Goal: Task Accomplishment & Management: Use online tool/utility

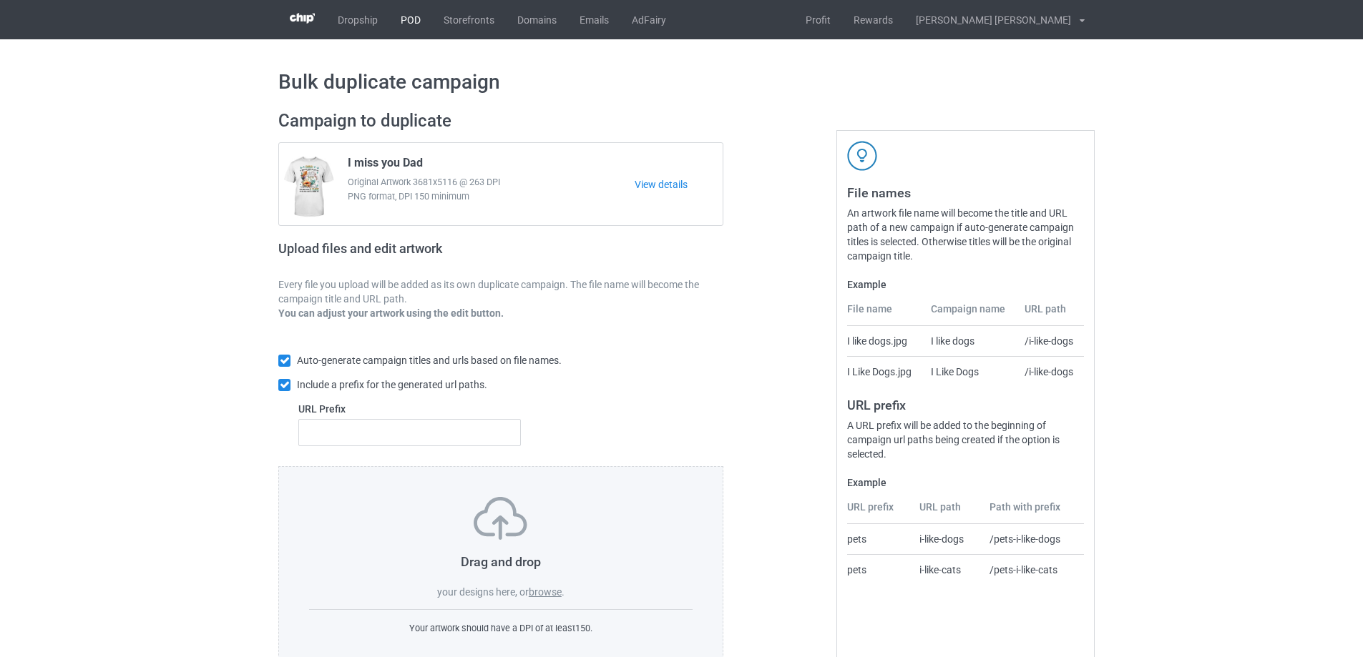
click at [413, 23] on link "POD" at bounding box center [410, 19] width 43 height 39
click at [538, 592] on label "browse" at bounding box center [545, 592] width 33 height 11
click at [0, 0] on input "browse" at bounding box center [0, 0] width 0 height 0
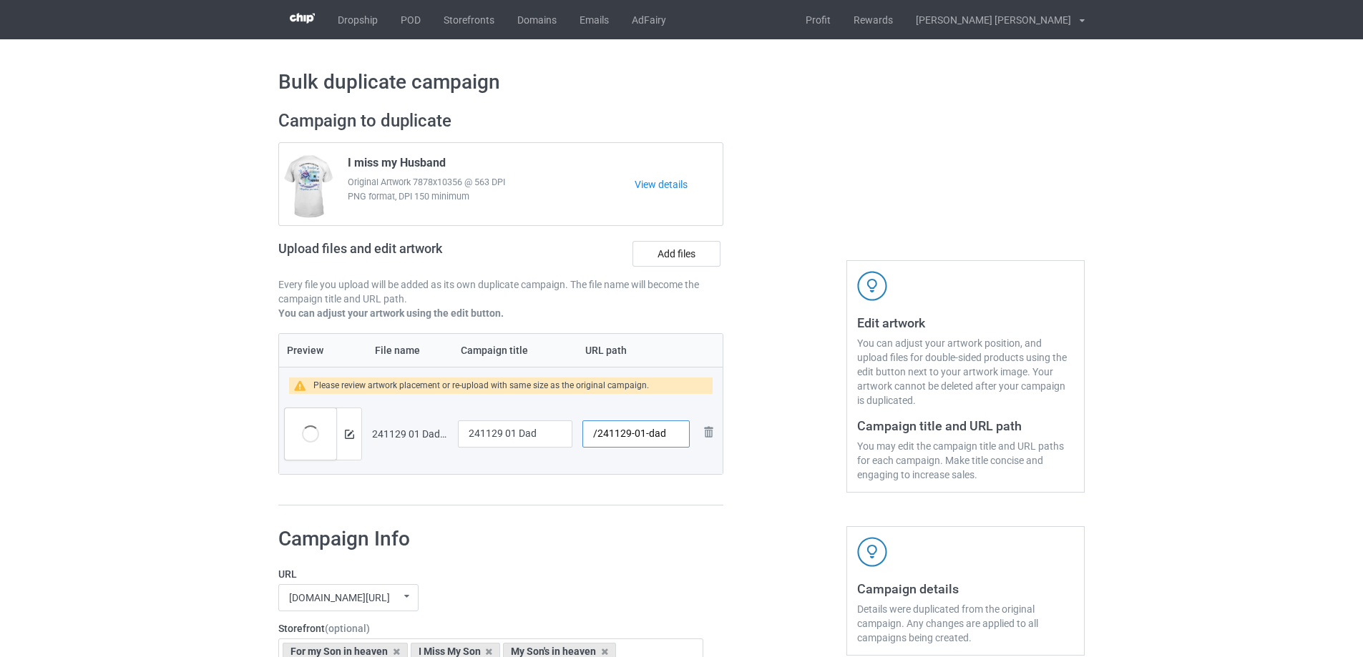
drag, startPoint x: 644, startPoint y: 438, endPoint x: 670, endPoint y: 441, distance: 26.7
click at [670, 441] on input "/241129-01-dad" at bounding box center [635, 434] width 107 height 27
click at [647, 436] on input "/241129-01" at bounding box center [635, 434] width 107 height 27
type input "/241129-03"
drag, startPoint x: 401, startPoint y: 165, endPoint x: 295, endPoint y: 148, distance: 107.1
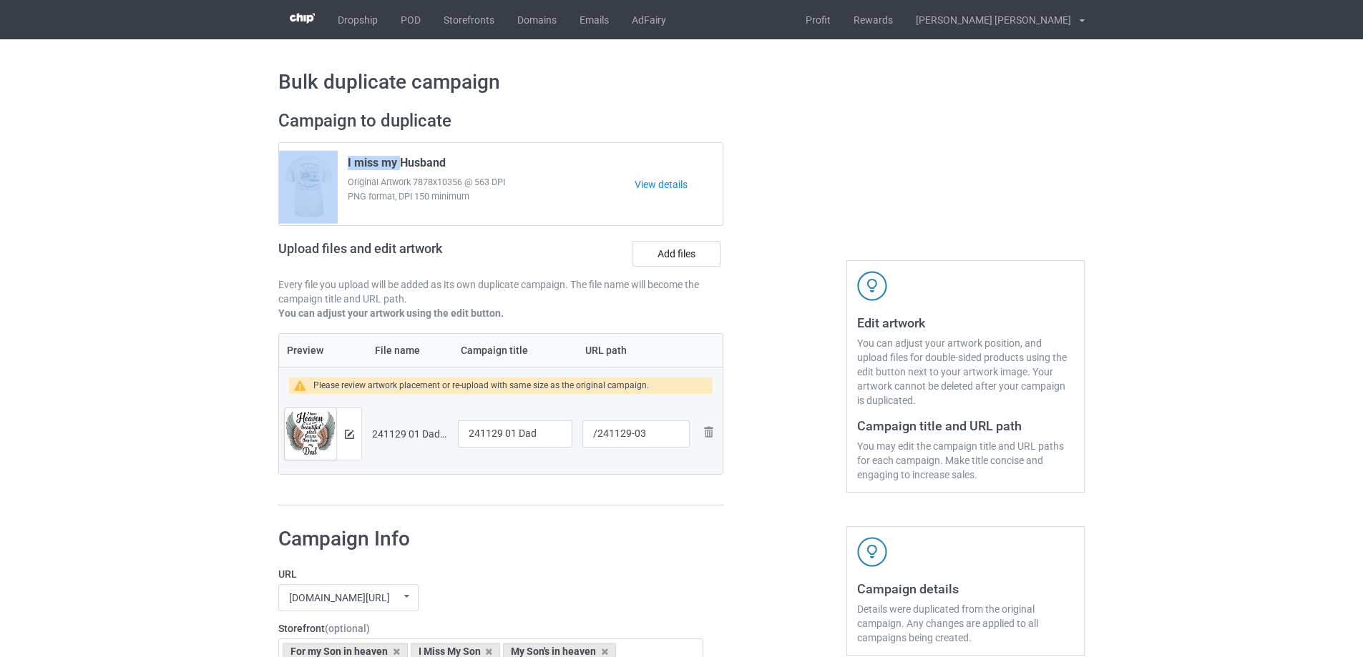
click at [295, 148] on div "I miss my Husband Original Artwork 7878x10356 @ 563 DPI PNG format, DPI 150 min…" at bounding box center [500, 184] width 443 height 82
click at [521, 172] on div "I miss my Husband Original Artwork 7878x10356 @ 563 DPI PNG format, DPI 150 min…" at bounding box center [486, 184] width 297 height 67
drag, startPoint x: 400, startPoint y: 164, endPoint x: 338, endPoint y: 157, distance: 62.6
click at [338, 157] on div "I miss my Husband Original Artwork 7878x10356 @ 563 DPI PNG format, DPI 150 min…" at bounding box center [486, 184] width 297 height 67
copy span "I miss my"
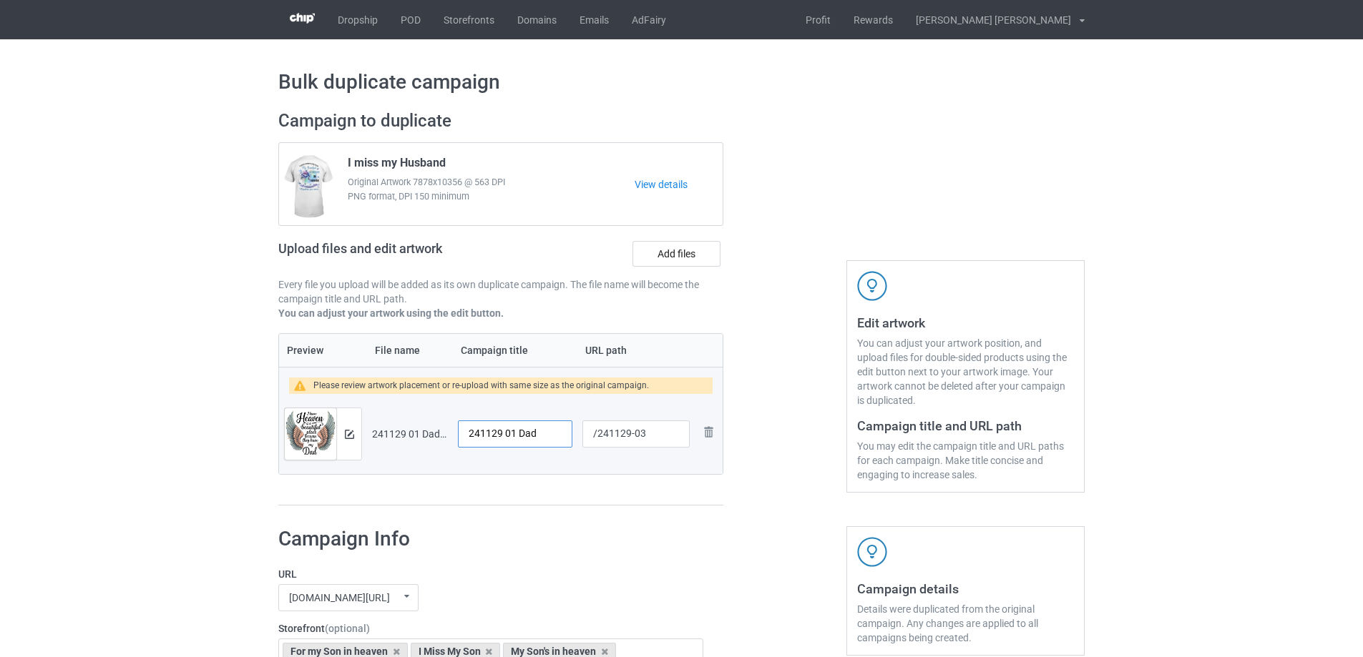
drag, startPoint x: 521, startPoint y: 436, endPoint x: 393, endPoint y: 436, distance: 128.0
click at [393, 436] on tr "Preview and edit artwork 241129 01 Dad.png 241129 01 Dad /241129-03 Remove file" at bounding box center [500, 434] width 443 height 80
paste input "I miss my"
type input "I miss my Dad"
click at [346, 436] on img at bounding box center [349, 434] width 9 height 9
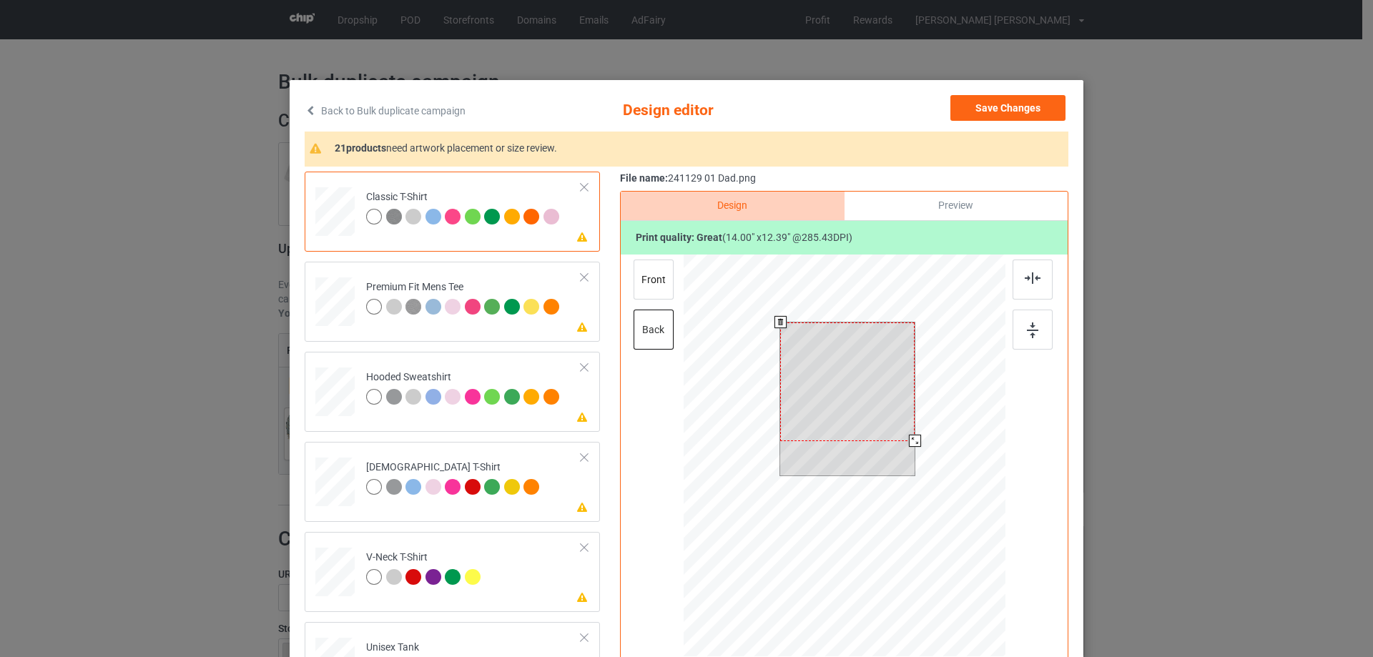
click at [866, 411] on div at bounding box center [847, 382] width 134 height 119
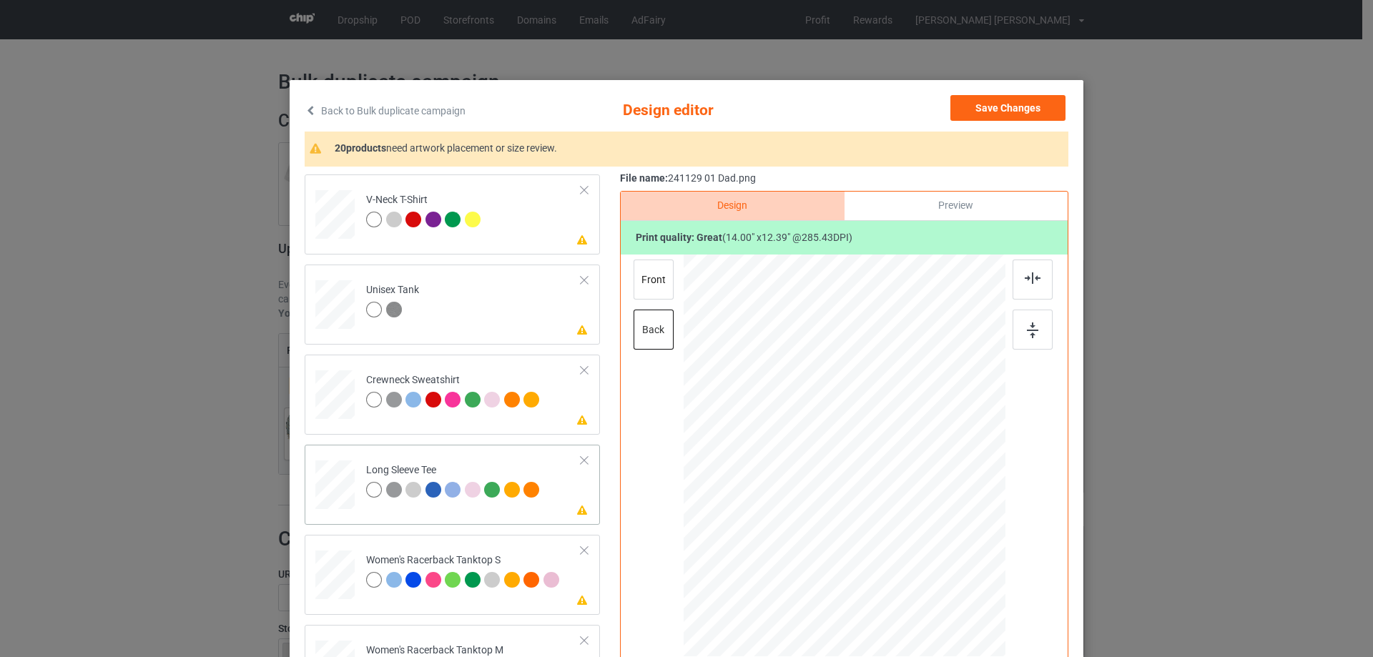
scroll to position [501, 0]
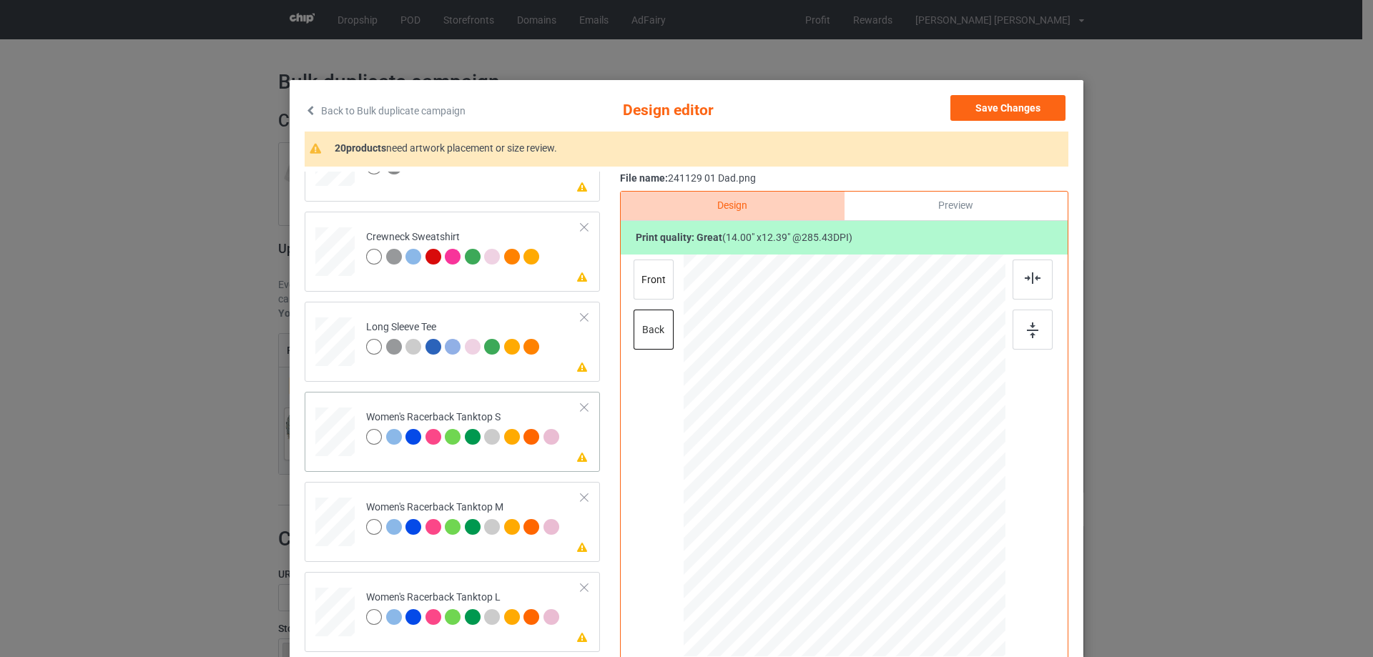
click at [318, 420] on div at bounding box center [335, 432] width 39 height 49
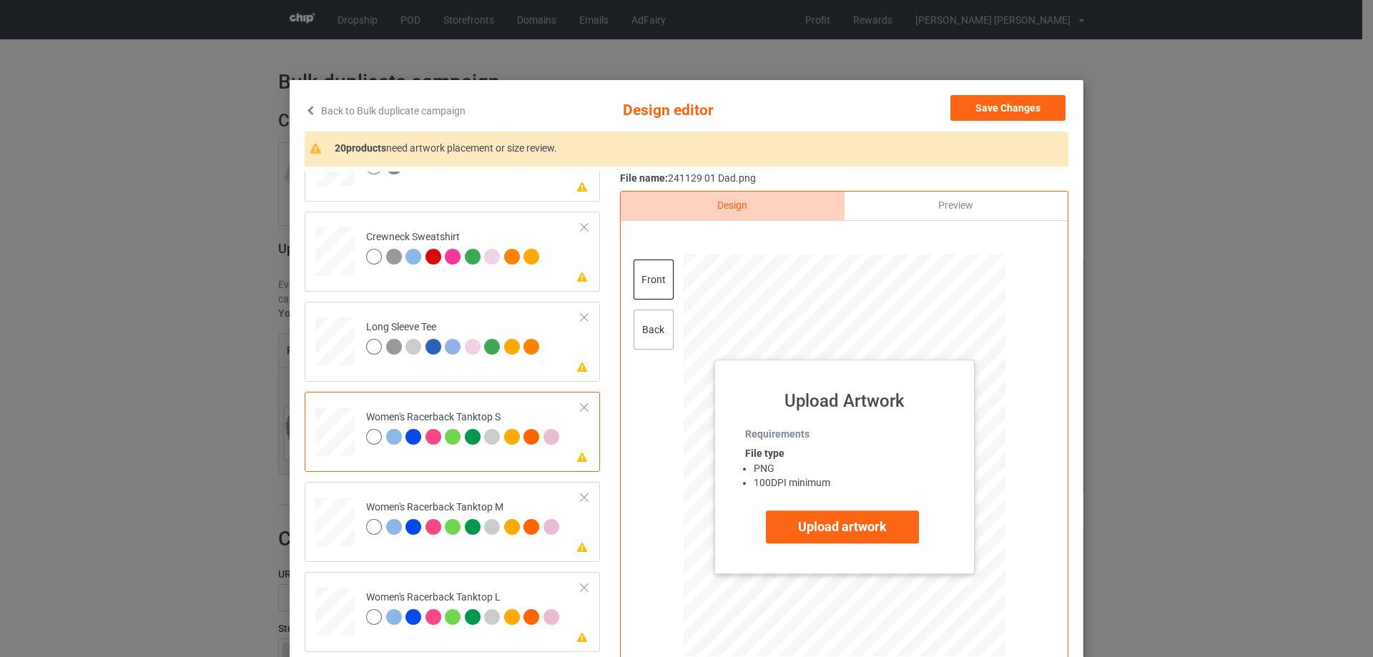
click at [646, 331] on div "back" at bounding box center [654, 330] width 40 height 40
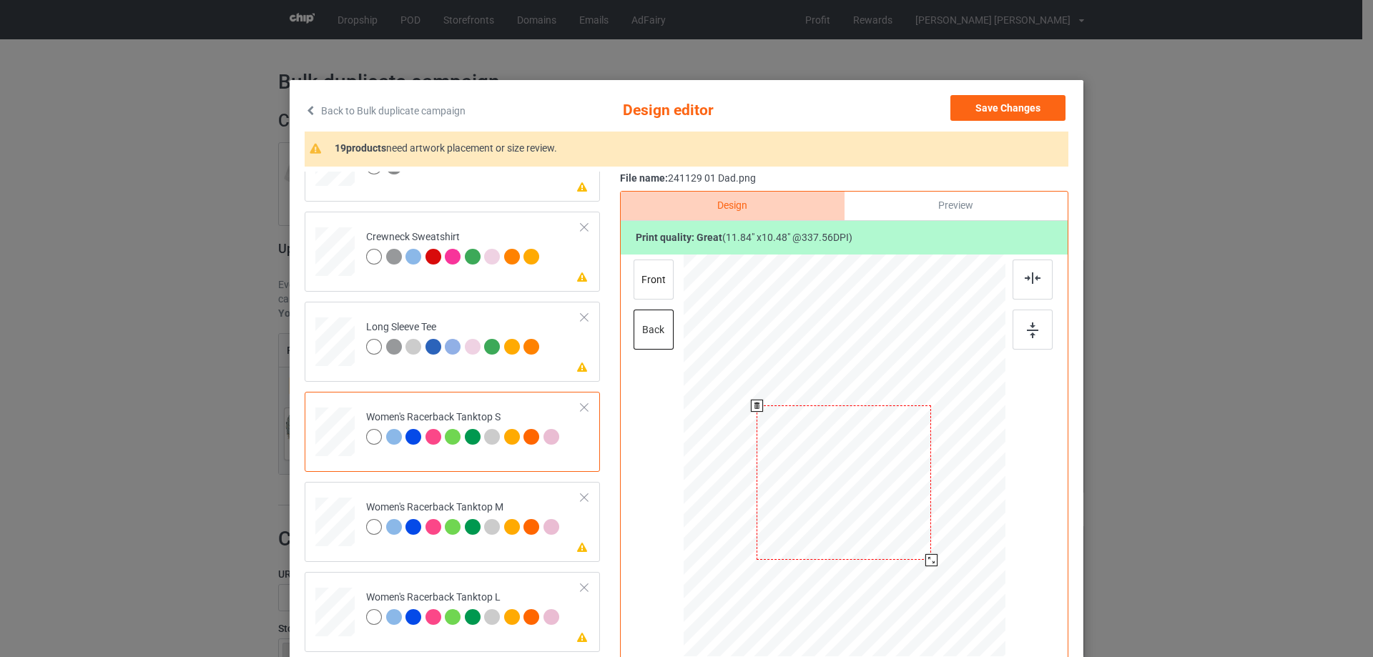
drag, startPoint x: 893, startPoint y: 501, endPoint x: 893, endPoint y: 529, distance: 27.2
click at [893, 529] on div at bounding box center [844, 483] width 175 height 154
click at [1028, 280] on img at bounding box center [1033, 278] width 16 height 11
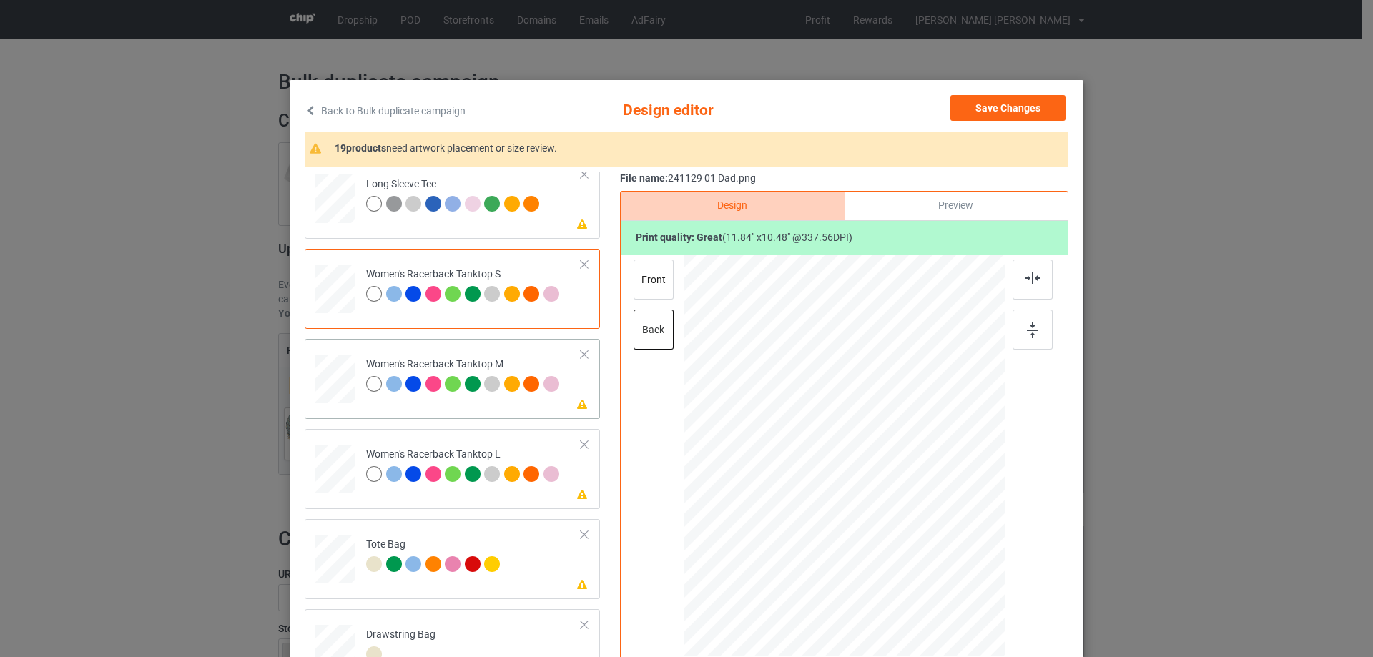
click at [346, 390] on div at bounding box center [334, 379] width 39 height 49
drag, startPoint x: 903, startPoint y: 468, endPoint x: 903, endPoint y: 499, distance: 30.8
click at [903, 499] on div at bounding box center [845, 486] width 180 height 159
click at [1029, 288] on div at bounding box center [1033, 280] width 40 height 40
click at [1036, 277] on img at bounding box center [1033, 278] width 16 height 11
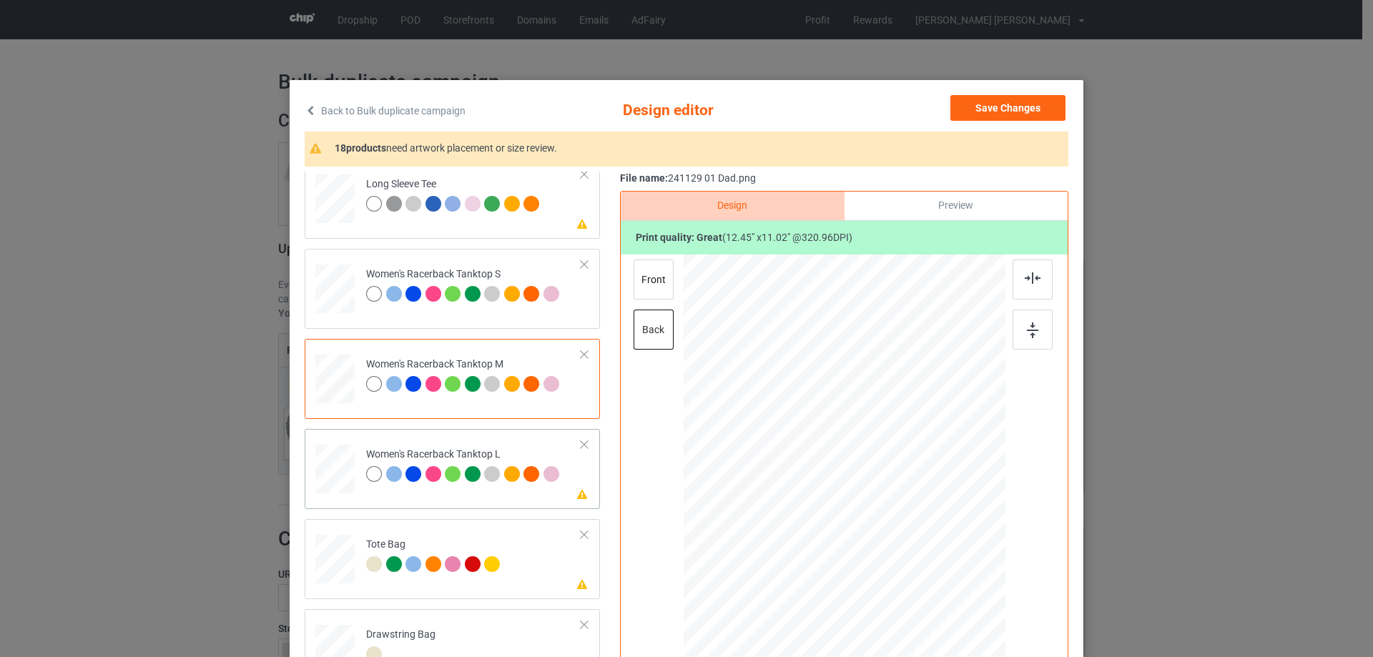
scroll to position [715, 0]
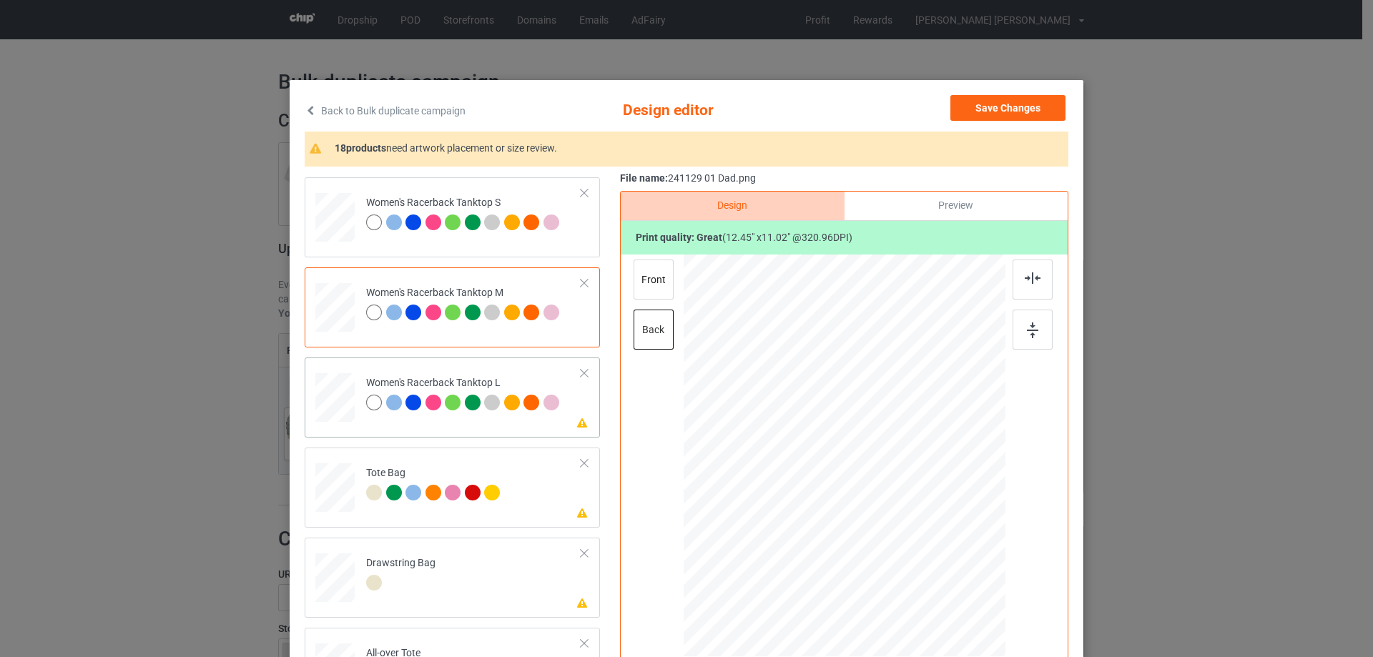
click at [341, 403] on div at bounding box center [334, 398] width 39 height 47
drag, startPoint x: 933, startPoint y: 539, endPoint x: 923, endPoint y: 528, distance: 15.2
click at [923, 528] on div at bounding box center [928, 530] width 12 height 12
drag, startPoint x: 878, startPoint y: 466, endPoint x: 878, endPoint y: 489, distance: 22.9
click at [878, 489] on div at bounding box center [844, 479] width 166 height 147
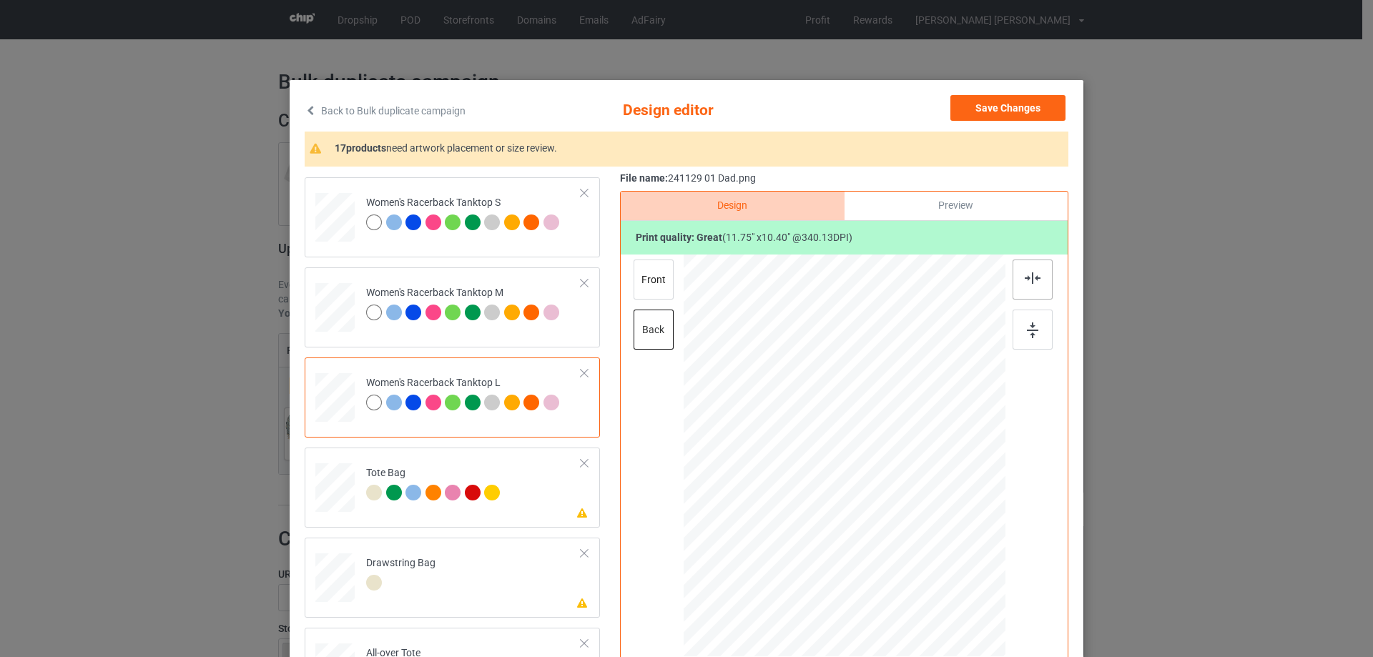
click at [1033, 289] on div at bounding box center [1033, 280] width 40 height 40
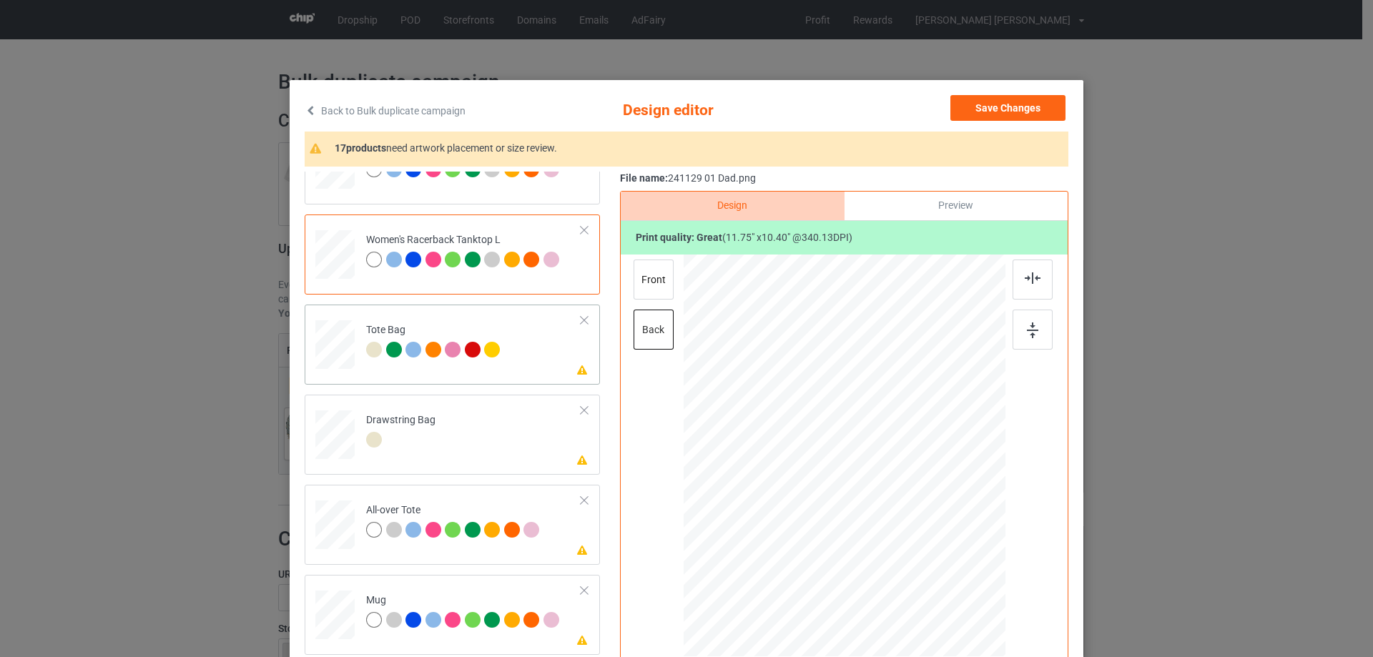
click at [333, 354] on div at bounding box center [335, 351] width 19 height 21
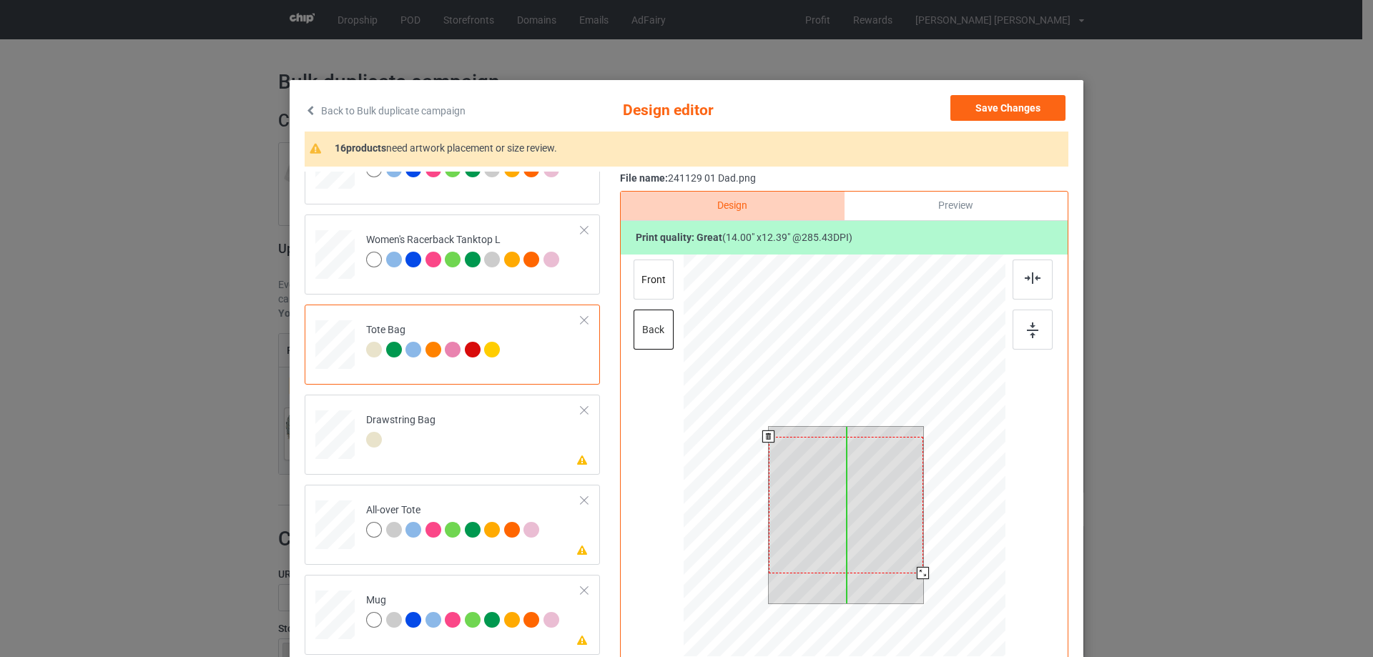
drag, startPoint x: 876, startPoint y: 490, endPoint x: 875, endPoint y: 500, distance: 10.0
click at [875, 500] on div at bounding box center [846, 505] width 154 height 137
drag, startPoint x: 885, startPoint y: 517, endPoint x: 885, endPoint y: 524, distance: 7.2
click at [885, 524] on div at bounding box center [846, 512] width 154 height 137
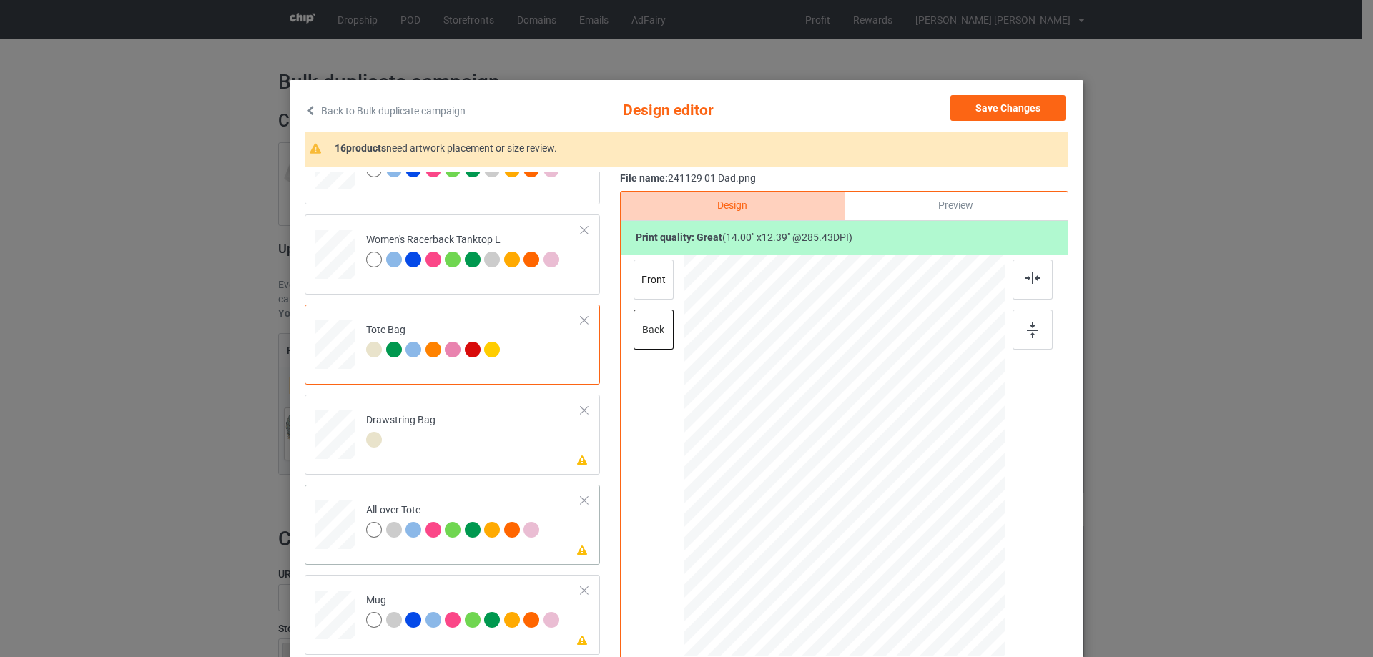
scroll to position [930, 0]
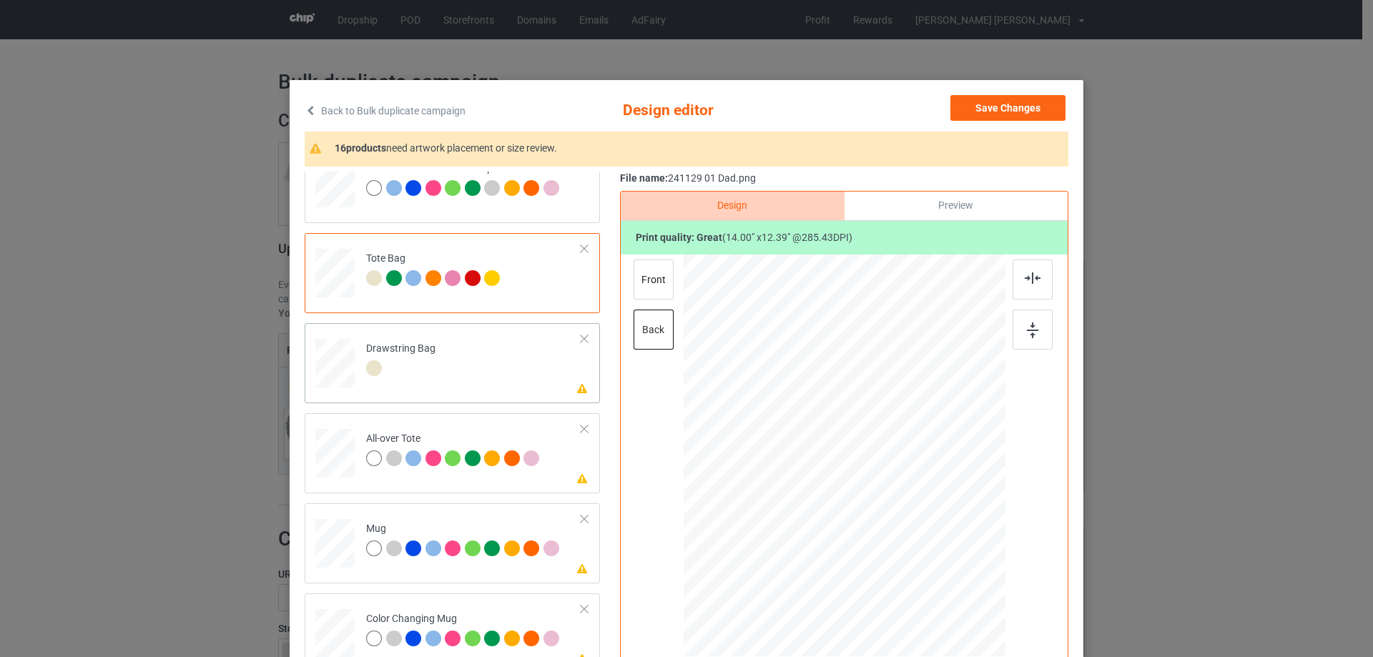
click at [328, 364] on div at bounding box center [335, 363] width 15 height 17
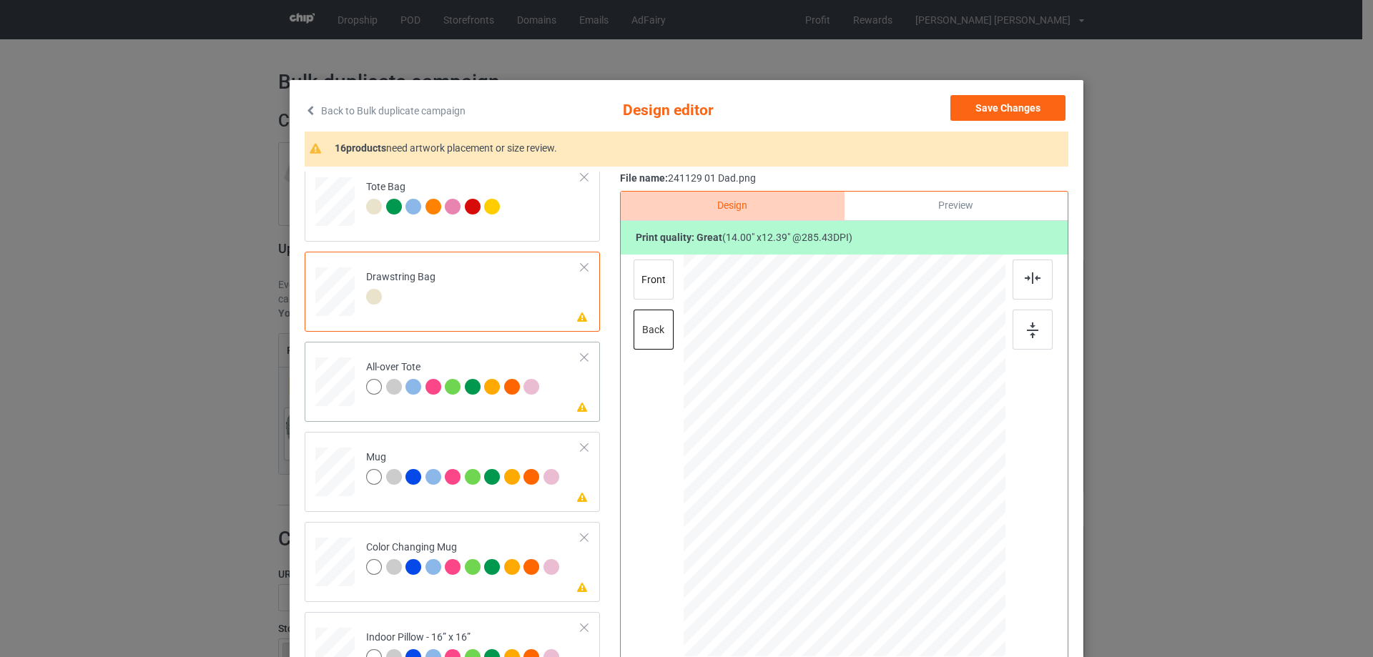
click at [318, 388] on div at bounding box center [334, 382] width 39 height 39
drag, startPoint x: 939, startPoint y: 541, endPoint x: 959, endPoint y: 577, distance: 41.6
click at [959, 577] on div at bounding box center [845, 456] width 322 height 322
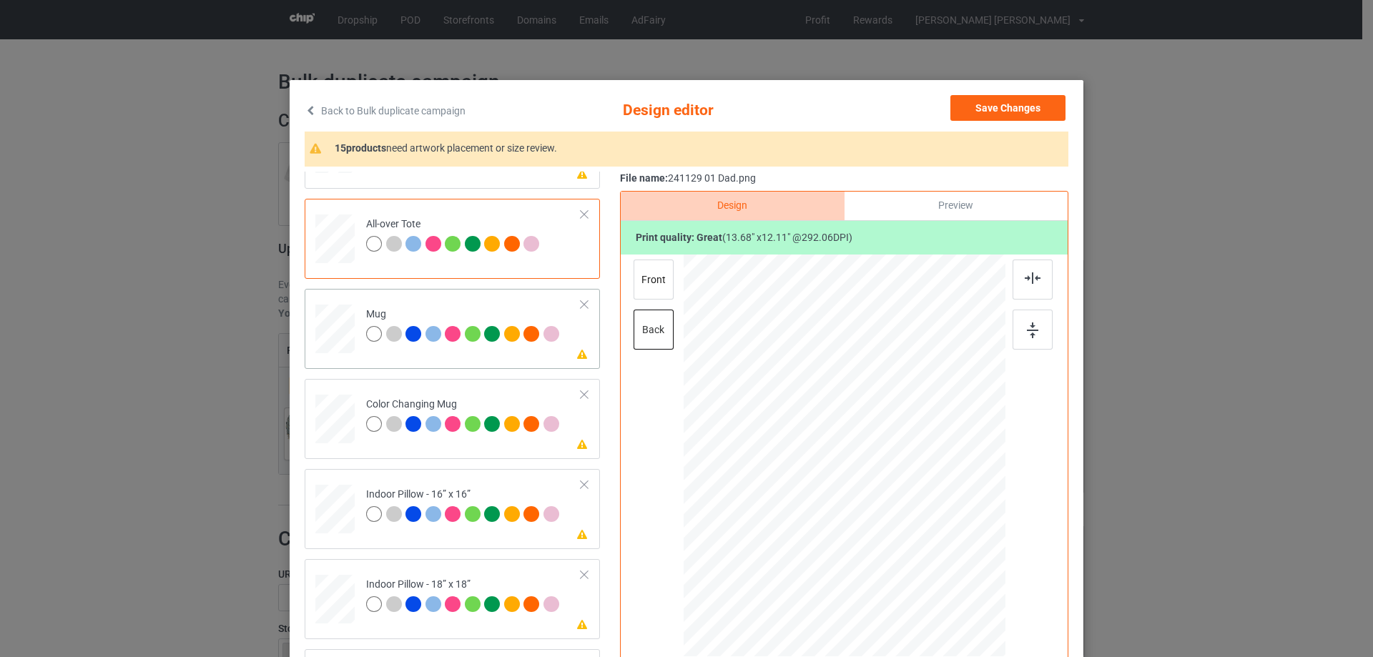
click at [323, 326] on div at bounding box center [334, 329] width 39 height 16
drag, startPoint x: 938, startPoint y: 542, endPoint x: 905, endPoint y: 492, distance: 59.9
click at [905, 492] on div at bounding box center [845, 455] width 322 height 134
drag, startPoint x: 845, startPoint y: 471, endPoint x: 933, endPoint y: 471, distance: 87.3
click at [933, 471] on div at bounding box center [932, 455] width 110 height 97
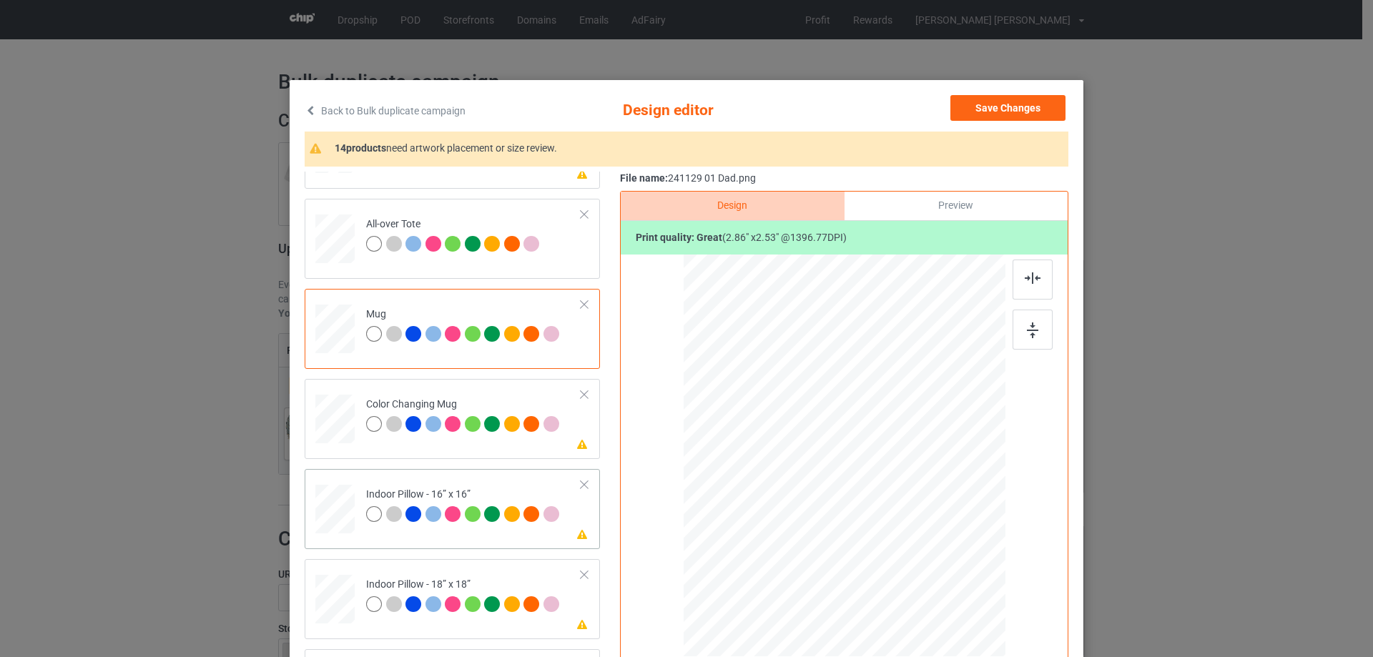
scroll to position [1216, 0]
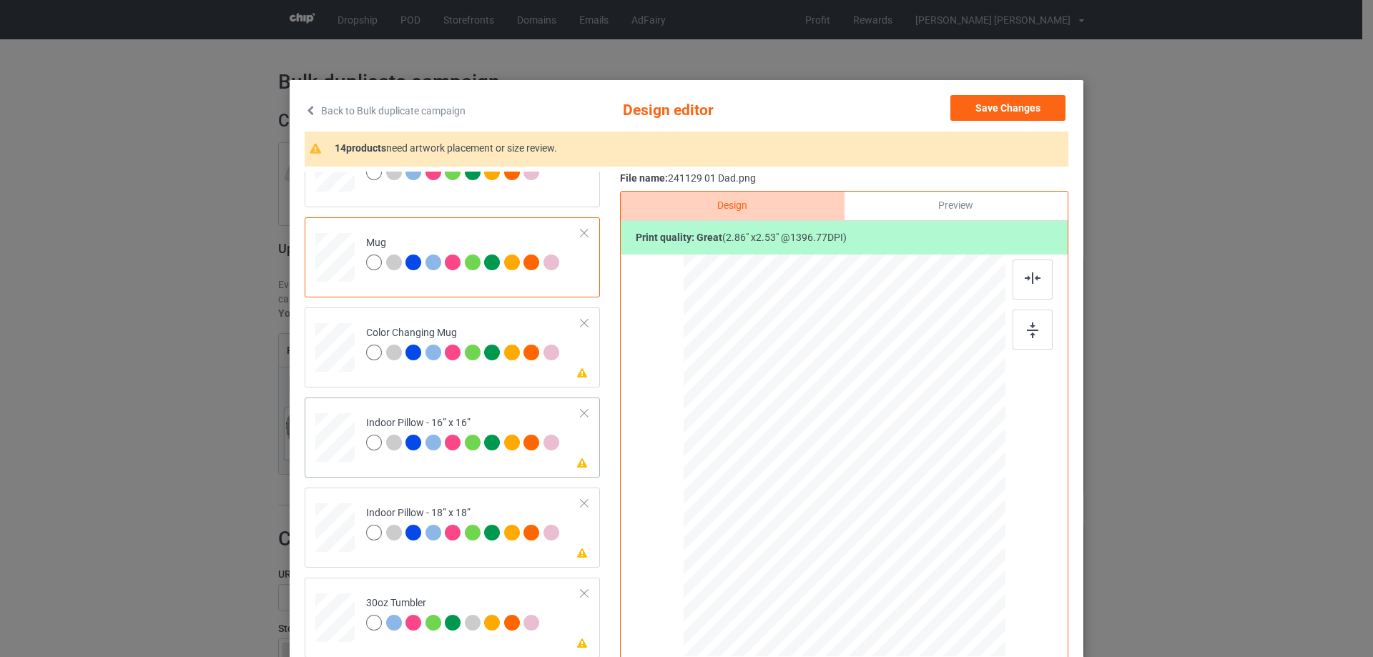
click at [339, 421] on div at bounding box center [334, 437] width 39 height 39
drag, startPoint x: 938, startPoint y: 540, endPoint x: 958, endPoint y: 561, distance: 28.8
click at [958, 561] on div at bounding box center [962, 560] width 12 height 12
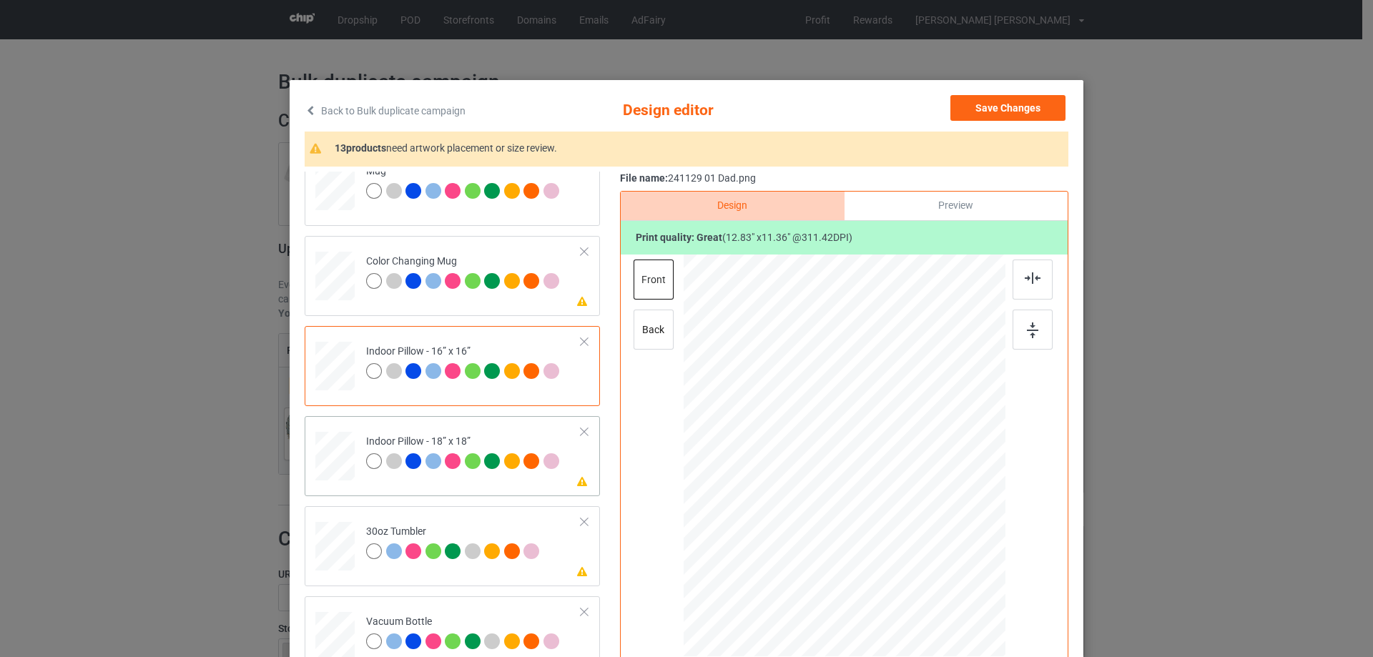
click at [338, 450] on div at bounding box center [334, 456] width 39 height 39
drag, startPoint x: 934, startPoint y: 542, endPoint x: 960, endPoint y: 567, distance: 35.9
click at [962, 567] on div at bounding box center [968, 565] width 12 height 12
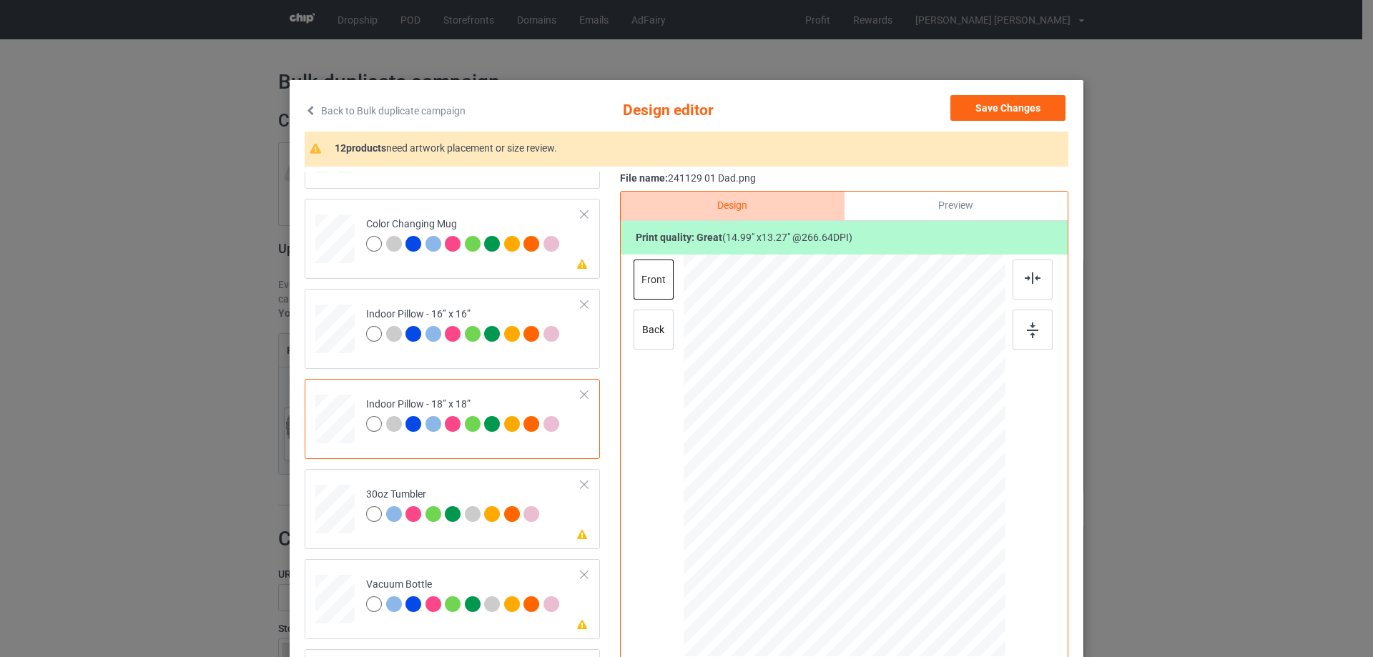
scroll to position [72, 0]
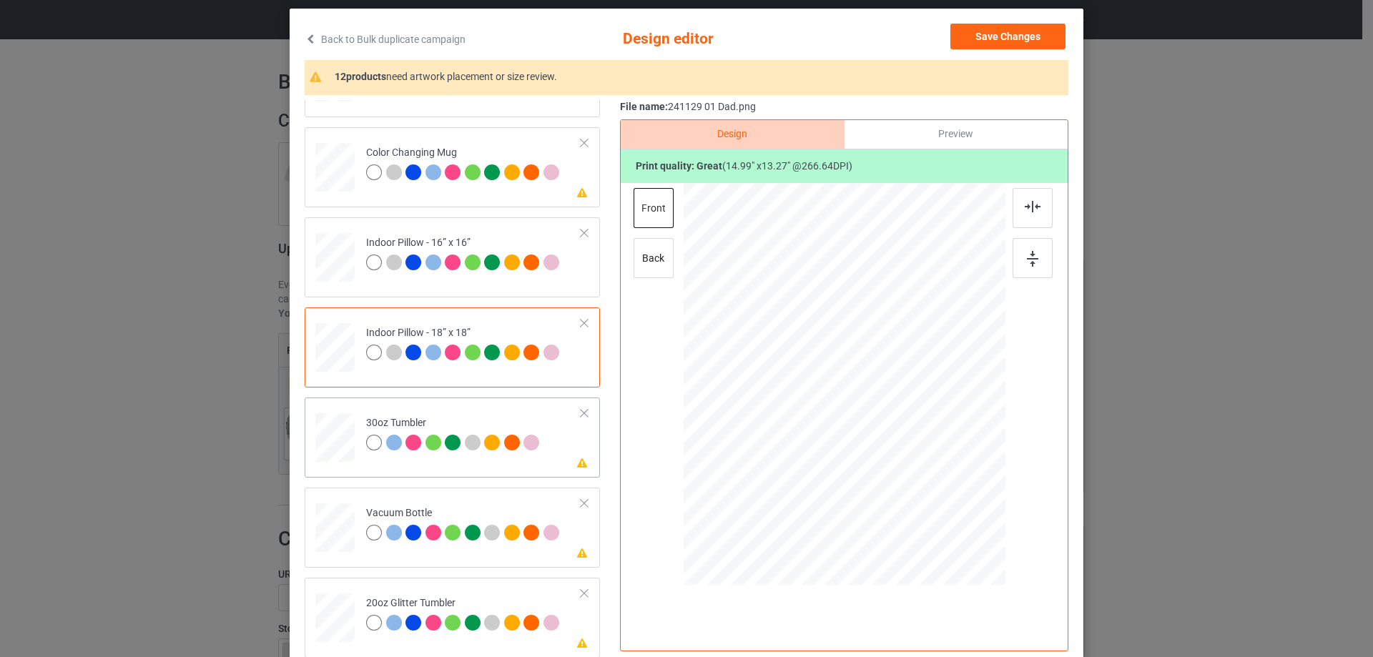
click at [336, 438] on div at bounding box center [335, 438] width 38 height 21
drag, startPoint x: 936, startPoint y: 469, endPoint x: 868, endPoint y: 412, distance: 88.3
click at [893, 431] on div at bounding box center [897, 432] width 12 height 12
drag, startPoint x: 828, startPoint y: 412, endPoint x: 792, endPoint y: 403, distance: 37.5
click at [792, 403] on div at bounding box center [769, 378] width 104 height 92
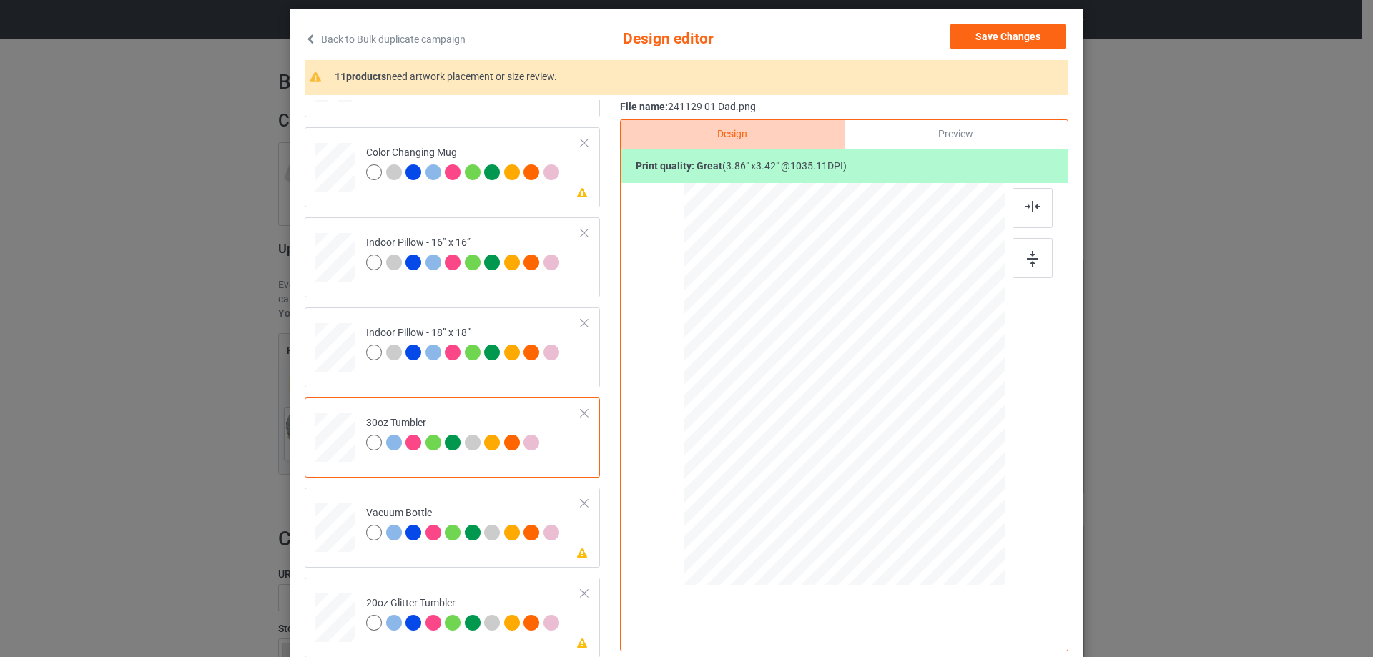
scroll to position [143, 0]
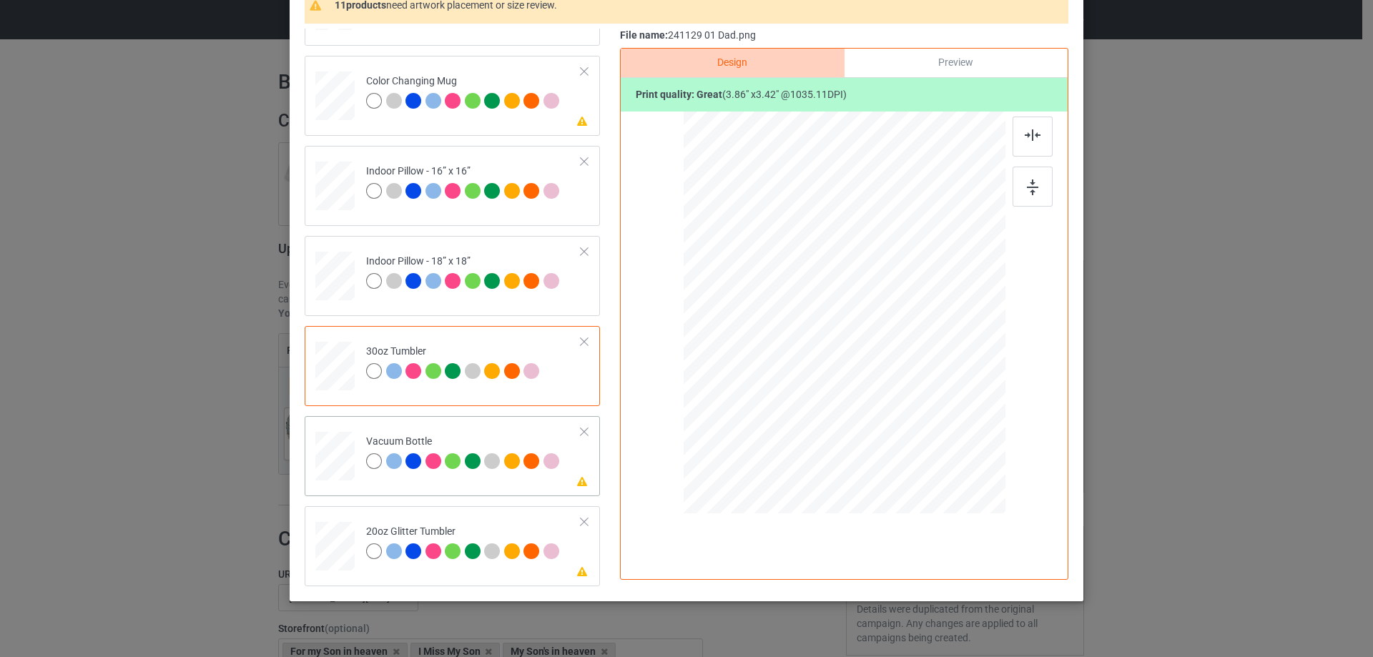
click at [335, 463] on div at bounding box center [335, 456] width 38 height 20
drag, startPoint x: 928, startPoint y: 396, endPoint x: 893, endPoint y: 359, distance: 51.6
click at [893, 359] on div at bounding box center [898, 360] width 12 height 12
drag, startPoint x: 865, startPoint y: 330, endPoint x: 792, endPoint y: 326, distance: 73.8
click at [792, 326] on div at bounding box center [770, 309] width 107 height 94
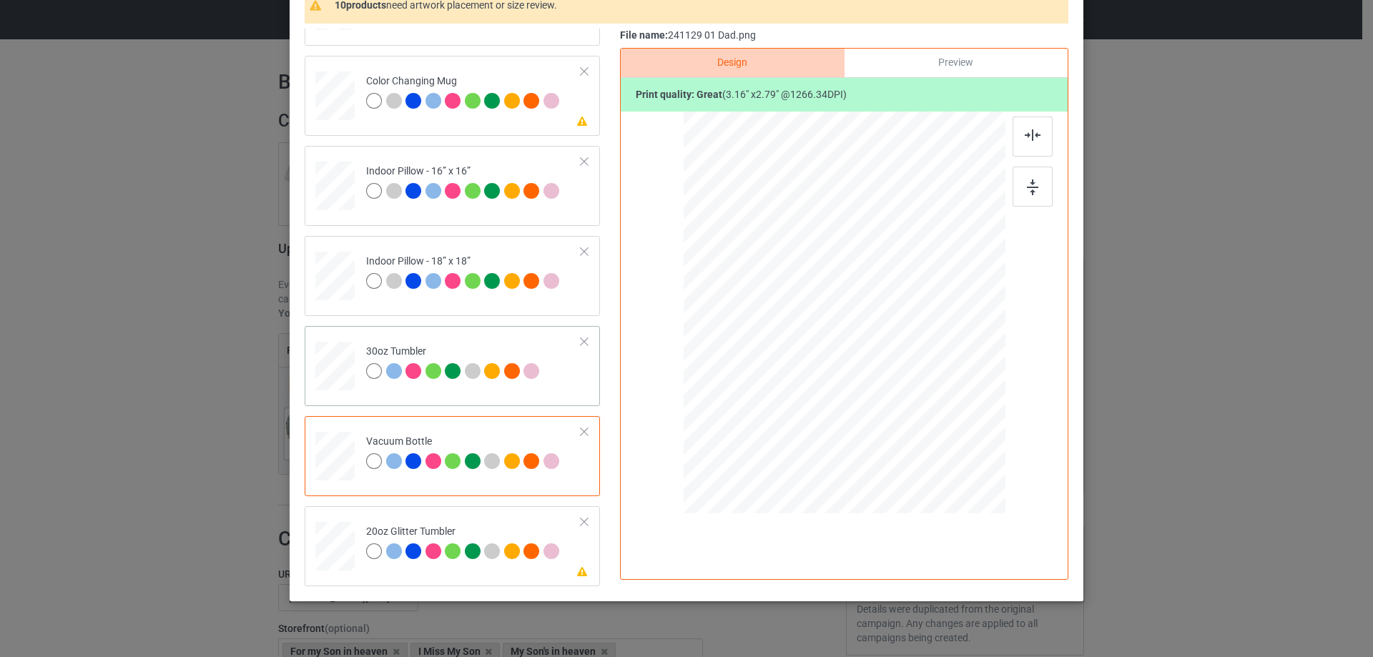
scroll to position [168, 0]
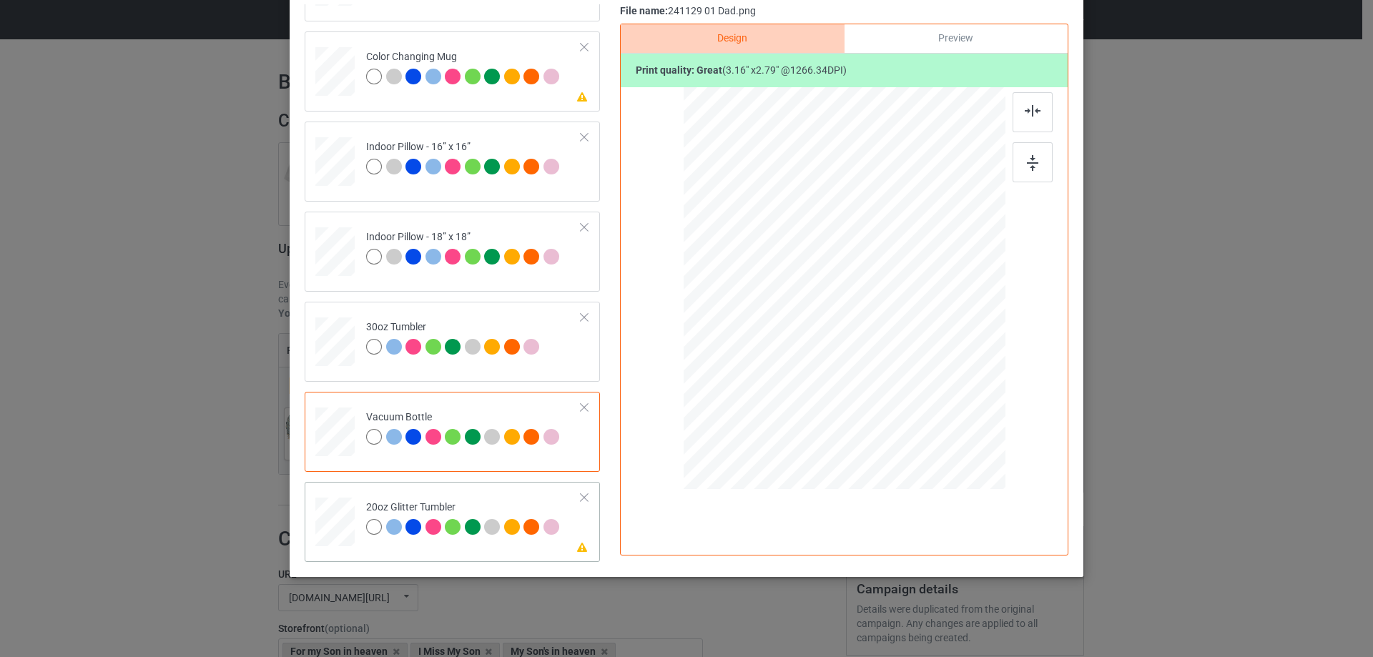
click at [345, 526] on div at bounding box center [335, 521] width 37 height 31
drag, startPoint x: 932, startPoint y: 367, endPoint x: 900, endPoint y: 335, distance: 45.0
click at [900, 335] on div at bounding box center [902, 339] width 12 height 12
drag, startPoint x: 880, startPoint y: 306, endPoint x: 810, endPoint y: 263, distance: 82.8
click at [810, 263] on div at bounding box center [773, 246] width 115 height 102
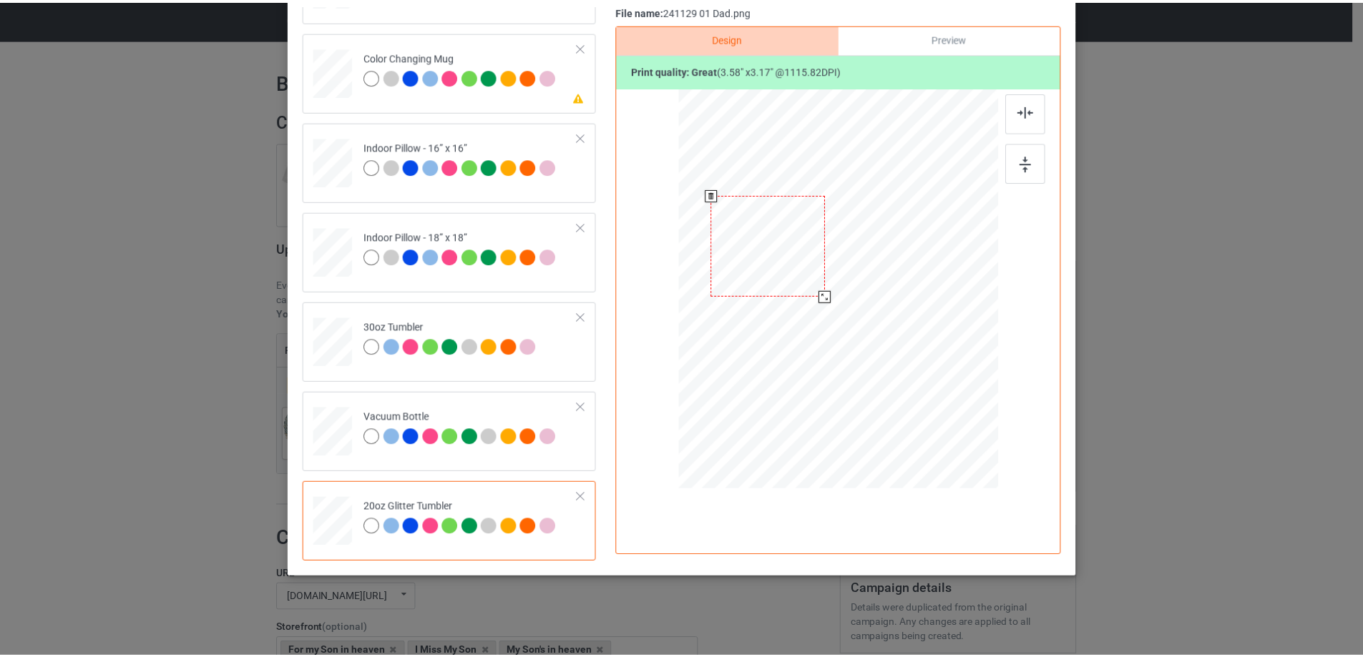
scroll to position [25, 0]
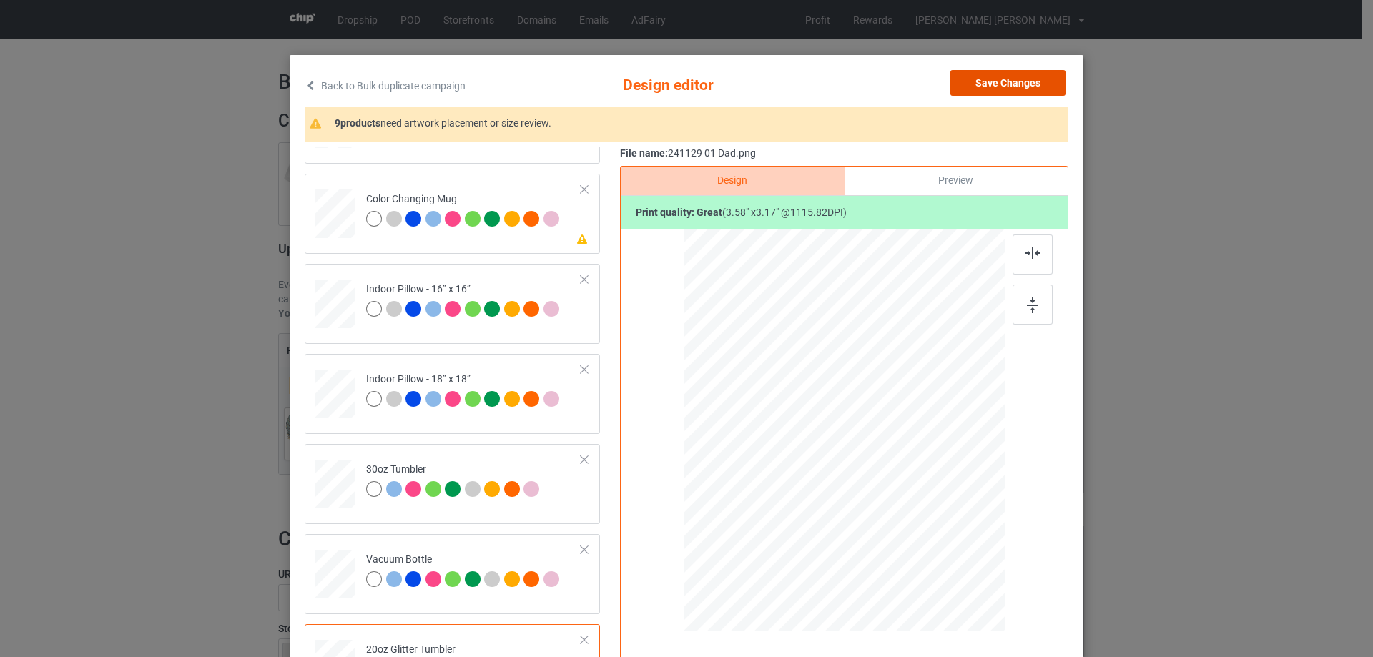
click at [1031, 84] on button "Save Changes" at bounding box center [1008, 83] width 115 height 26
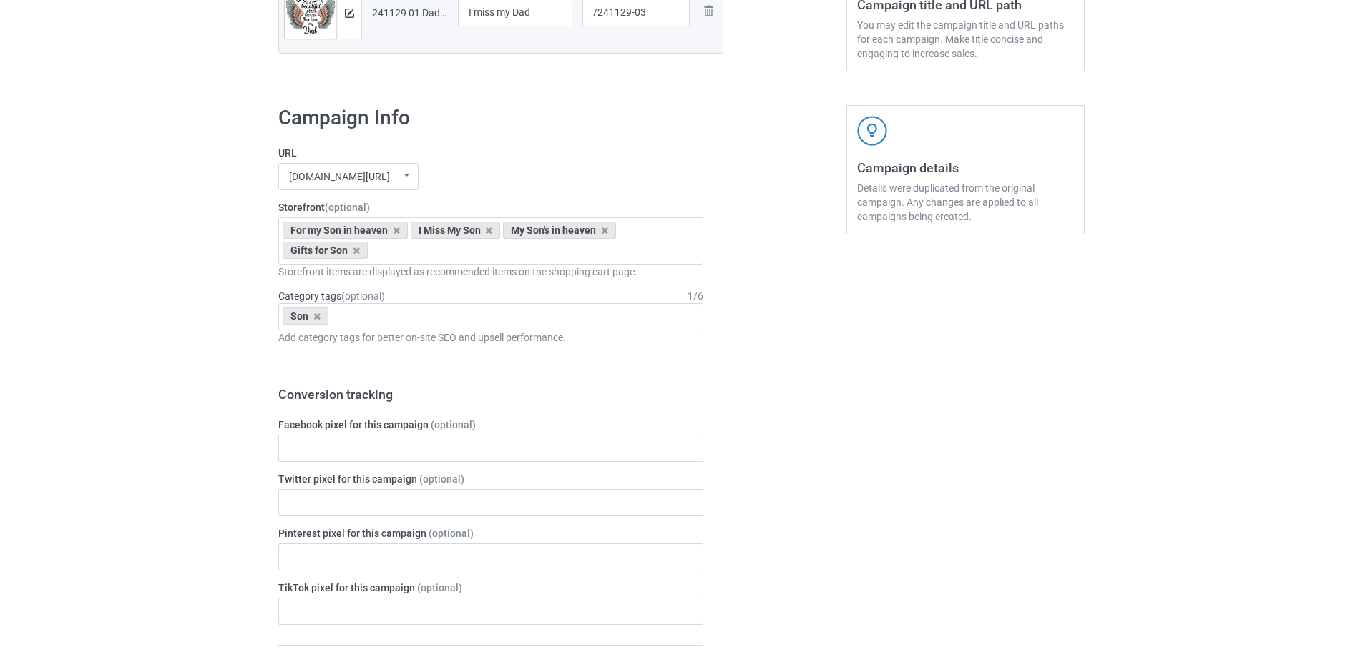
scroll to position [423, 0]
click at [393, 230] on icon at bounding box center [396, 228] width 7 height 9
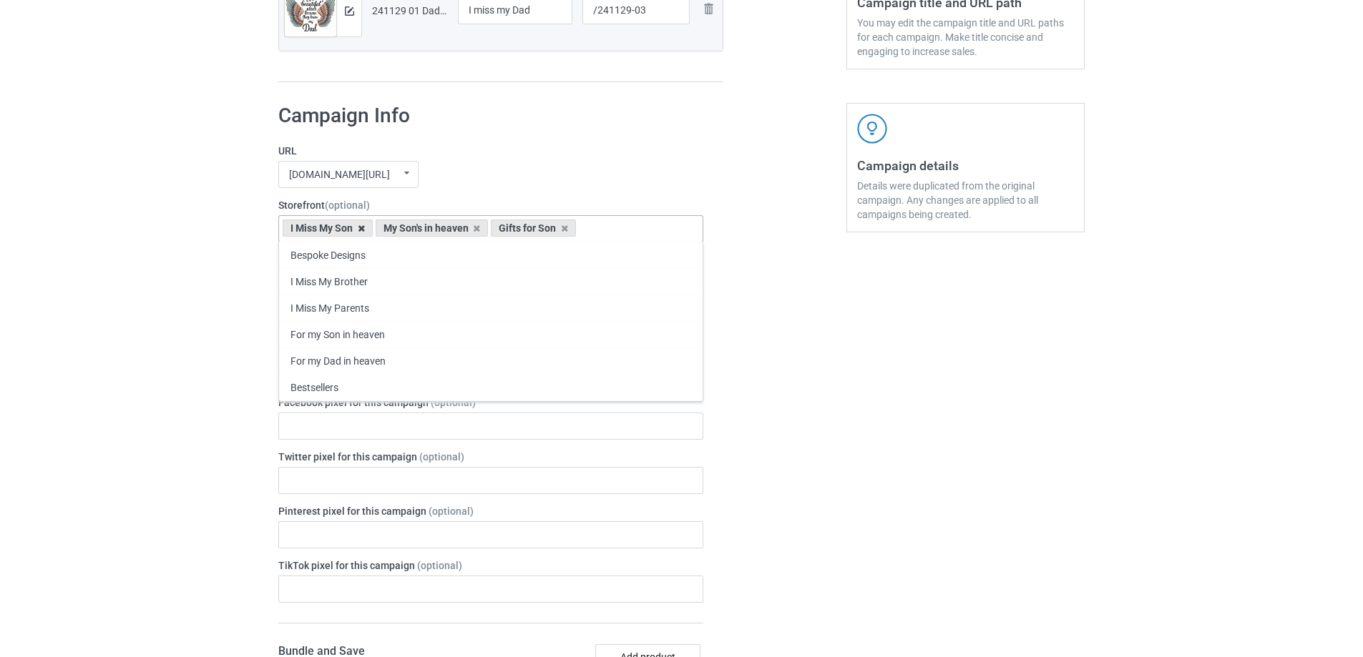
click at [363, 230] on icon at bounding box center [361, 228] width 7 height 9
click at [382, 230] on icon at bounding box center [384, 228] width 7 height 9
click at [354, 227] on icon at bounding box center [356, 228] width 7 height 9
type input "d"
type input "đ"
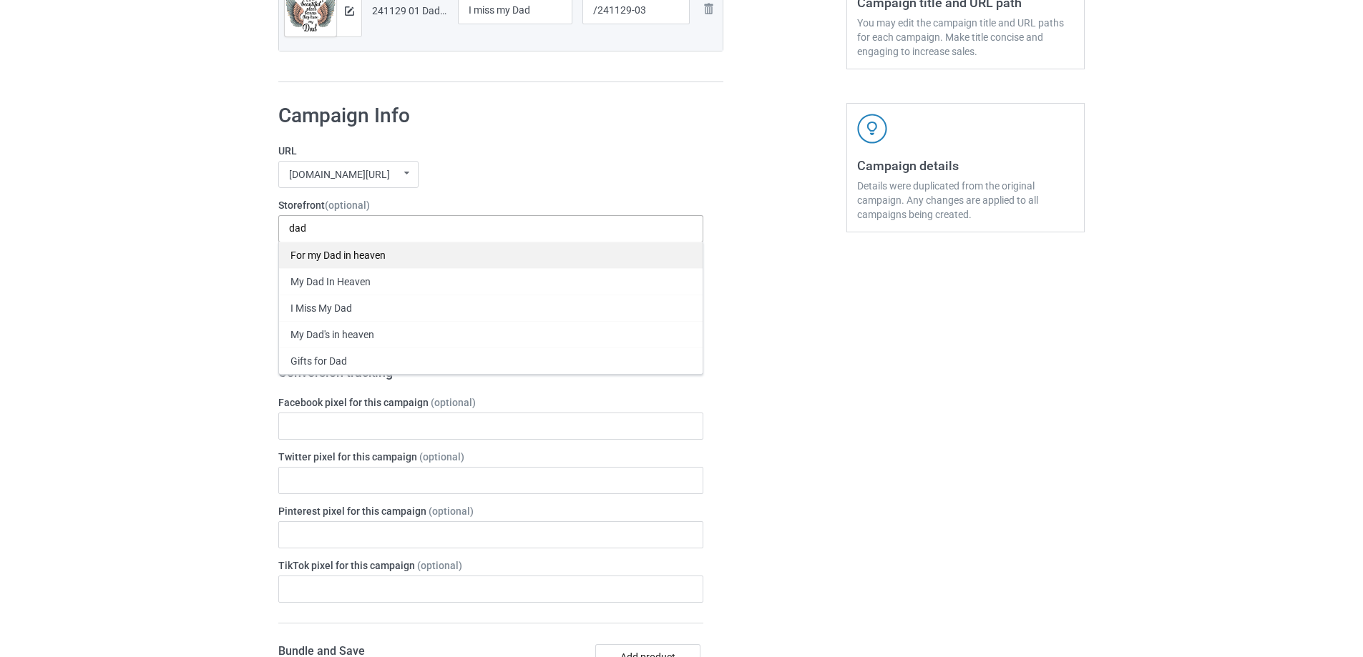
type input "dad"
click at [360, 264] on div "For my Dad in heaven" at bounding box center [490, 255] width 423 height 26
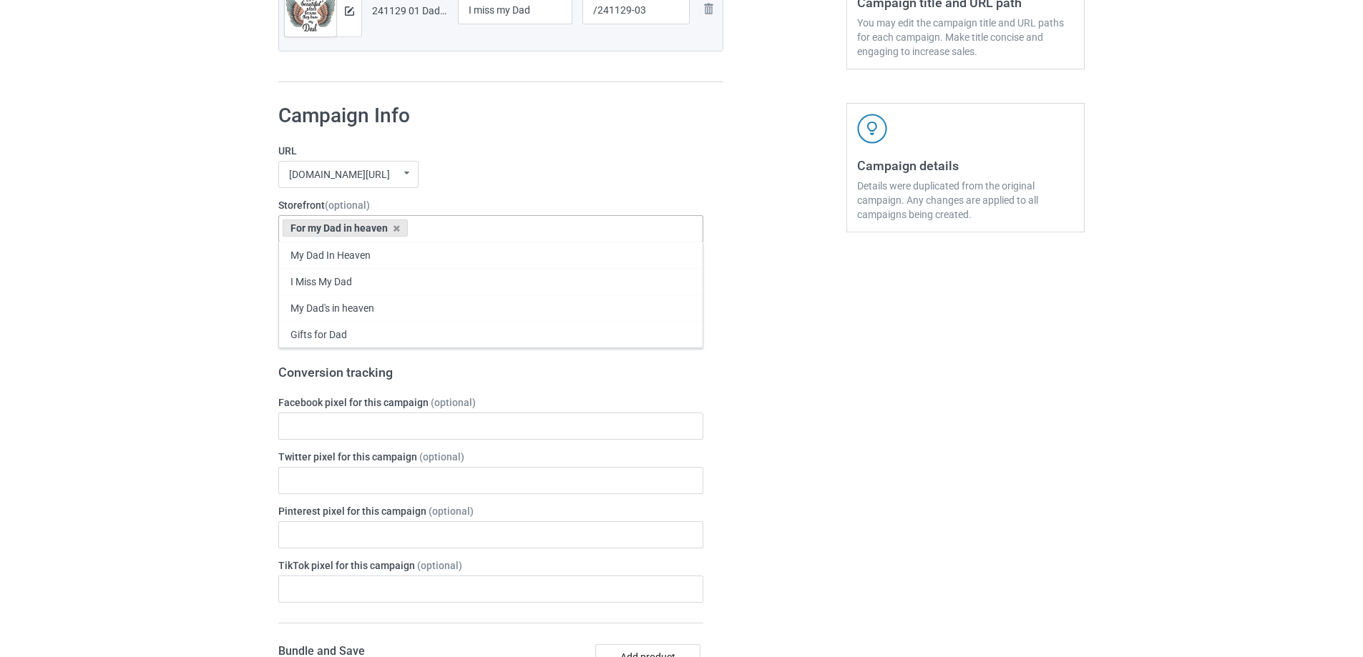
click at [360, 264] on div "My Dad In Heaven" at bounding box center [490, 255] width 423 height 26
click at [360, 264] on div "I Miss My Dad" at bounding box center [490, 255] width 423 height 26
click at [360, 264] on div "My Dad's in heaven" at bounding box center [490, 255] width 423 height 26
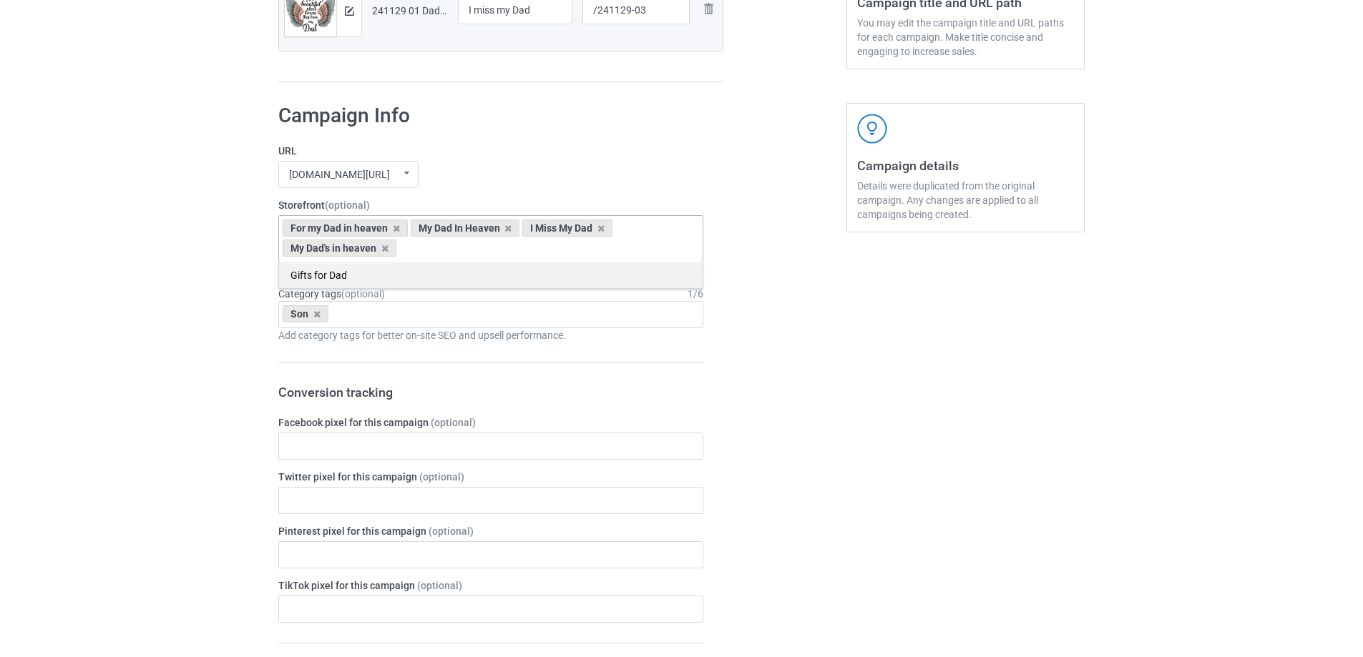
click at [362, 269] on div "Gifts for Dad" at bounding box center [490, 275] width 423 height 26
click at [317, 317] on icon at bounding box center [316, 314] width 7 height 9
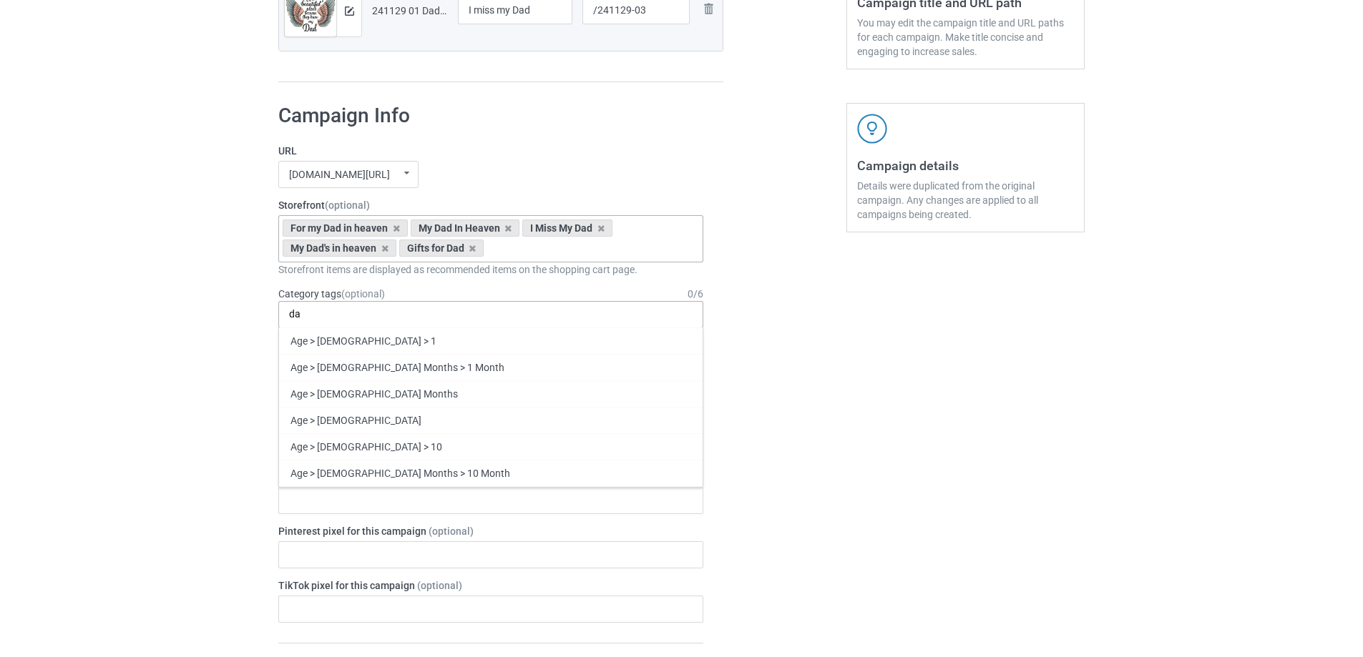
type input "d"
type input "đ"
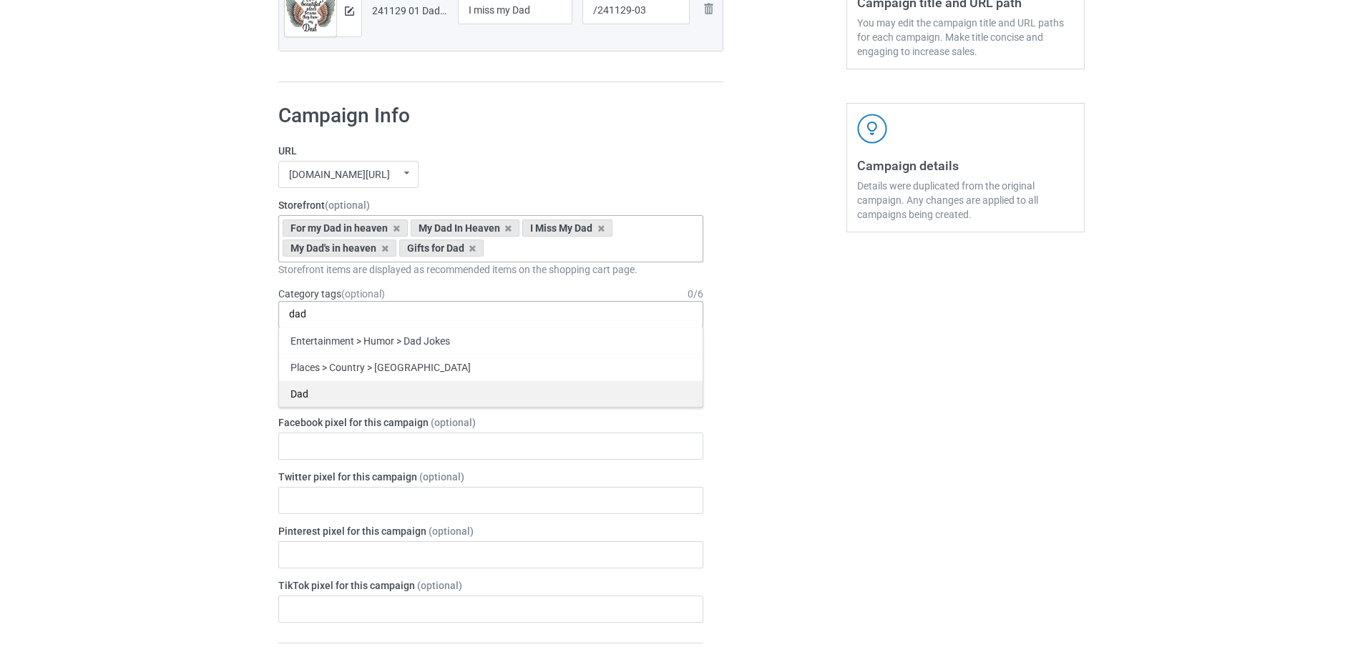
type input "dad"
click at [466, 395] on div "Dad" at bounding box center [490, 394] width 423 height 26
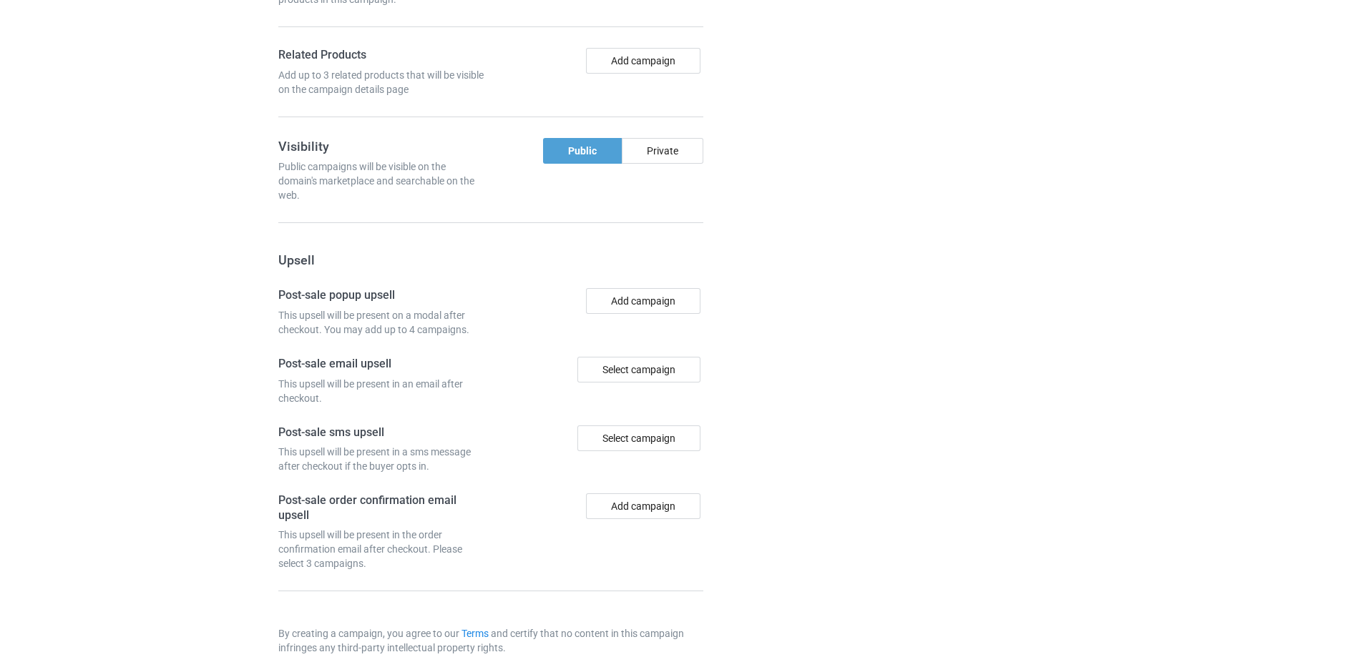
scroll to position [1212, 0]
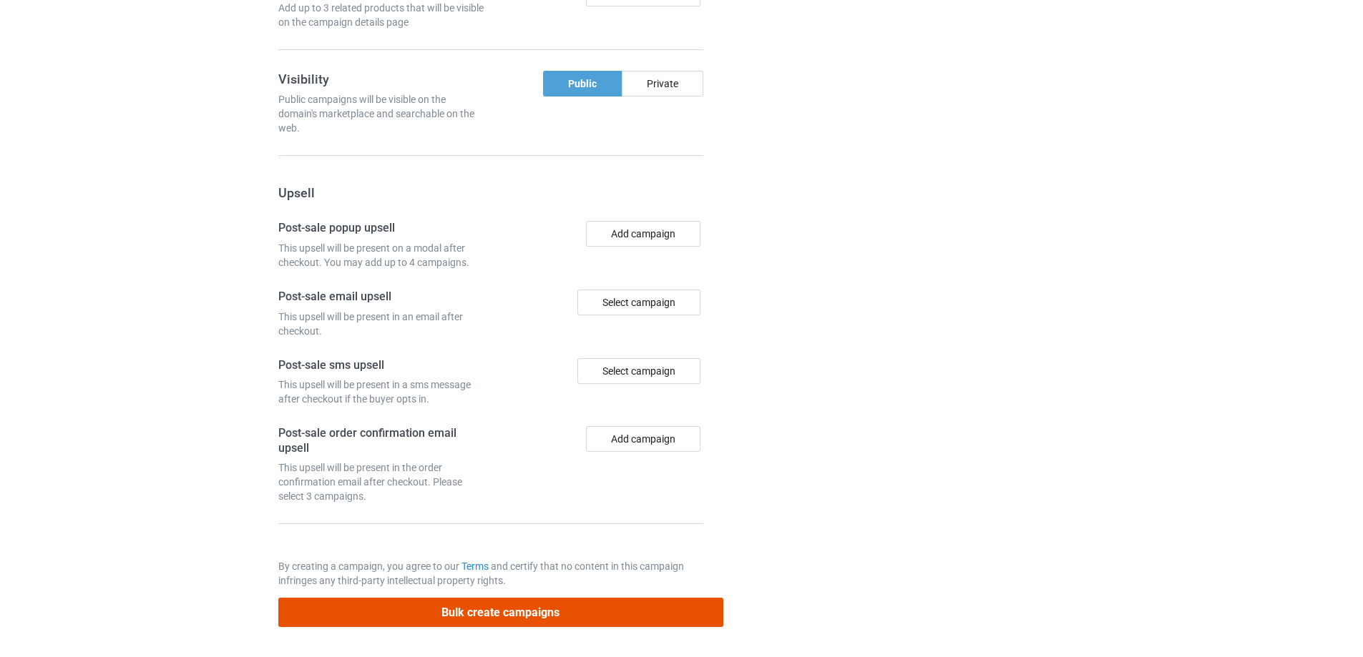
click at [508, 614] on button "Bulk create campaigns" at bounding box center [500, 612] width 445 height 29
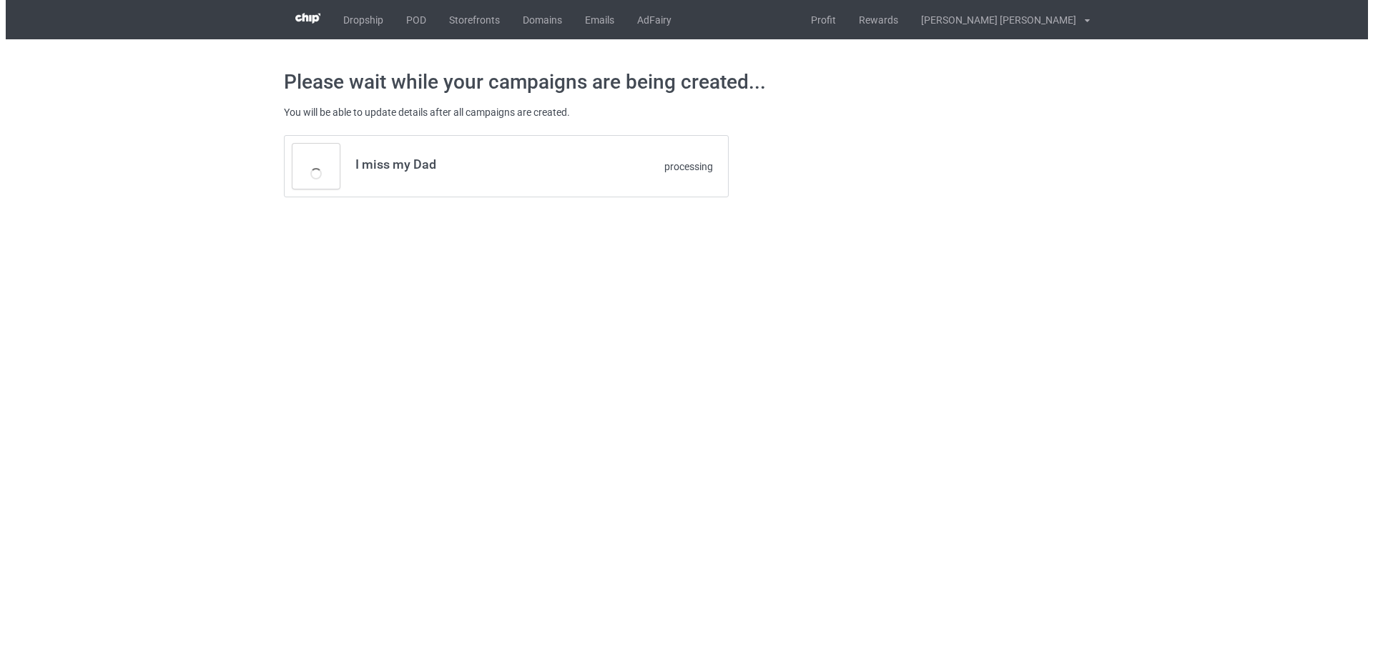
scroll to position [0, 0]
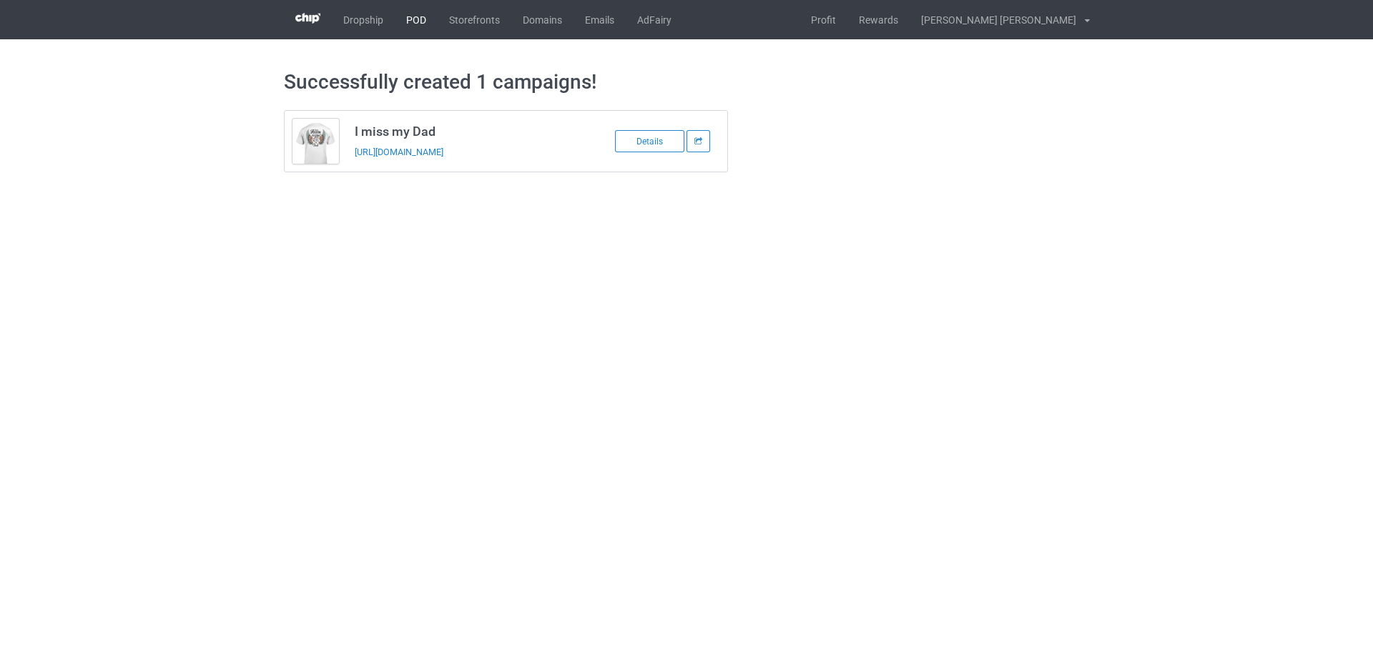
click at [416, 19] on link "POD" at bounding box center [416, 19] width 43 height 39
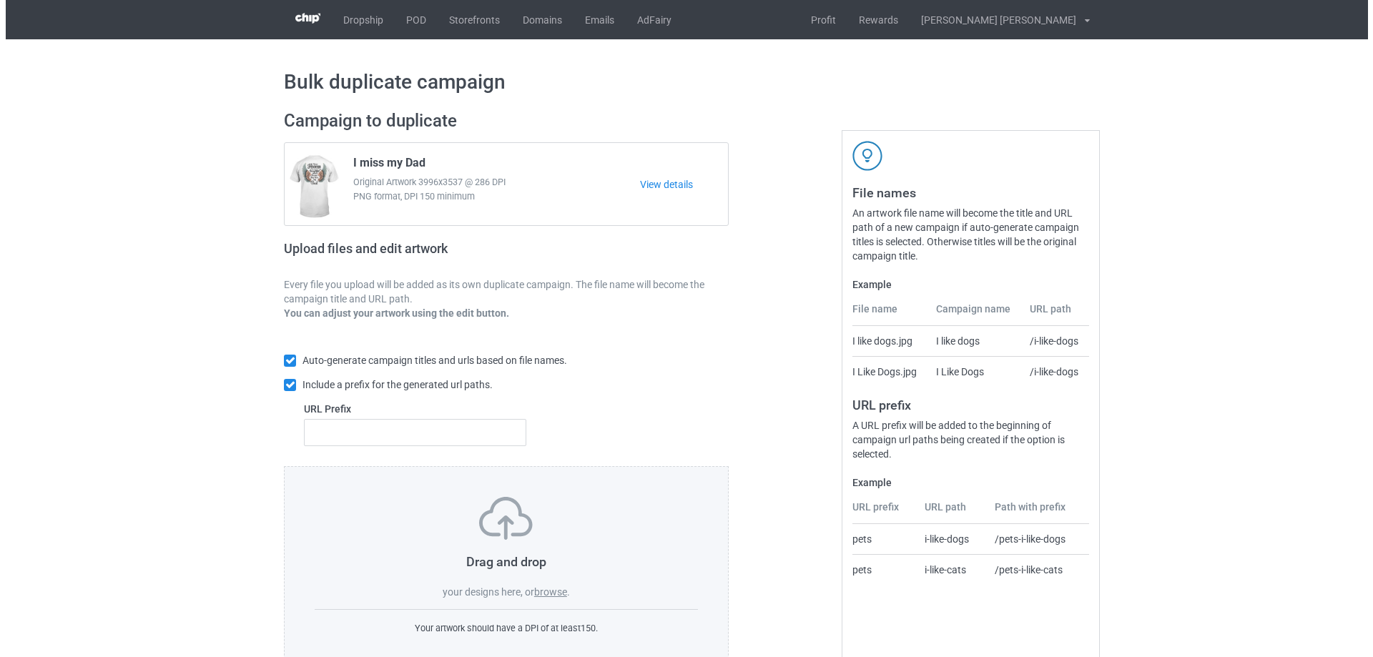
scroll to position [40, 0]
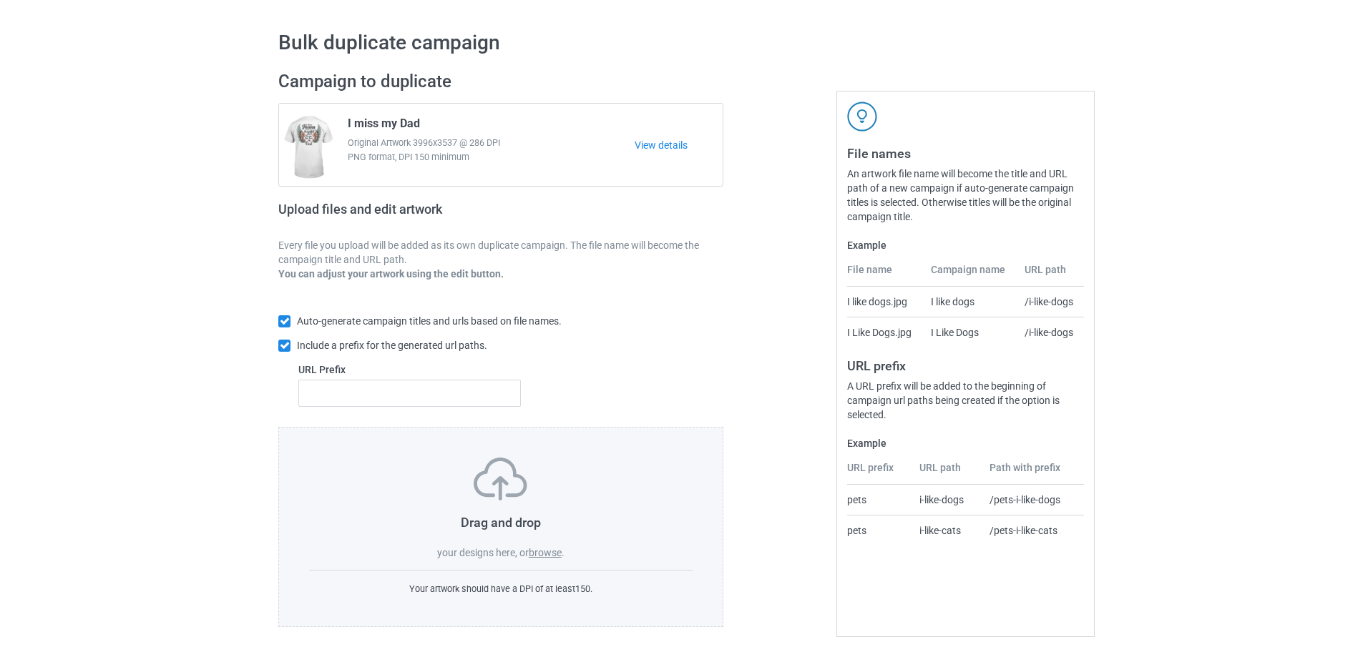
click at [556, 553] on label "browse" at bounding box center [545, 552] width 33 height 11
click at [0, 0] on input "browse" at bounding box center [0, 0] width 0 height 0
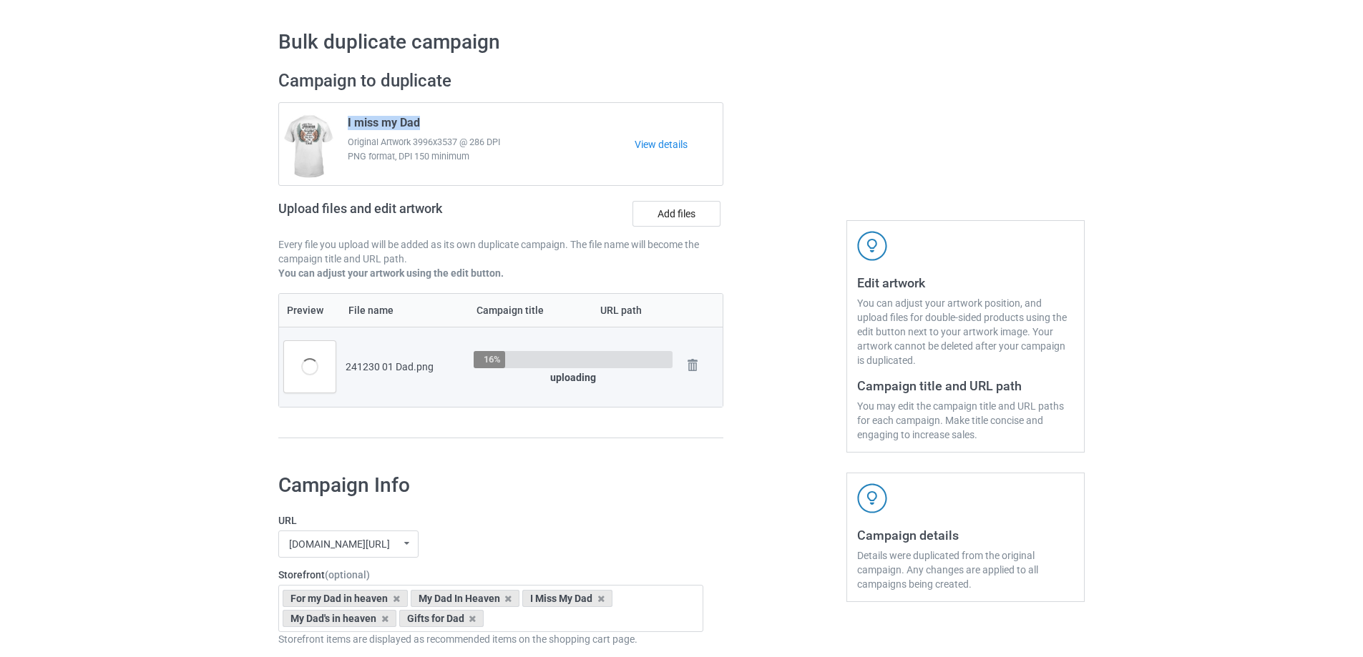
drag, startPoint x: 428, startPoint y: 121, endPoint x: 344, endPoint y: 121, distance: 84.4
click at [344, 121] on div "I miss my Dad Original Artwork 3996x3537 @ 286 DPI PNG format, DPI 150 minimum" at bounding box center [486, 144] width 297 height 67
copy span "I miss my Dad"
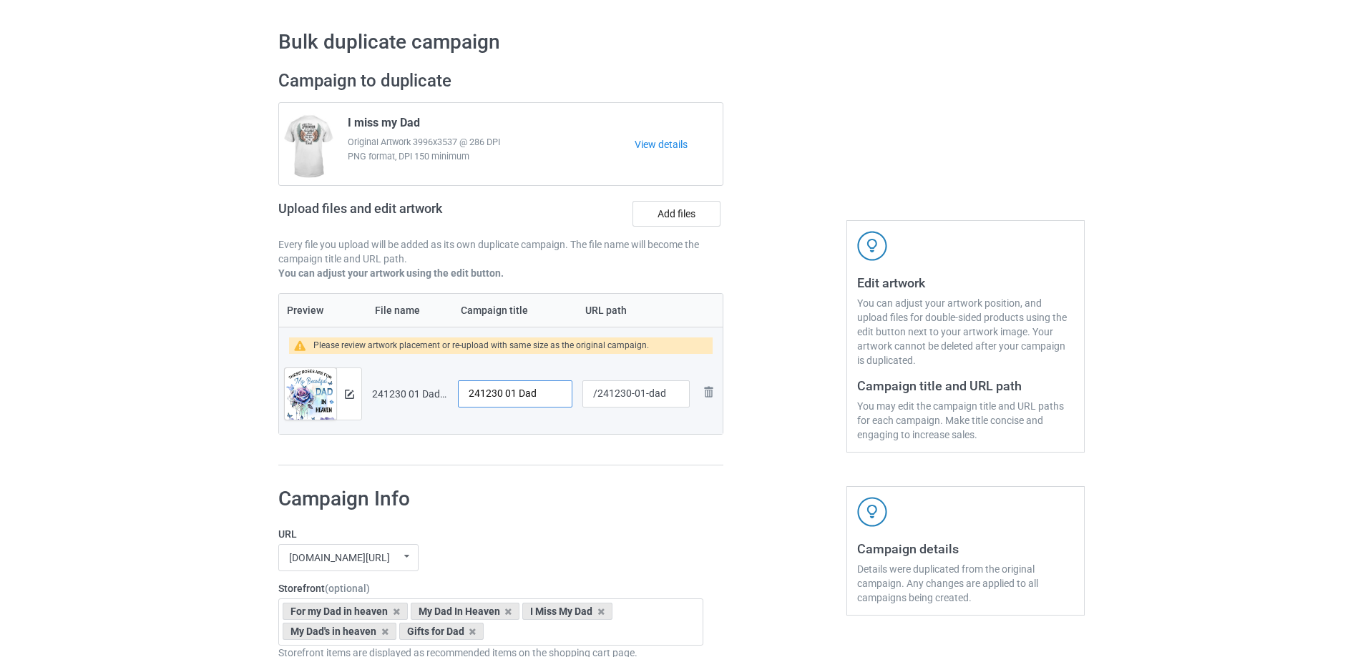
drag, startPoint x: 545, startPoint y: 397, endPoint x: 423, endPoint y: 401, distance: 121.6
click at [423, 401] on tr "Preview and edit artwork 241230 01 Dad.png 241230 01 Dad /241230-01-dad Remove …" at bounding box center [500, 394] width 443 height 80
paste input "I miss my"
type input "I miss my Dad"
drag, startPoint x: 643, startPoint y: 396, endPoint x: 674, endPoint y: 397, distance: 31.5
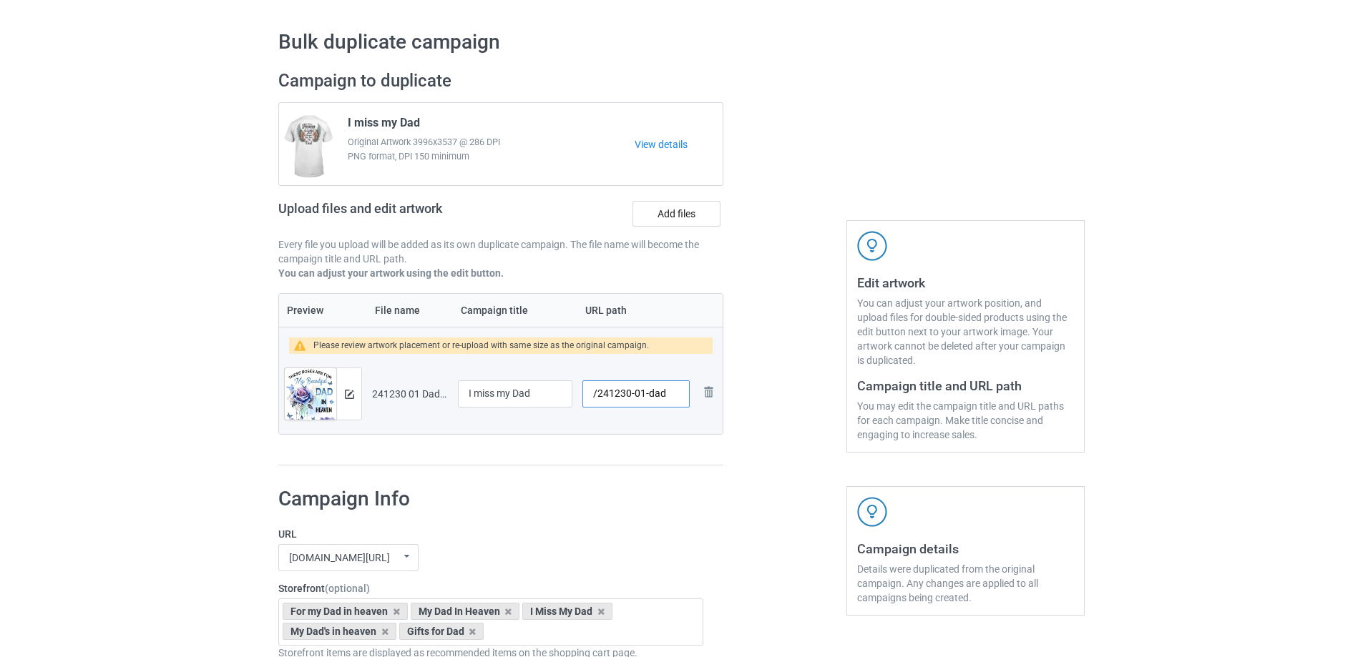
click at [674, 397] on input "/241230-01-dad" at bounding box center [635, 394] width 107 height 27
click at [647, 396] on input "/241230-01" at bounding box center [635, 394] width 107 height 27
click at [645, 393] on input "/241230-03" at bounding box center [635, 394] width 107 height 27
type input "/241230-05"
click at [349, 391] on img at bounding box center [349, 394] width 9 height 9
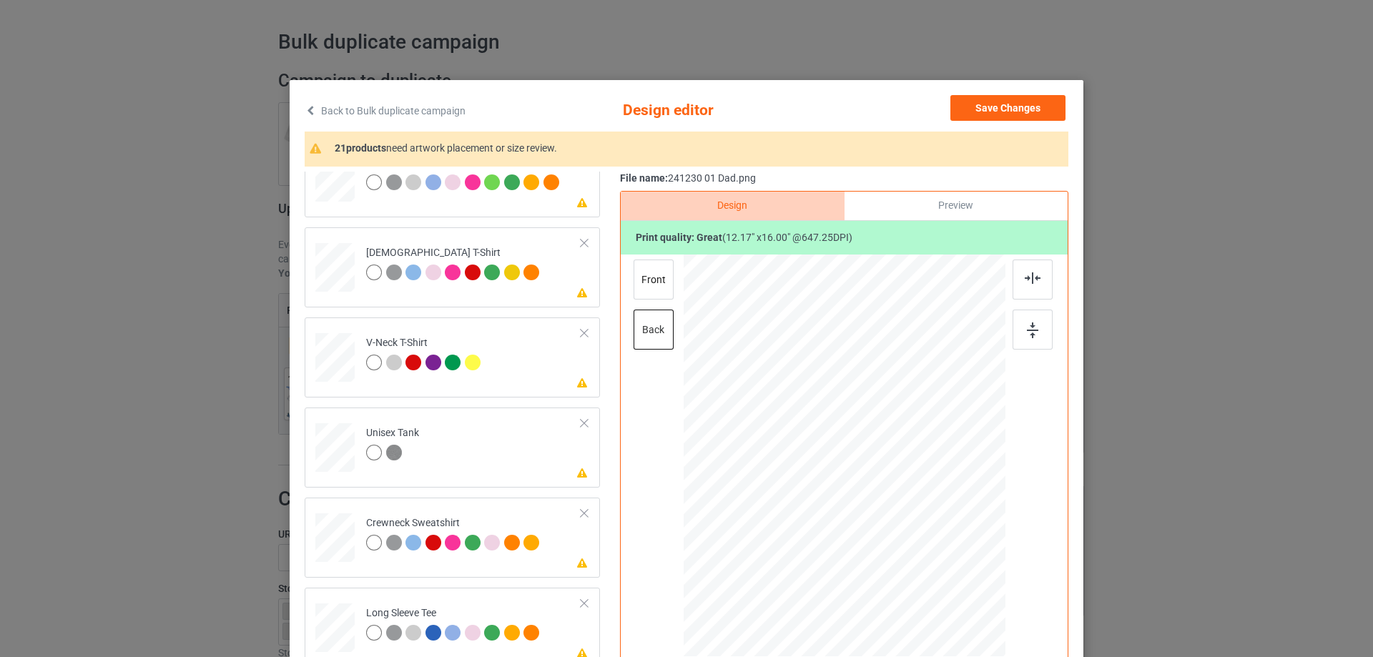
scroll to position [501, 0]
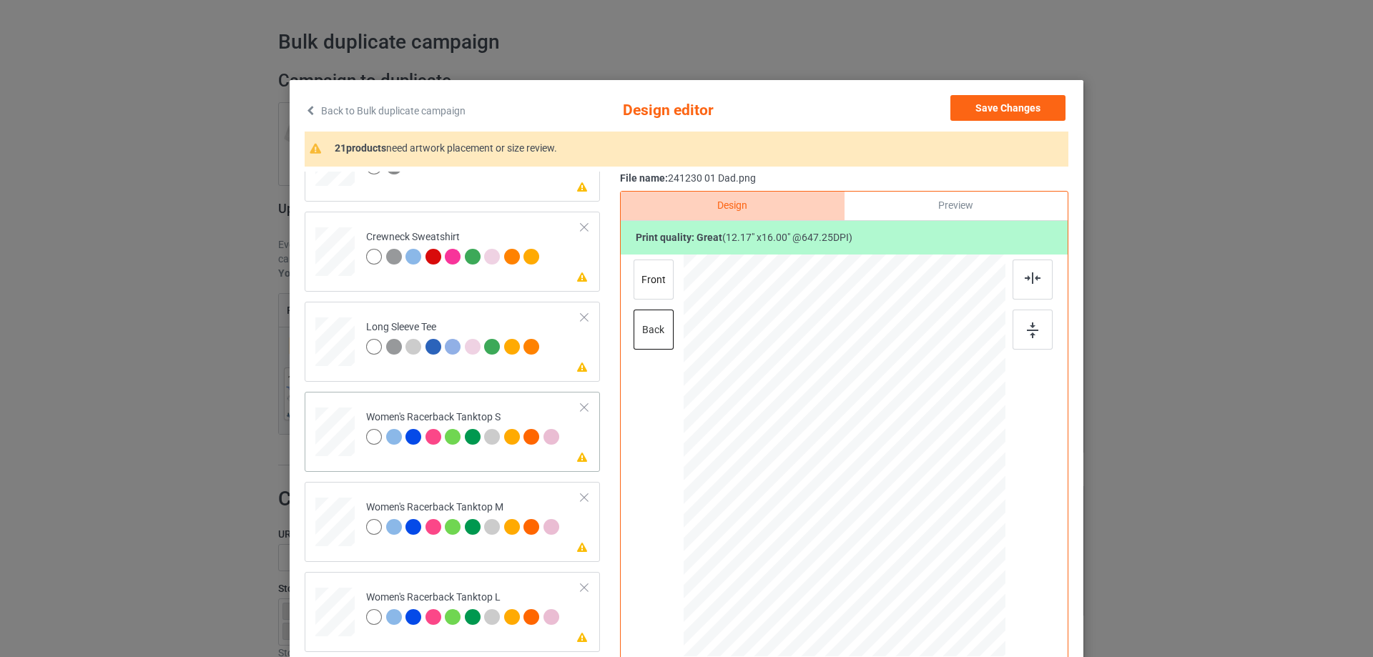
click at [332, 442] on div at bounding box center [335, 432] width 39 height 49
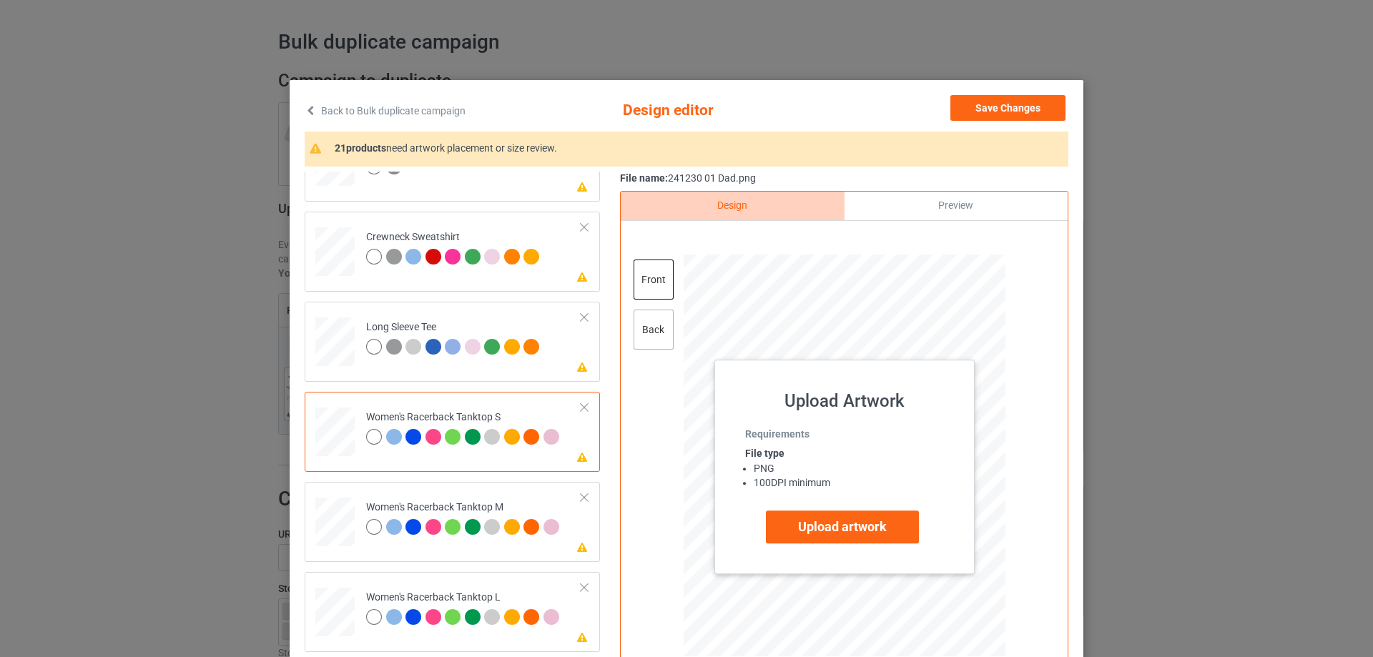
click at [648, 326] on div "back" at bounding box center [654, 330] width 40 height 40
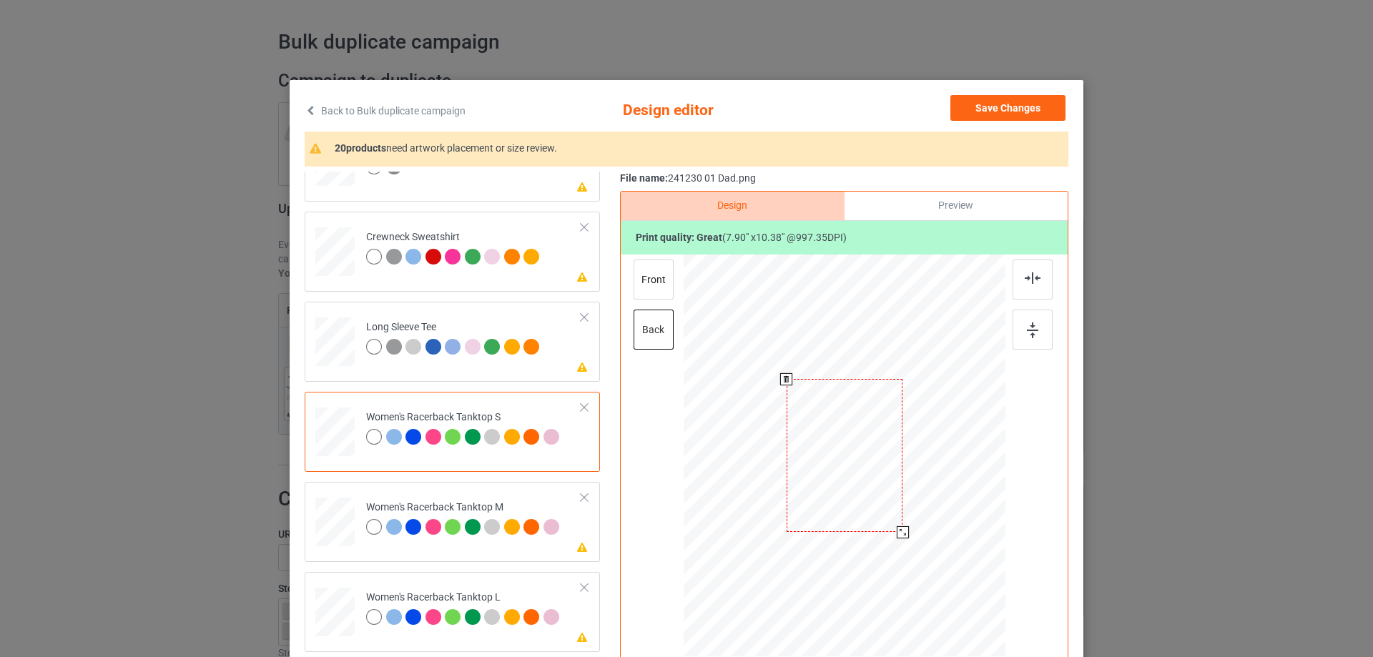
drag, startPoint x: 927, startPoint y: 571, endPoint x: 906, endPoint y: 526, distance: 49.3
click at [906, 526] on div at bounding box center [845, 456] width 291 height 403
drag, startPoint x: 875, startPoint y: 493, endPoint x: 876, endPoint y: 501, distance: 7.9
click at [876, 501] on div at bounding box center [845, 463] width 117 height 153
click at [1025, 276] on img at bounding box center [1033, 278] width 16 height 11
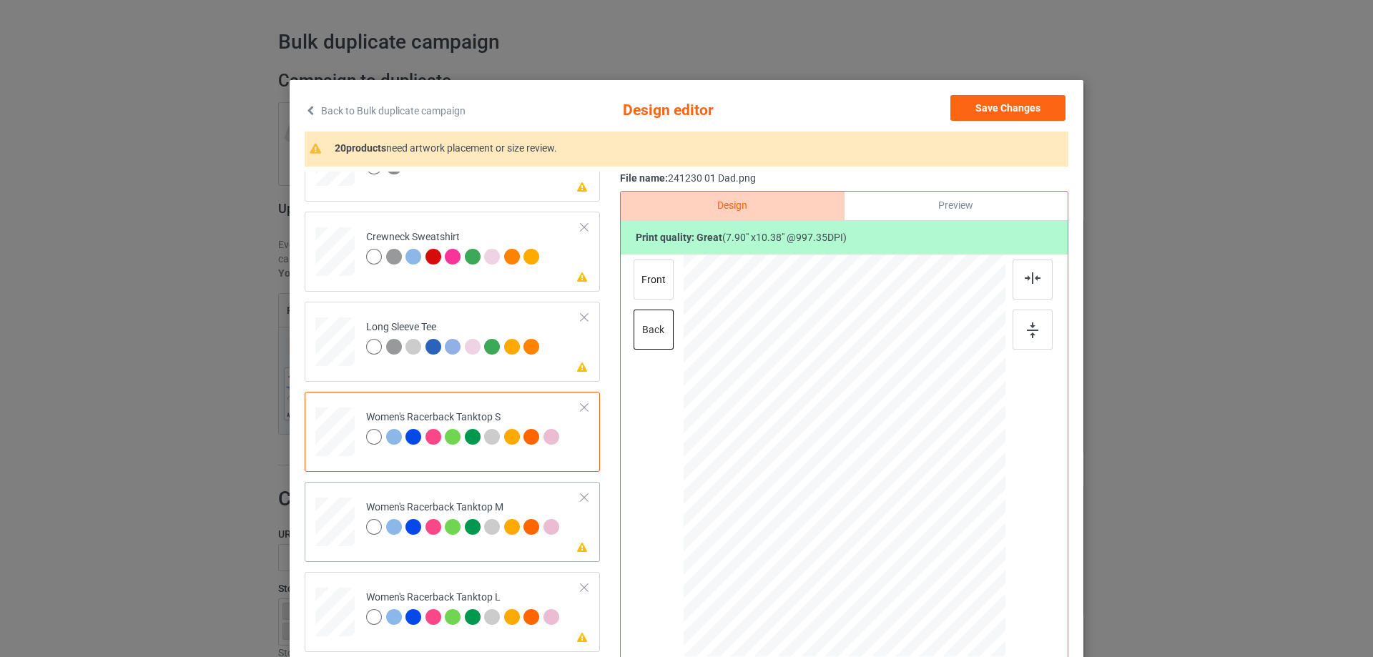
scroll to position [644, 0]
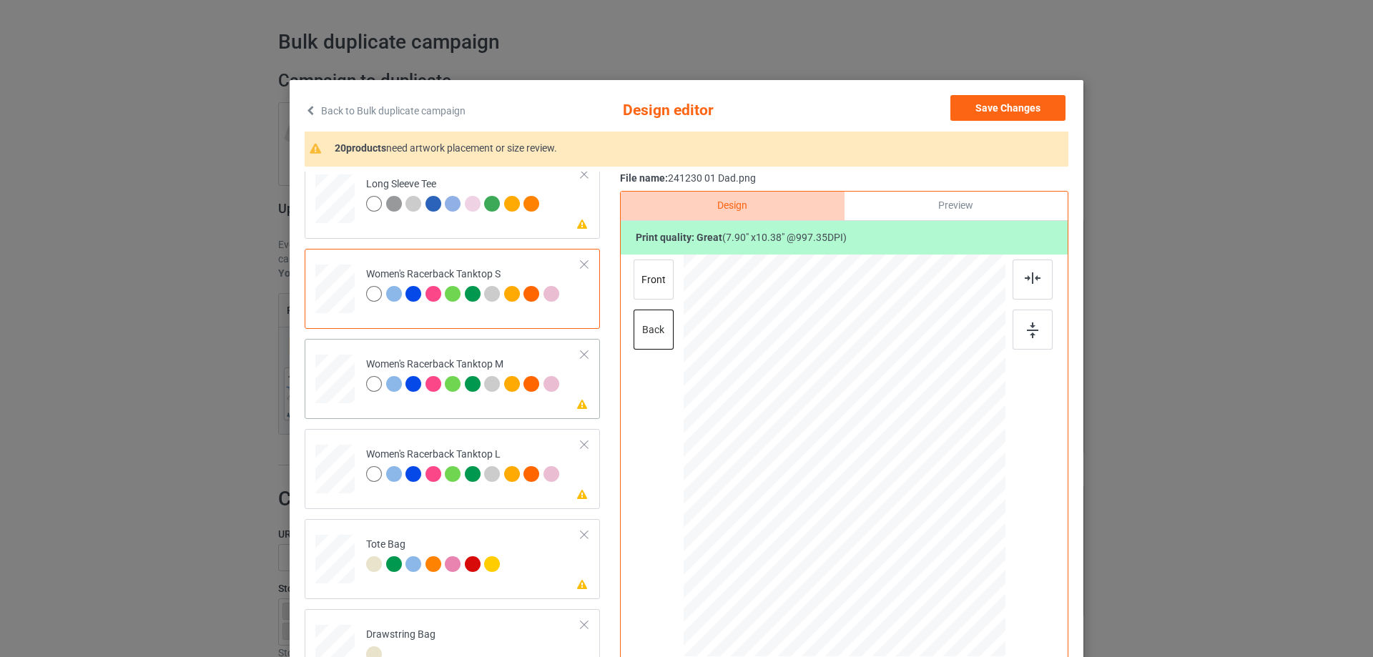
click at [325, 392] on div at bounding box center [334, 379] width 39 height 49
drag, startPoint x: 930, startPoint y: 574, endPoint x: 906, endPoint y: 534, distance: 46.9
click at [906, 534] on div at bounding box center [906, 537] width 12 height 12
drag, startPoint x: 885, startPoint y: 508, endPoint x: 885, endPoint y: 519, distance: 10.7
click at [885, 519] on div at bounding box center [844, 467] width 123 height 162
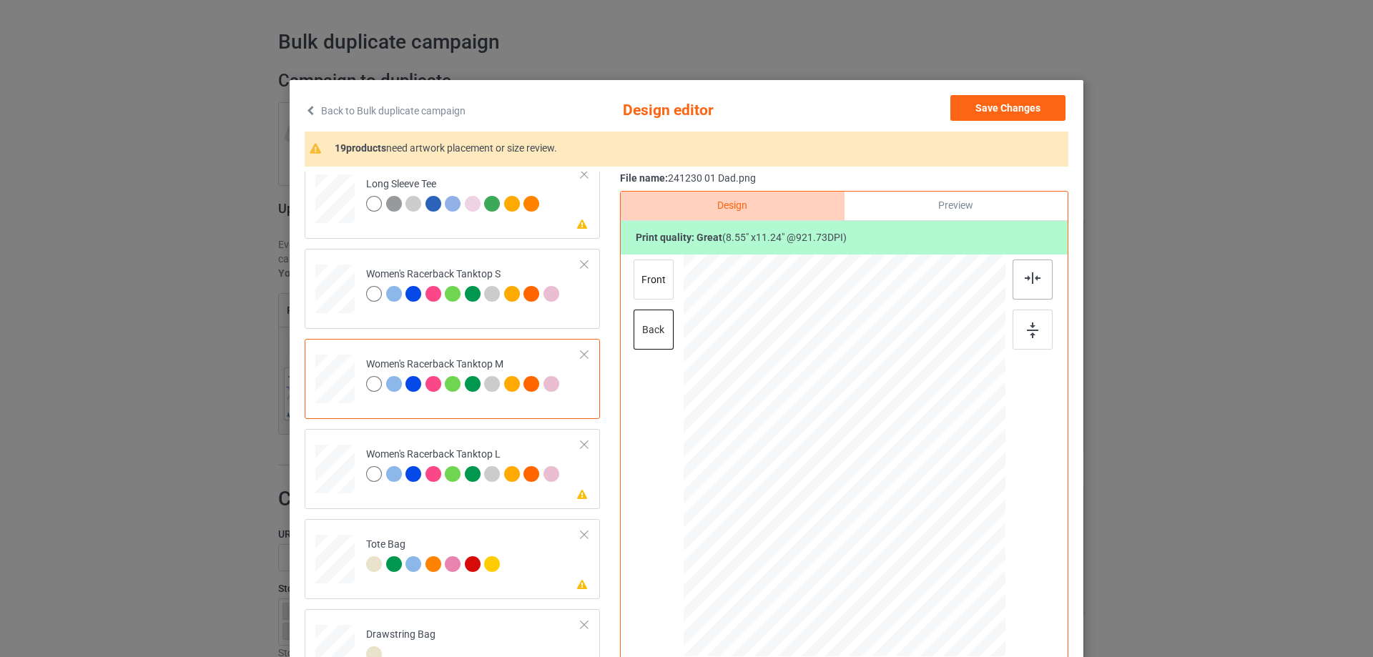
click at [1029, 279] on img at bounding box center [1033, 278] width 16 height 11
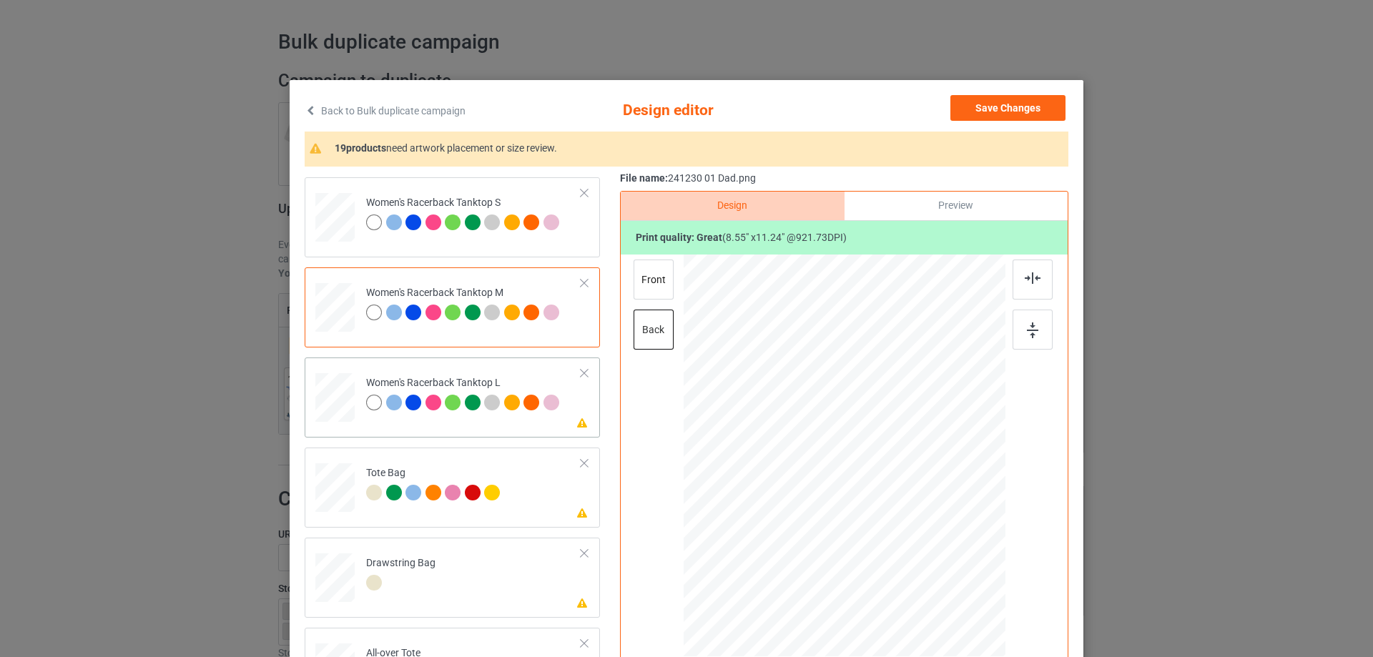
click at [340, 398] on div at bounding box center [334, 398] width 39 height 47
drag, startPoint x: 934, startPoint y: 579, endPoint x: 914, endPoint y: 541, distance: 42.9
click at [914, 541] on div at bounding box center [914, 546] width 12 height 12
drag, startPoint x: 864, startPoint y: 484, endPoint x: 864, endPoint y: 506, distance: 21.5
click at [864, 506] on div at bounding box center [844, 477] width 137 height 181
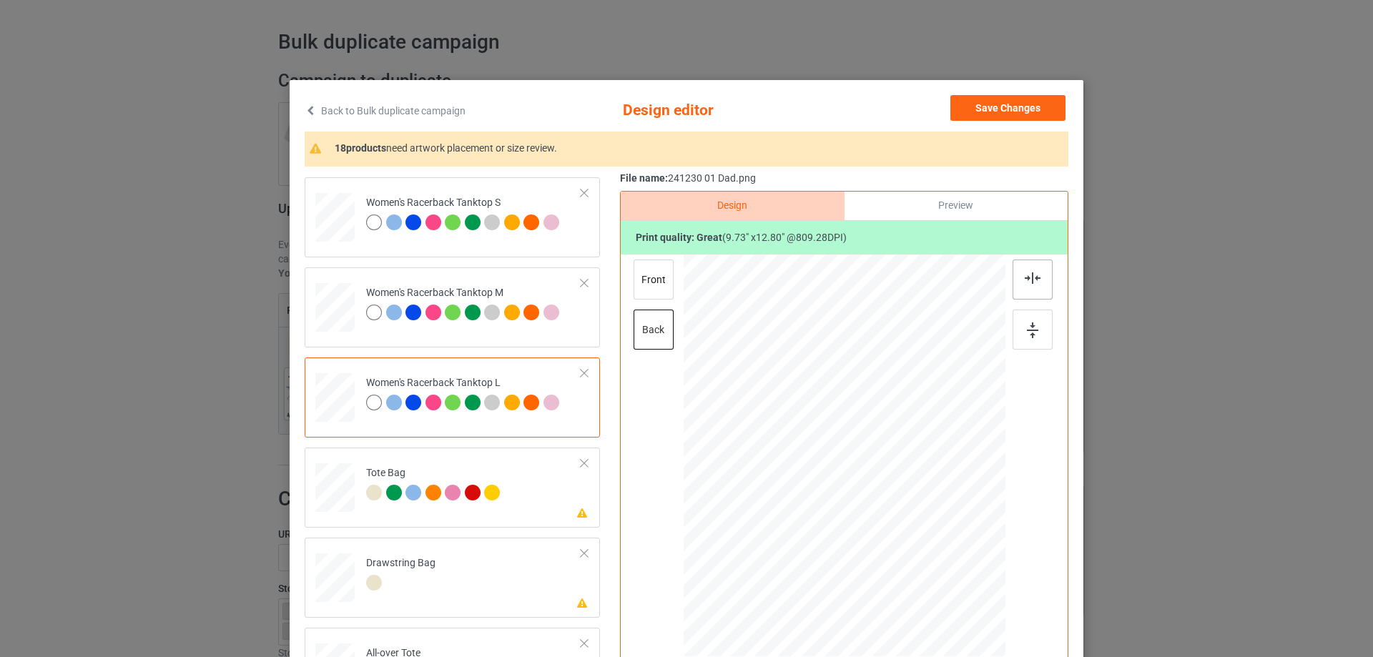
click at [1030, 281] on img at bounding box center [1033, 278] width 16 height 11
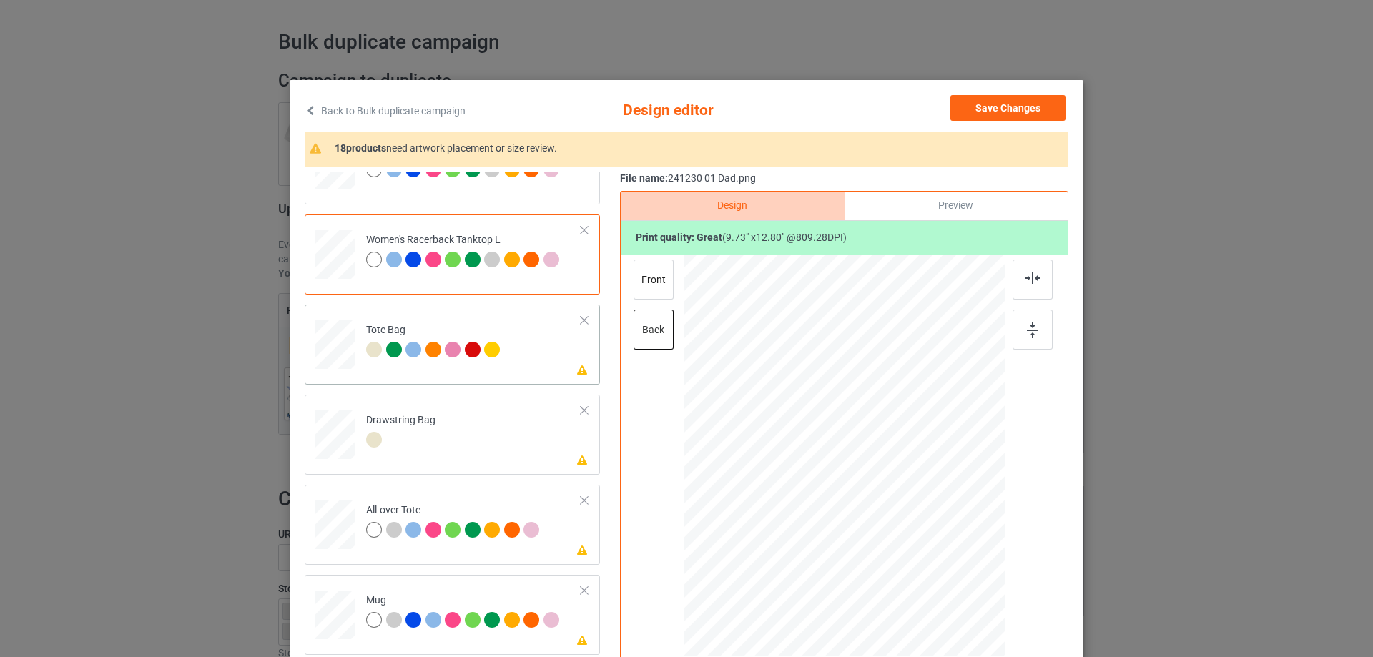
click at [334, 358] on div at bounding box center [335, 351] width 19 height 21
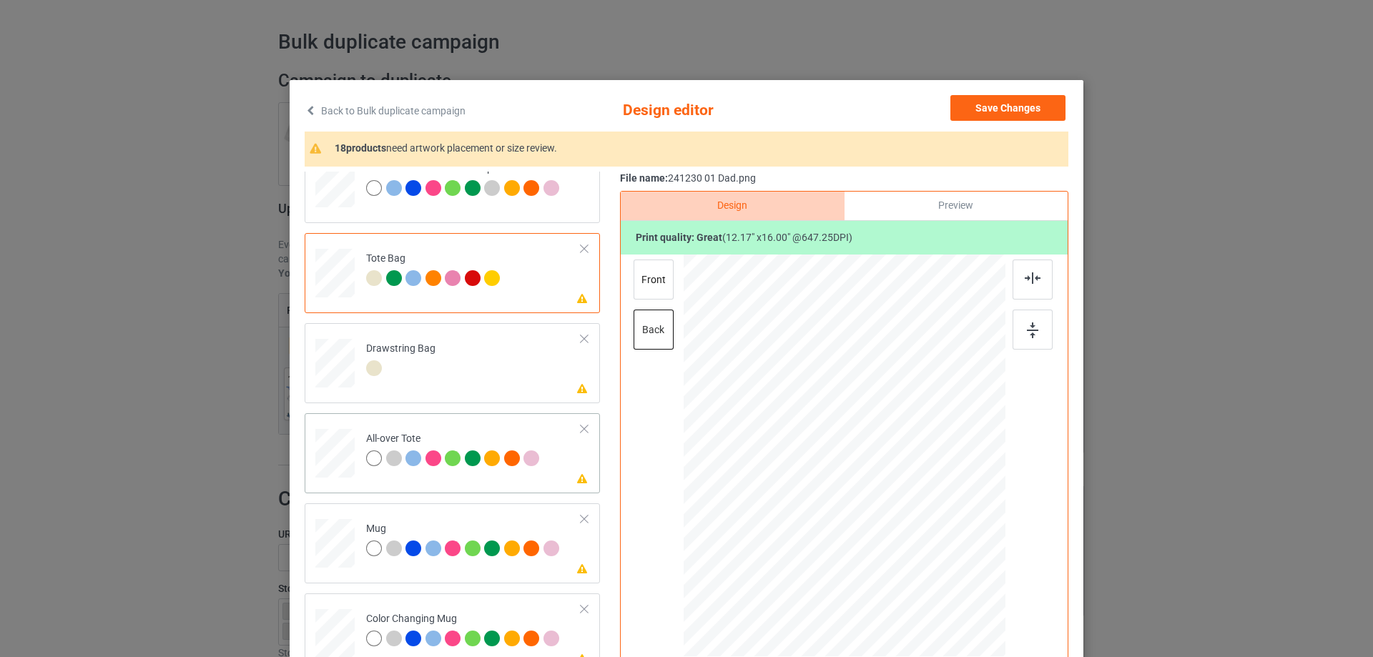
click at [331, 457] on div at bounding box center [334, 453] width 39 height 39
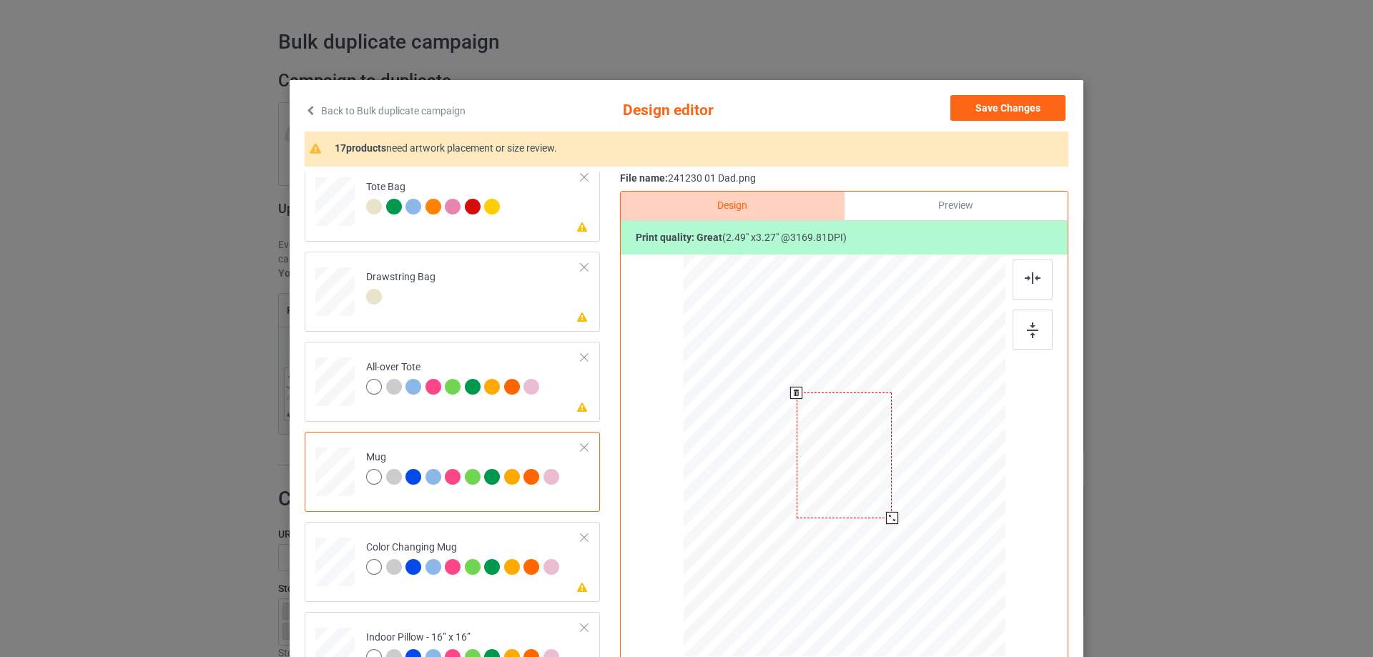
drag, startPoint x: 936, startPoint y: 585, endPoint x: 903, endPoint y: 504, distance: 87.3
click at [903, 504] on div at bounding box center [845, 455] width 322 height 134
drag, startPoint x: 834, startPoint y: 477, endPoint x: 923, endPoint y: 478, distance: 89.4
click at [923, 478] on div at bounding box center [934, 456] width 96 height 126
click at [1033, 334] on img at bounding box center [1032, 331] width 11 height 16
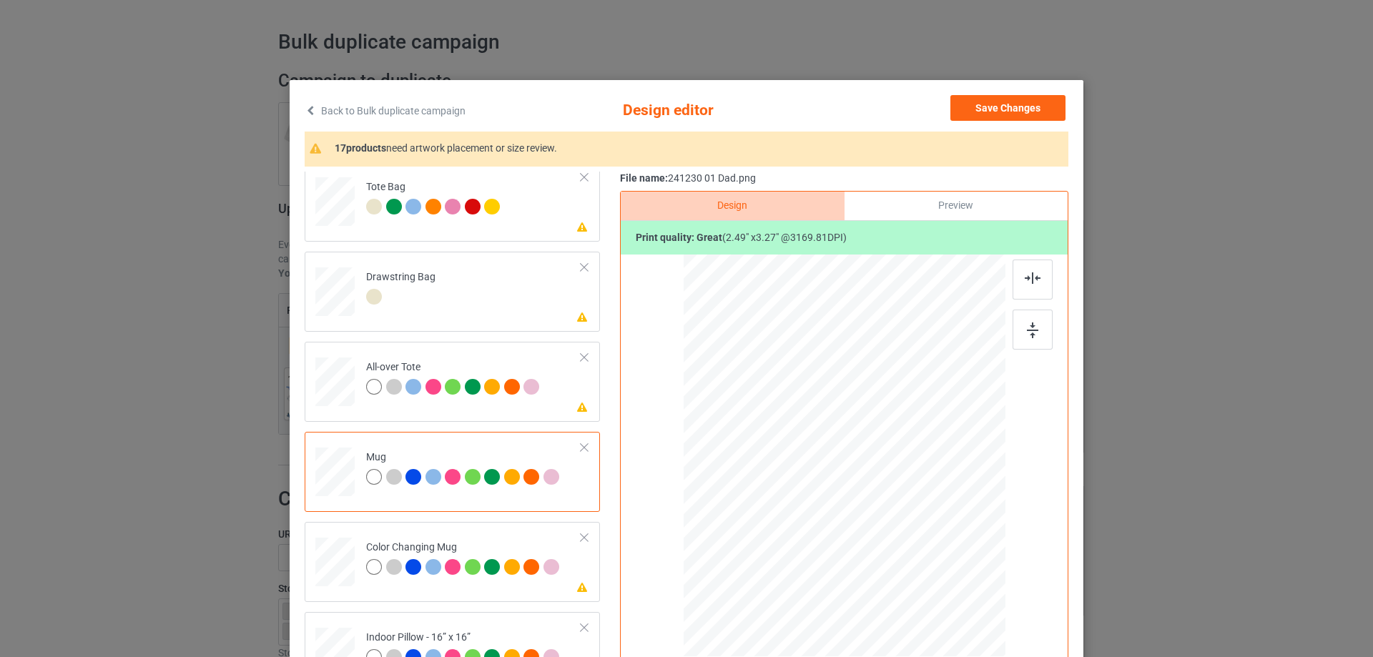
scroll to position [1073, 0]
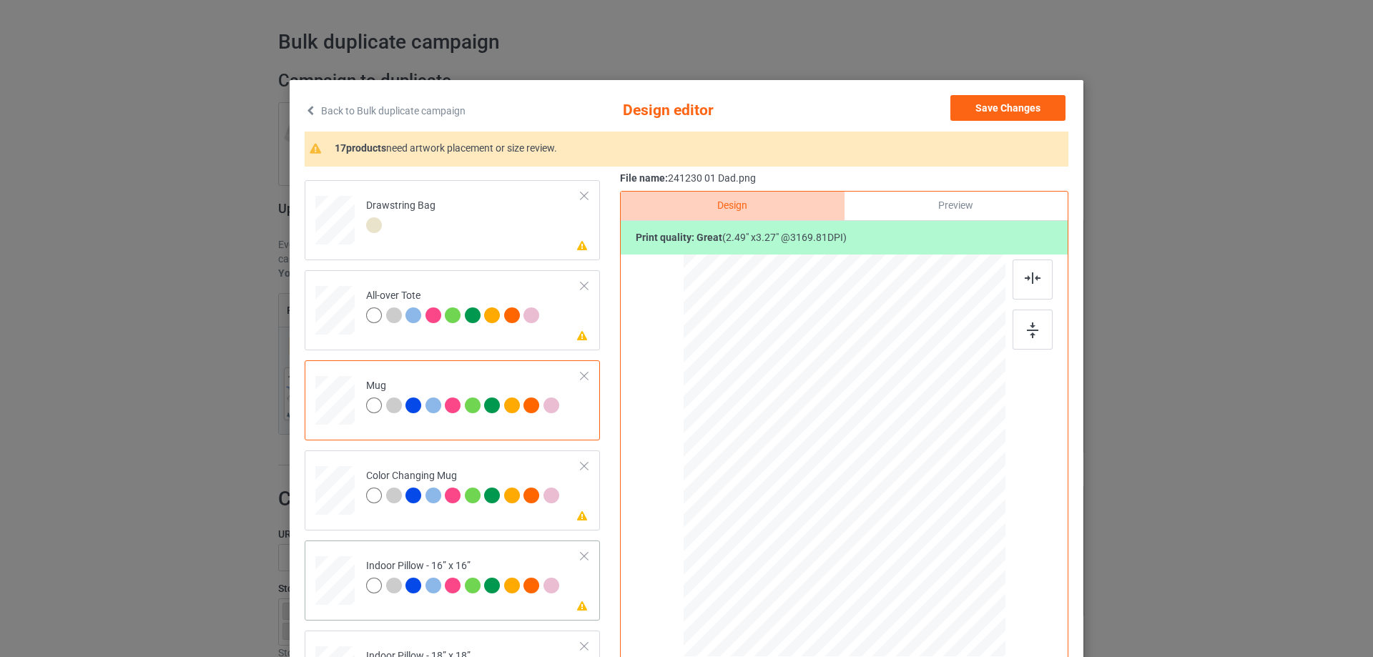
click at [338, 576] on div at bounding box center [334, 580] width 39 height 39
drag, startPoint x: 939, startPoint y: 584, endPoint x: 933, endPoint y: 569, distance: 16.1
click at [933, 569] on div at bounding box center [845, 455] width 322 height 321
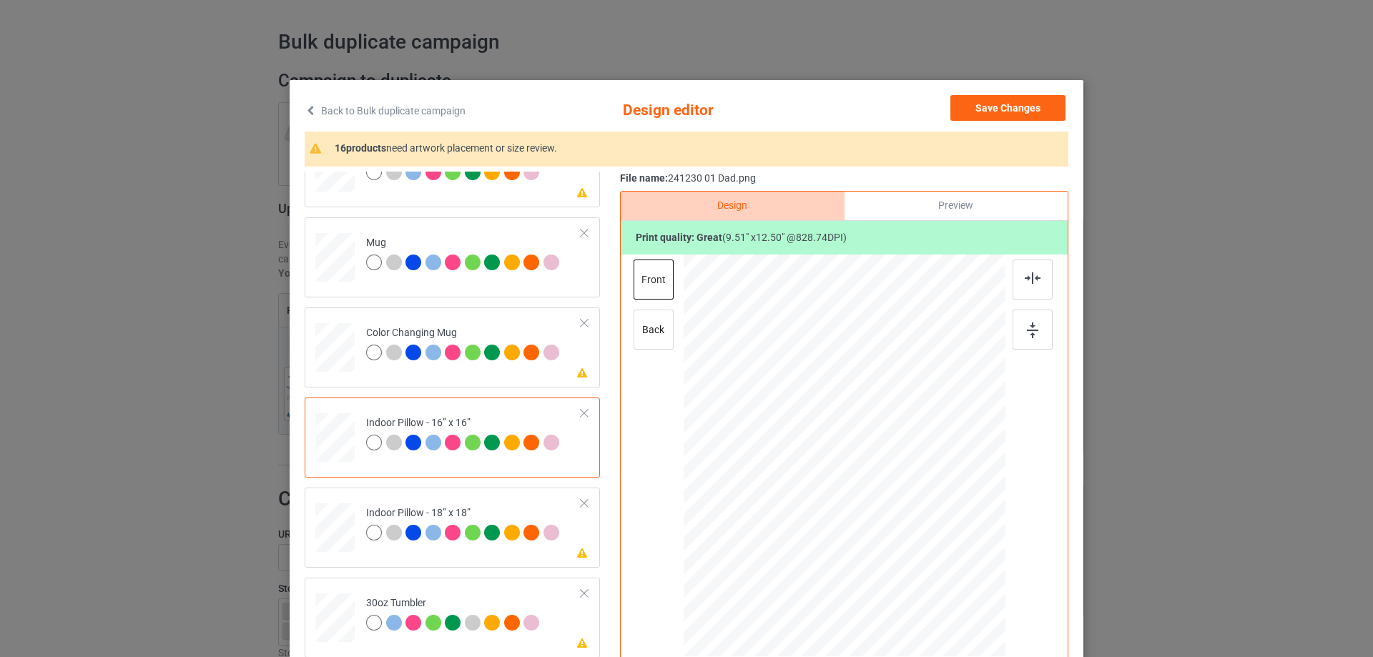
scroll to position [1287, 0]
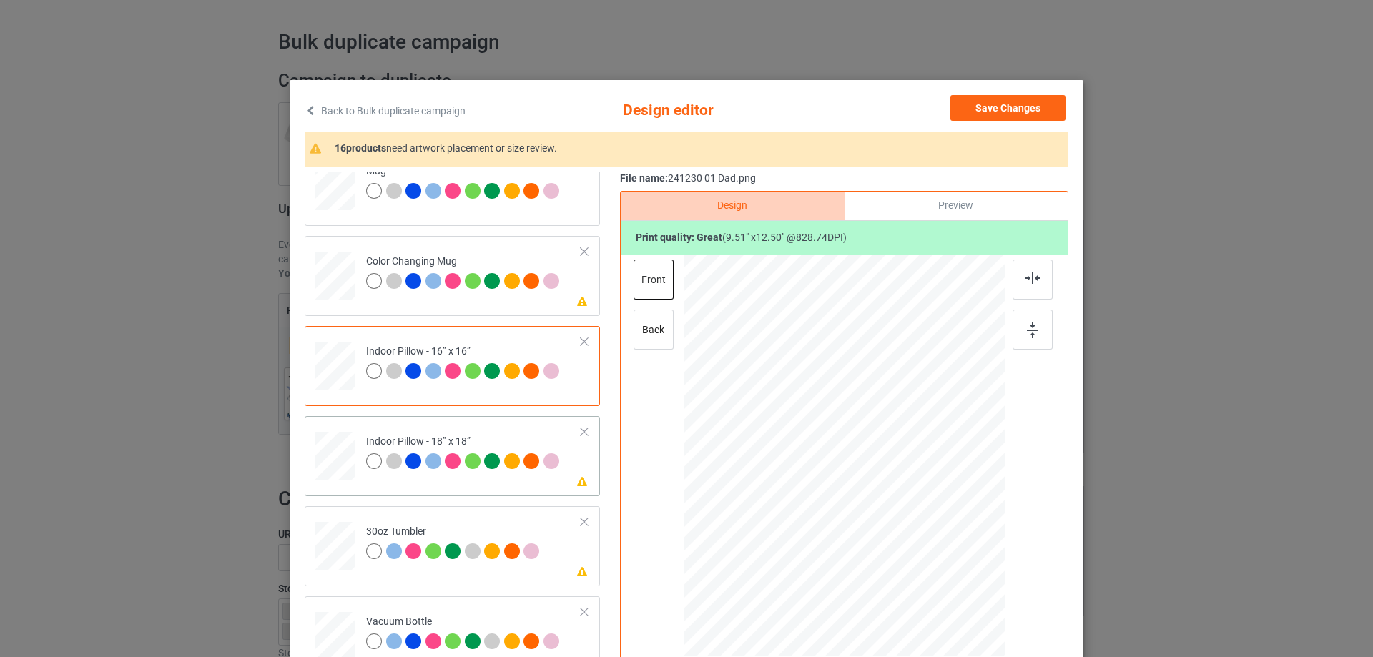
click at [343, 453] on div at bounding box center [334, 456] width 39 height 39
drag, startPoint x: 936, startPoint y: 579, endPoint x: 931, endPoint y: 568, distance: 12.8
click at [931, 568] on div at bounding box center [933, 572] width 12 height 12
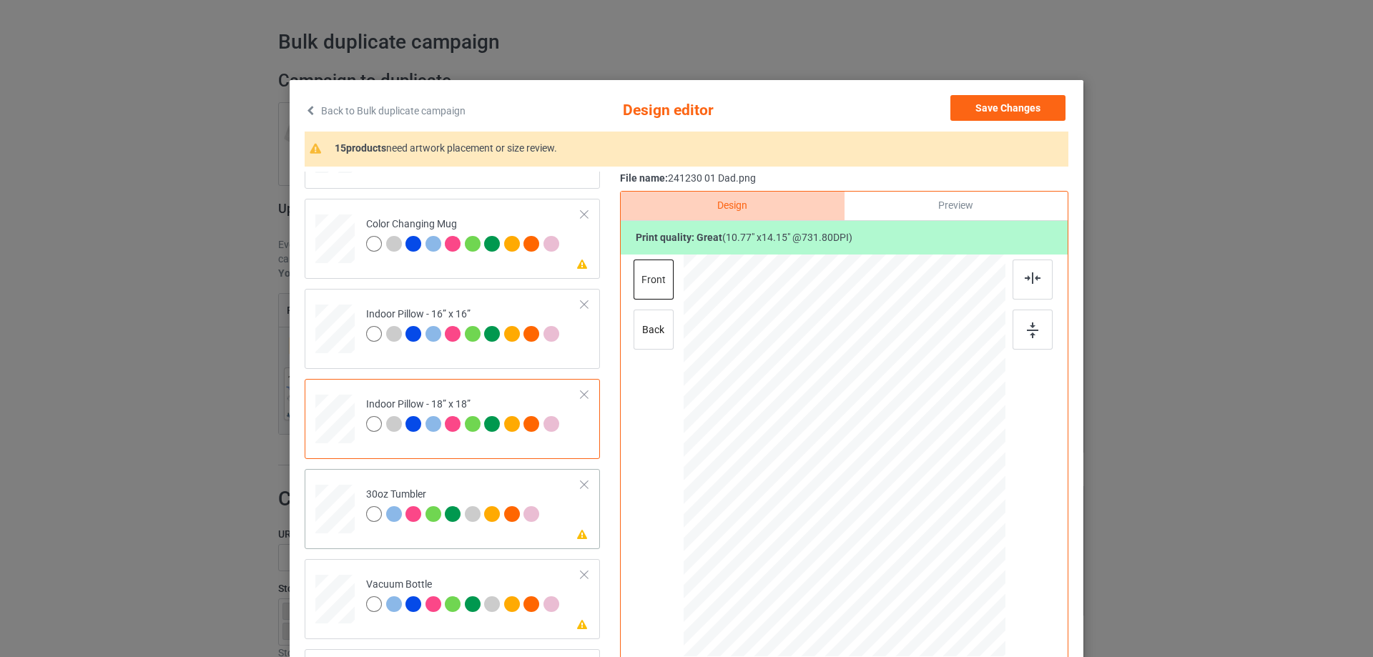
scroll to position [72, 0]
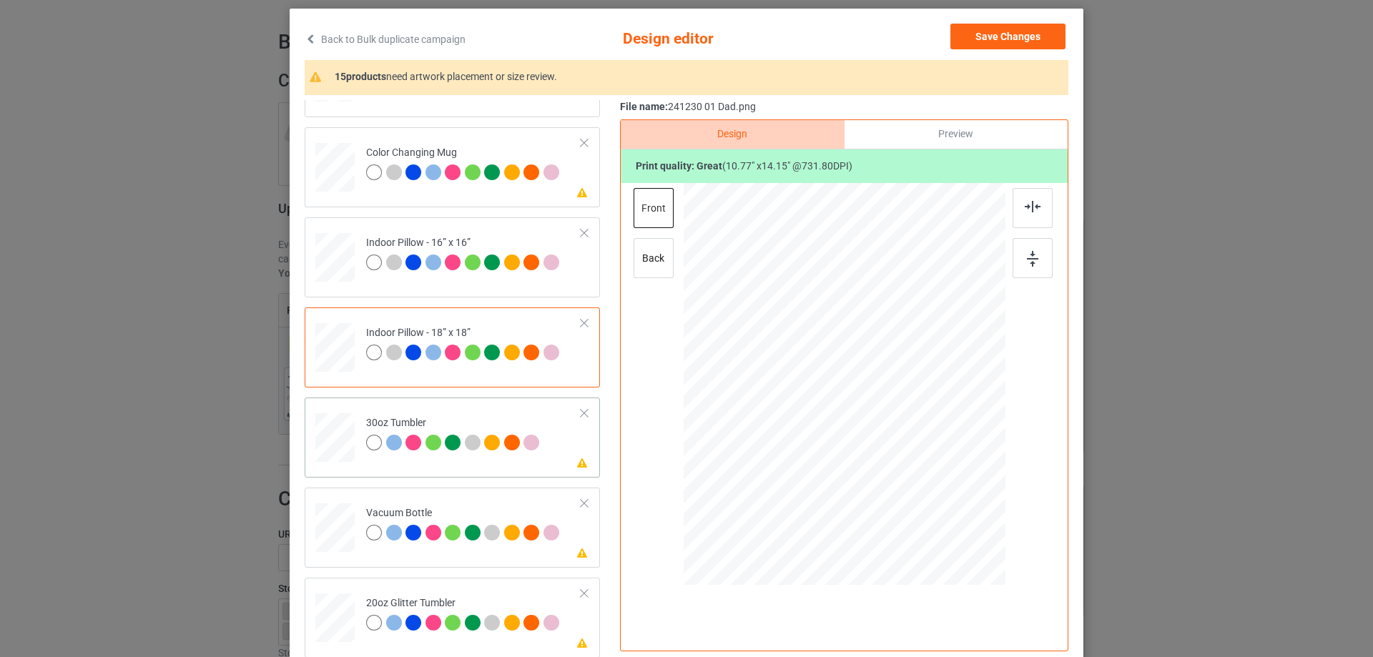
click at [339, 448] on div at bounding box center [335, 438] width 38 height 21
drag, startPoint x: 936, startPoint y: 510, endPoint x: 907, endPoint y: 438, distance: 77.7
click at [907, 438] on div at bounding box center [844, 384] width 313 height 173
drag, startPoint x: 823, startPoint y: 427, endPoint x: 789, endPoint y: 426, distance: 34.4
click at [789, 426] on div at bounding box center [768, 382] width 102 height 134
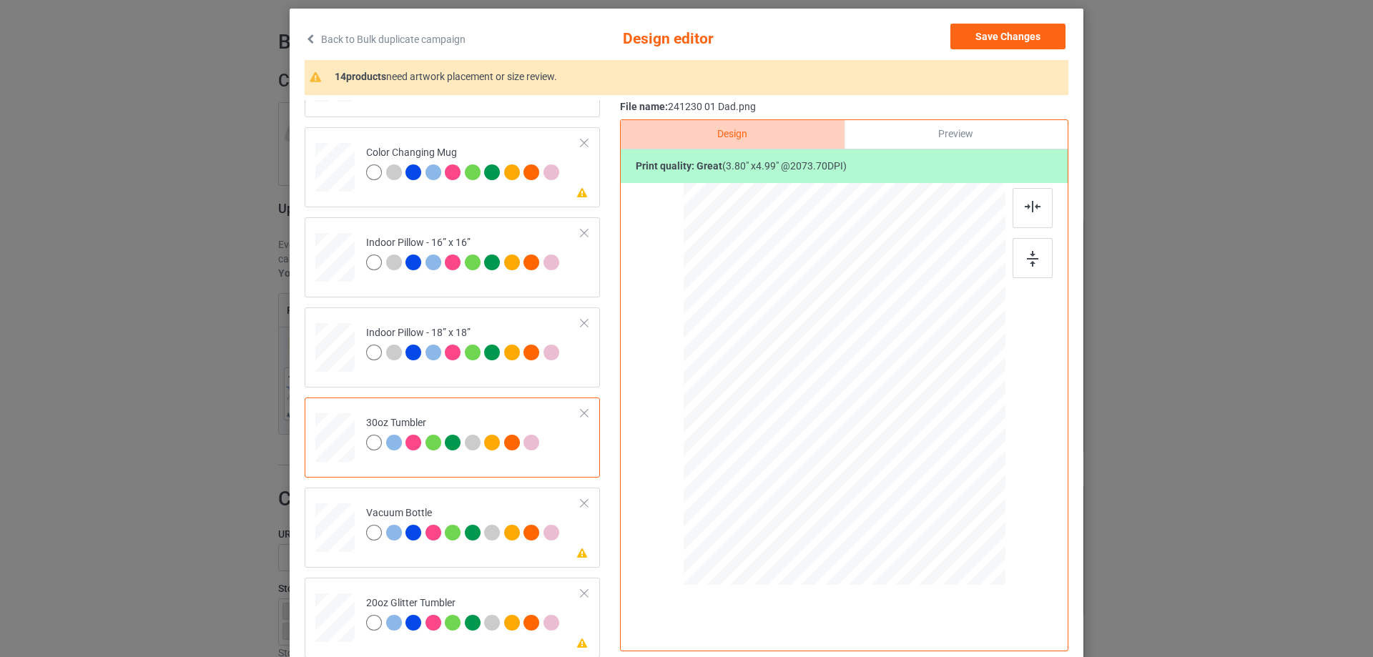
scroll to position [143, 0]
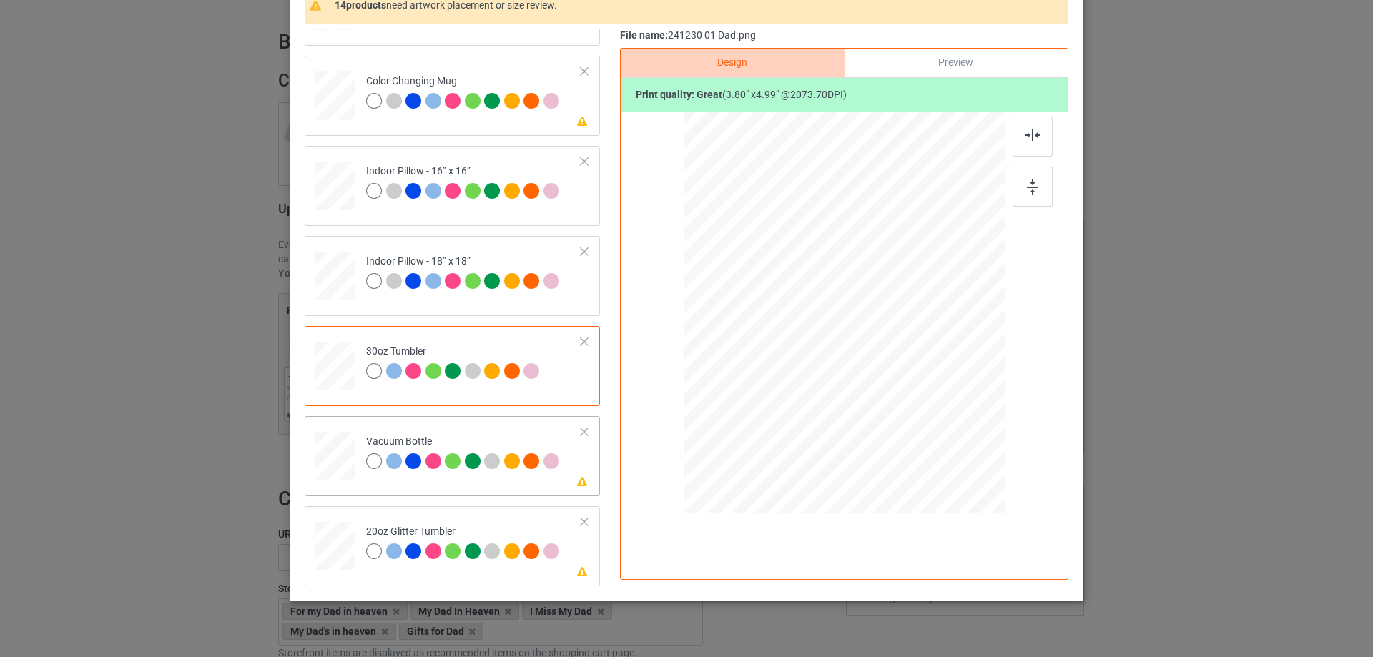
click at [328, 457] on div at bounding box center [335, 456] width 38 height 20
drag, startPoint x: 930, startPoint y: 436, endPoint x: 898, endPoint y: 368, distance: 74.9
click at [898, 368] on div at bounding box center [844, 312] width 308 height 165
drag, startPoint x: 812, startPoint y: 347, endPoint x: 786, endPoint y: 347, distance: 25.7
click at [786, 347] on div at bounding box center [768, 311] width 97 height 128
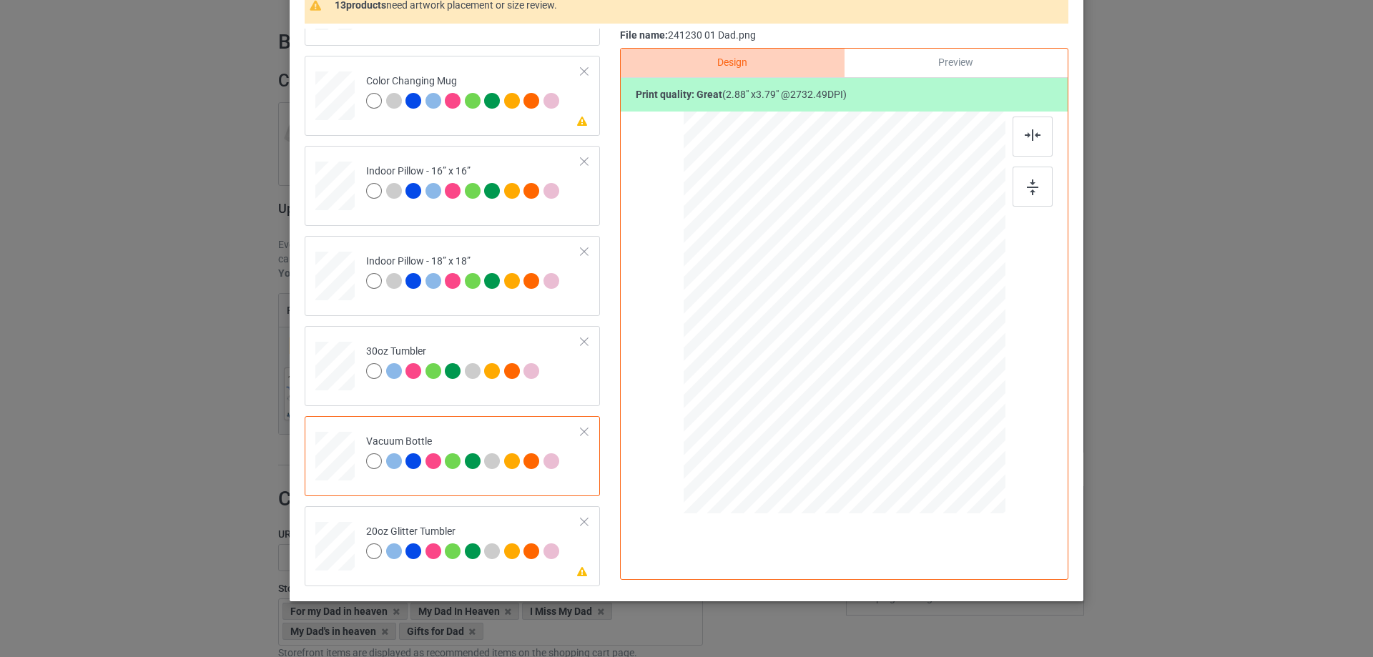
scroll to position [168, 0]
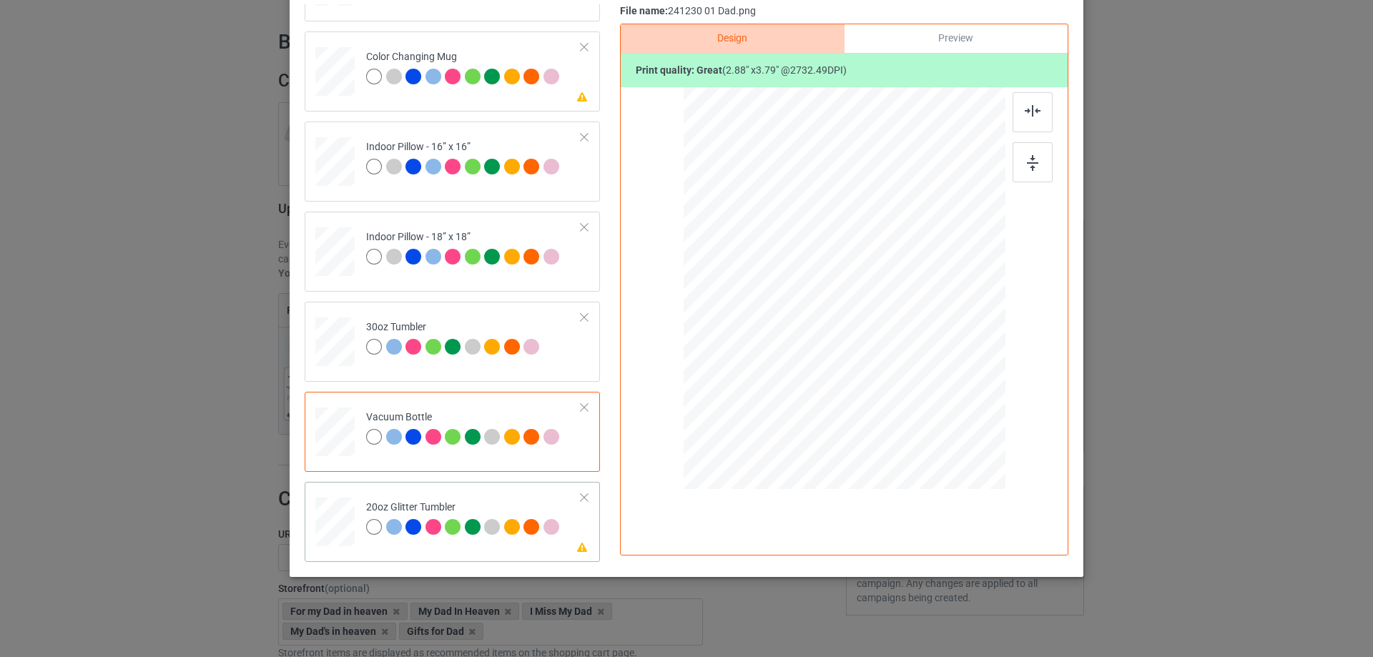
click at [334, 522] on div at bounding box center [335, 521] width 37 height 31
drag, startPoint x: 931, startPoint y: 409, endPoint x: 889, endPoint y: 363, distance: 62.8
click at [901, 373] on div at bounding box center [907, 371] width 12 height 12
drag, startPoint x: 831, startPoint y: 361, endPoint x: 818, endPoint y: 345, distance: 20.9
click at [818, 345] on div at bounding box center [774, 270] width 124 height 163
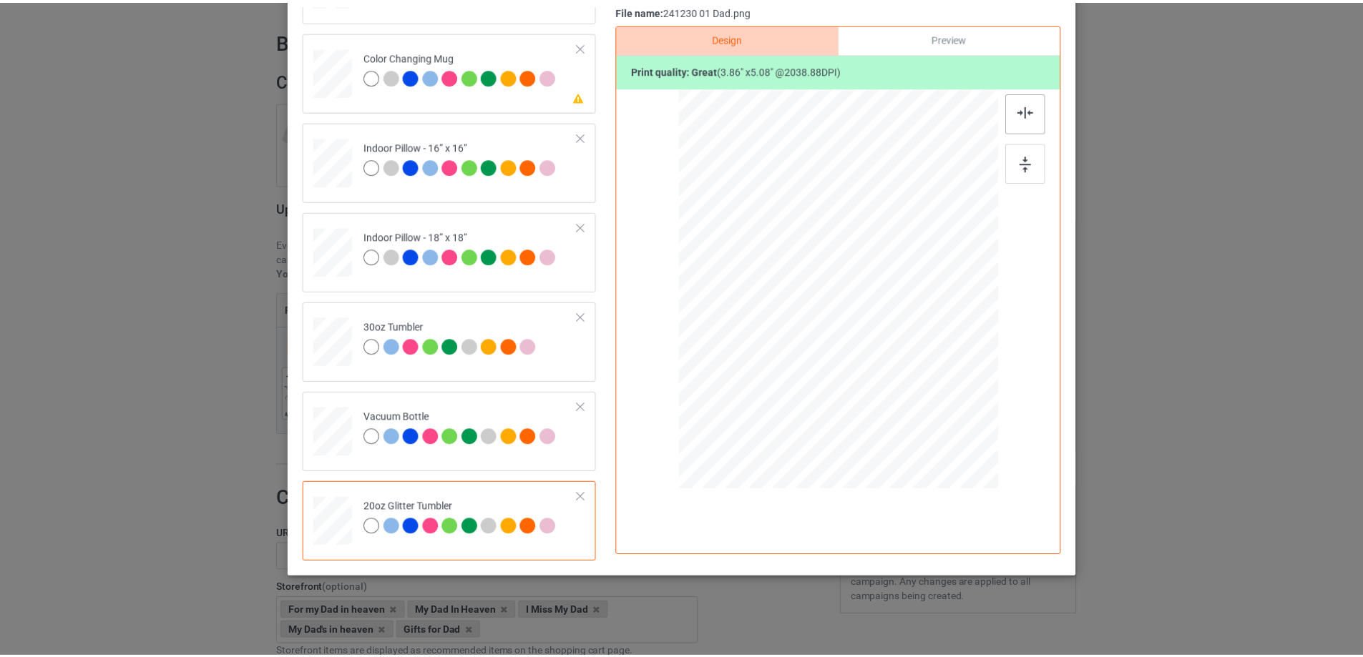
scroll to position [97, 0]
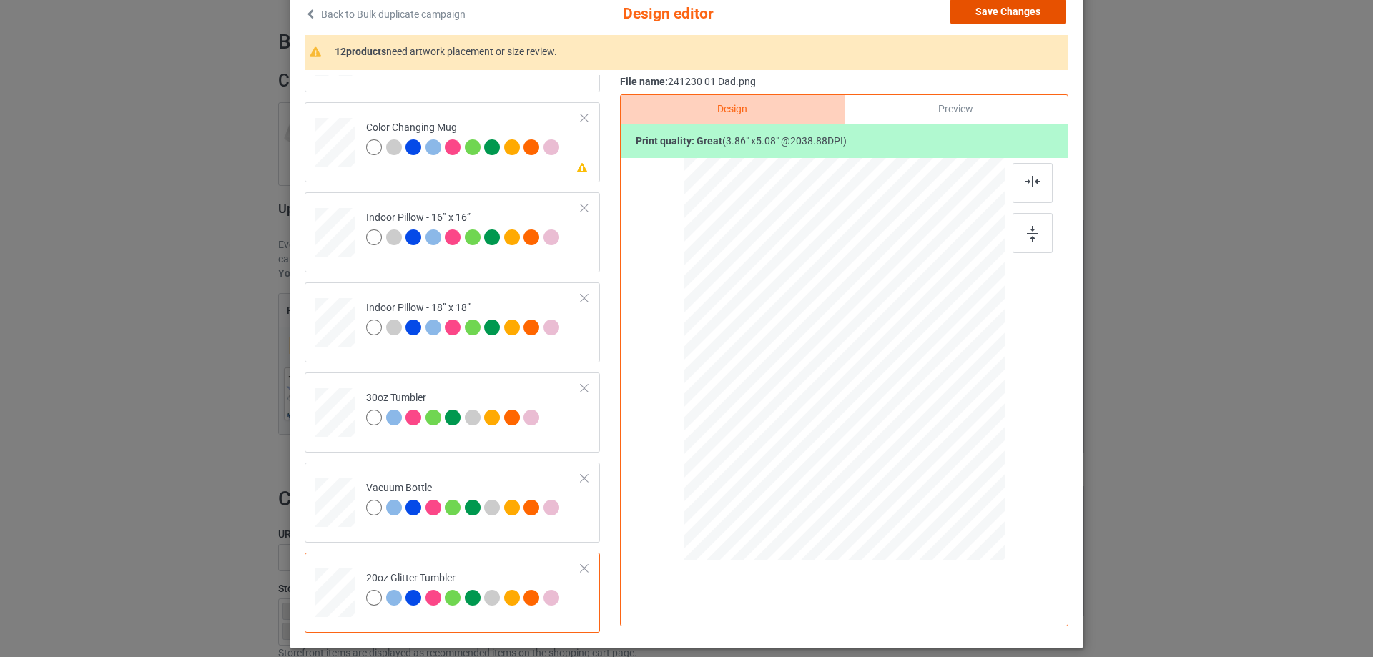
click at [1027, 15] on button "Save Changes" at bounding box center [1008, 12] width 115 height 26
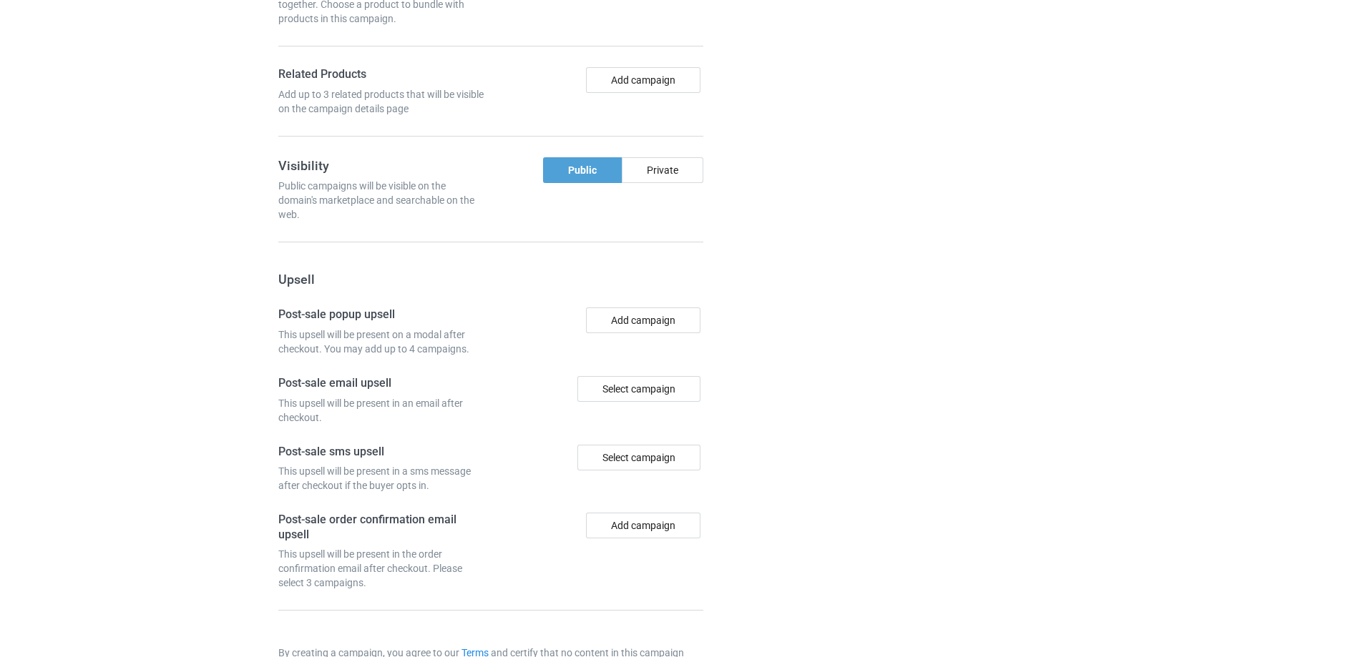
scroll to position [1212, 0]
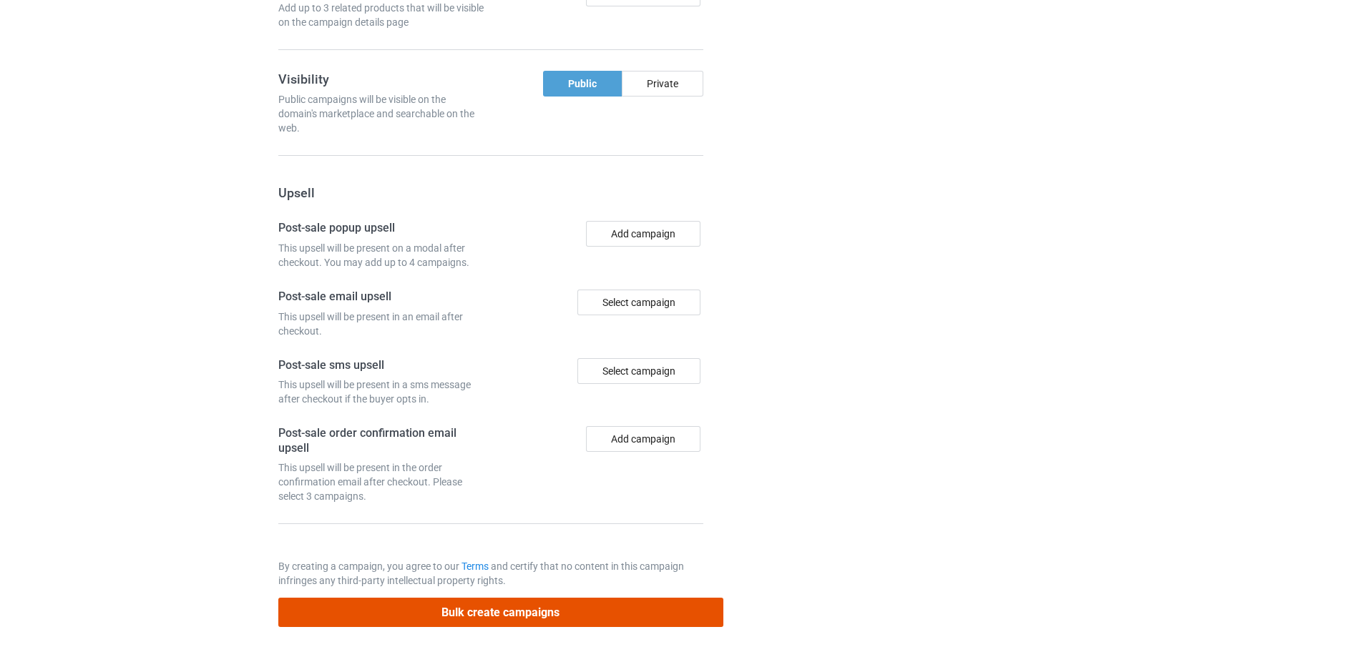
click at [570, 623] on button "Bulk create campaigns" at bounding box center [500, 612] width 445 height 29
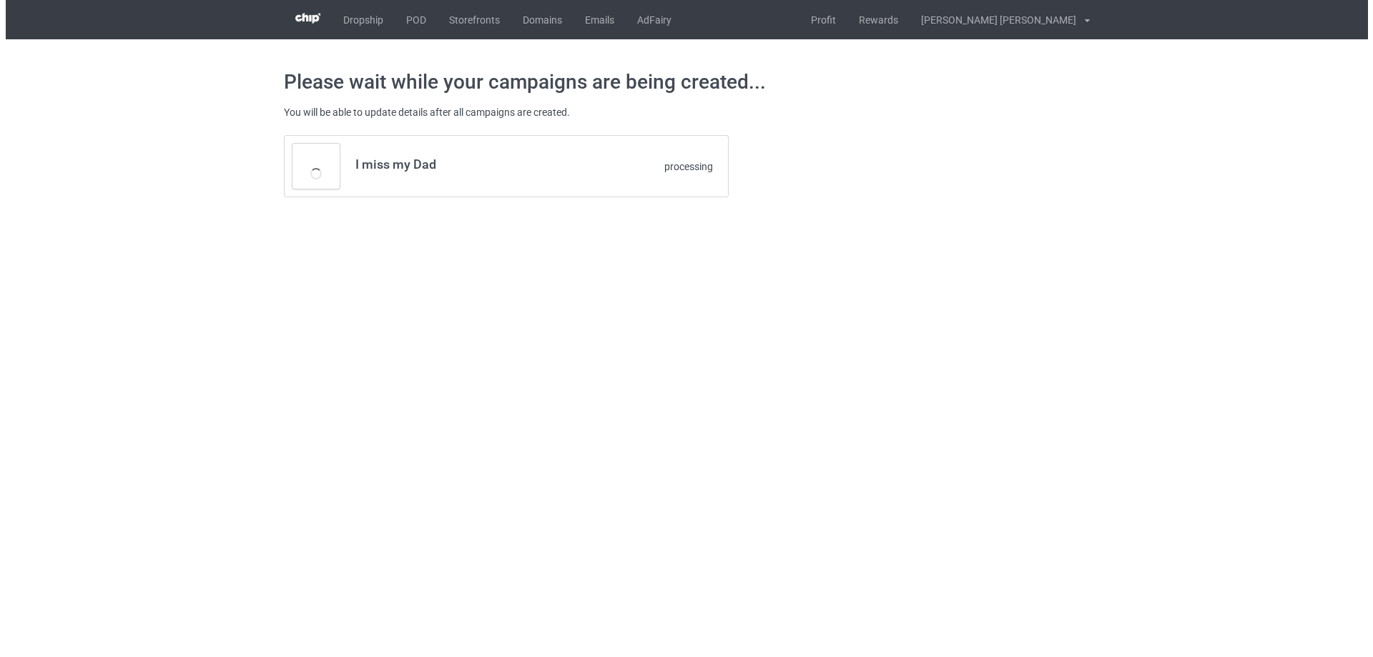
scroll to position [0, 0]
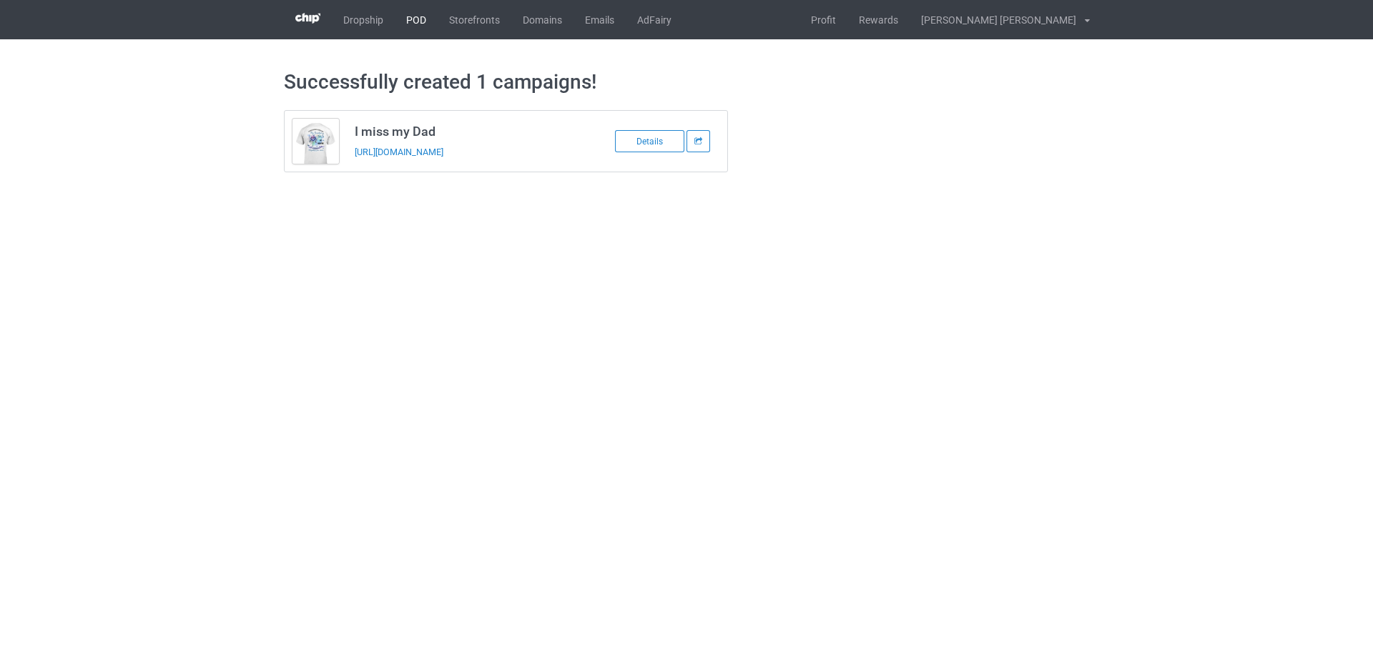
click at [413, 15] on link "POD" at bounding box center [416, 19] width 43 height 39
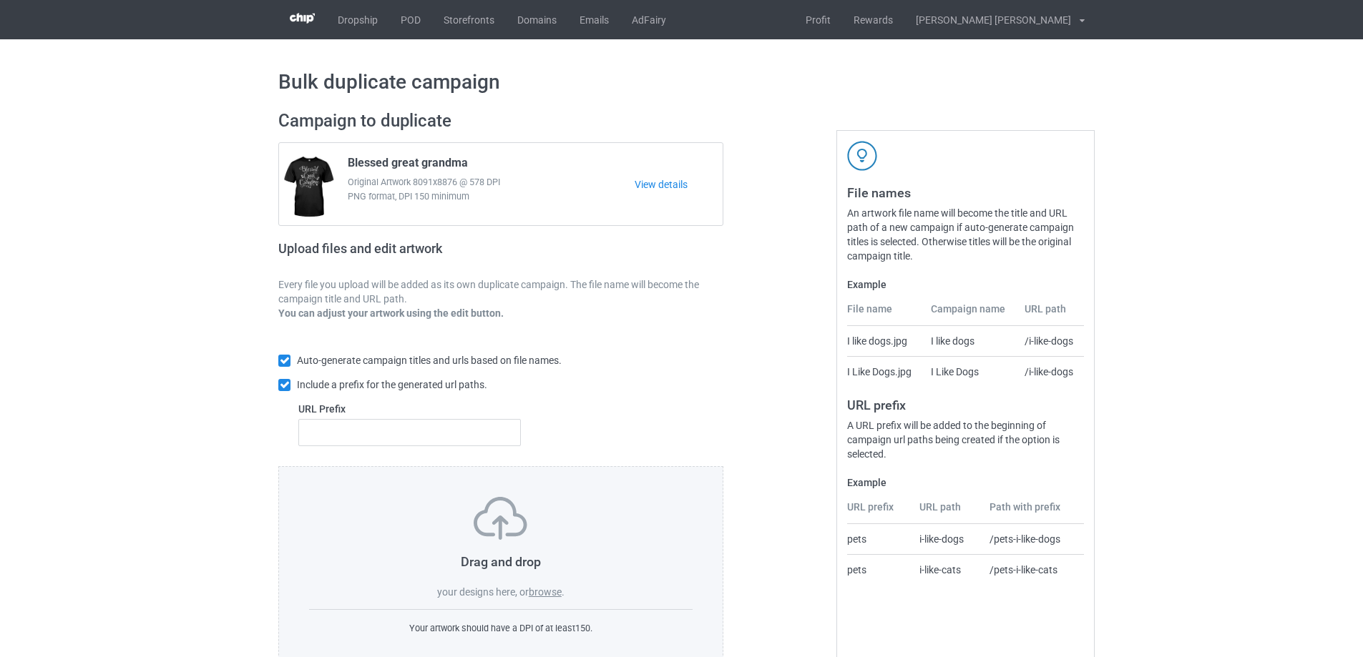
click at [550, 595] on label "browse" at bounding box center [545, 592] width 33 height 11
click at [0, 0] on input "browse" at bounding box center [0, 0] width 0 height 0
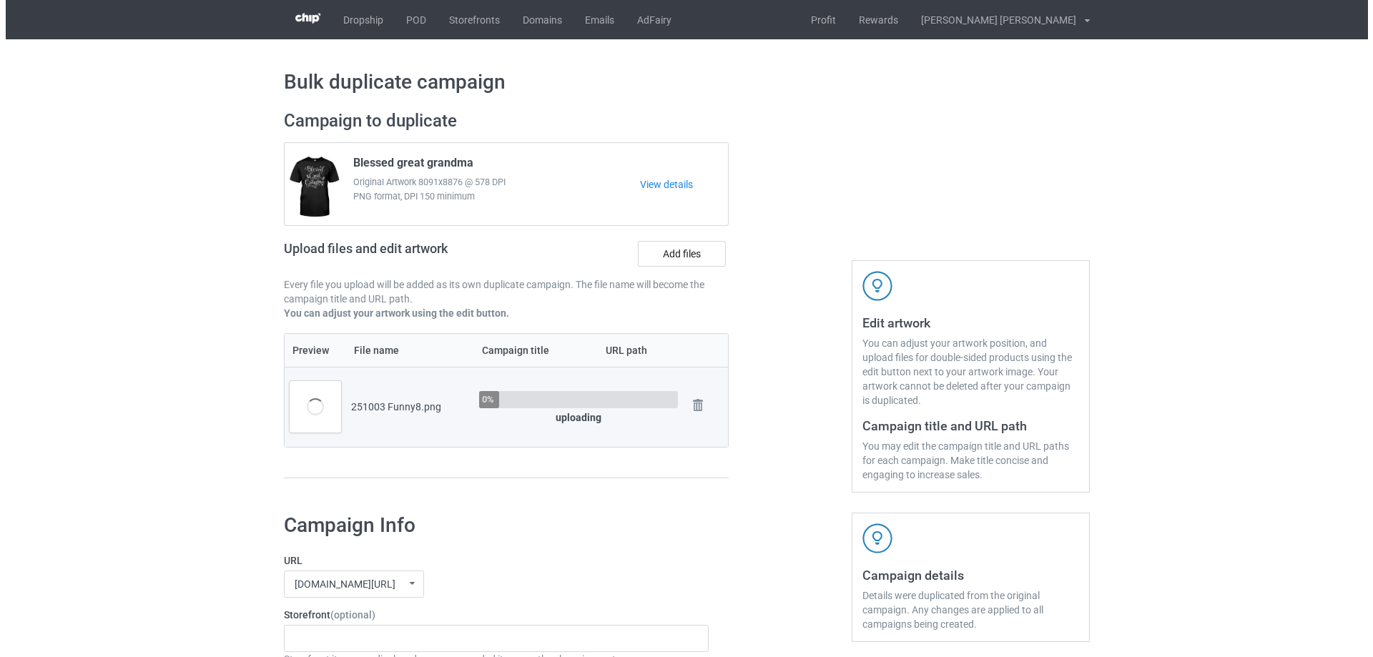
scroll to position [72, 0]
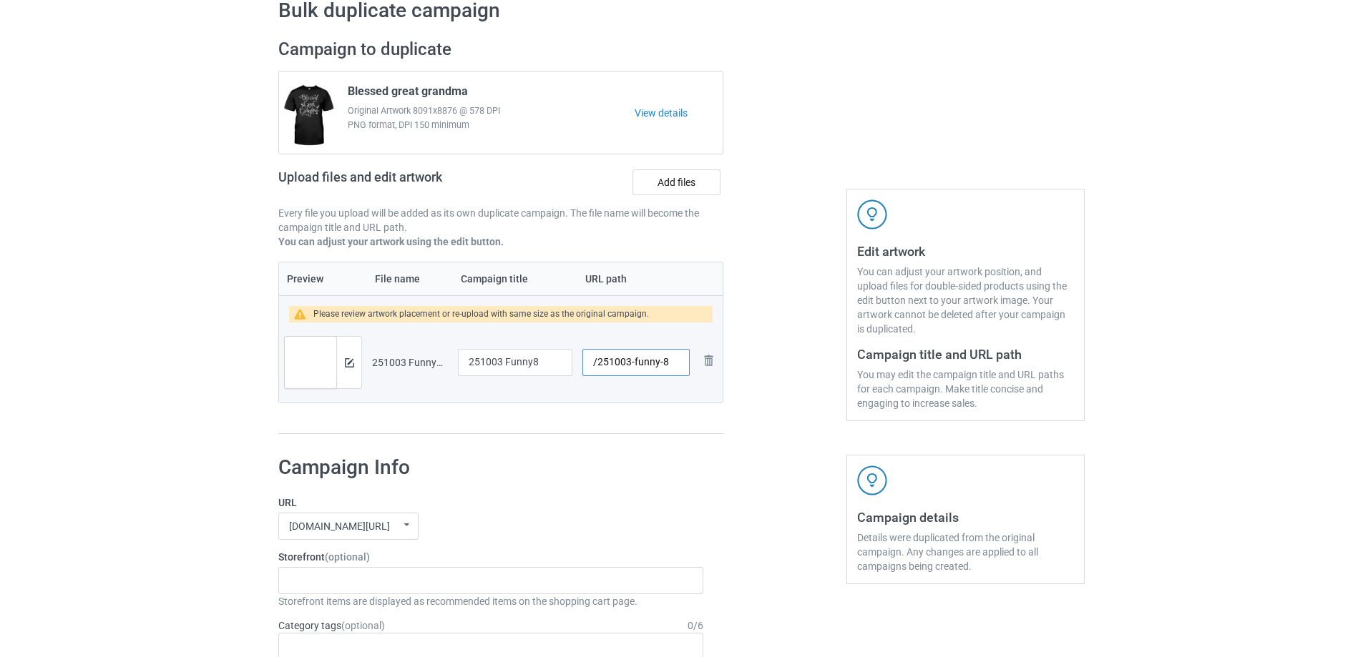
drag, startPoint x: 631, startPoint y: 365, endPoint x: 655, endPoint y: 366, distance: 24.3
click at [655, 366] on input "/251003-funny-8" at bounding box center [635, 362] width 107 height 27
type input "/251003-8"
drag, startPoint x: 545, startPoint y: 359, endPoint x: 422, endPoint y: 359, distance: 123.0
click at [422, 359] on tr "Preview and edit artwork 251003 Funny8.png 251003 Funny8 /251003-8 Remove file" at bounding box center [500, 363] width 443 height 80
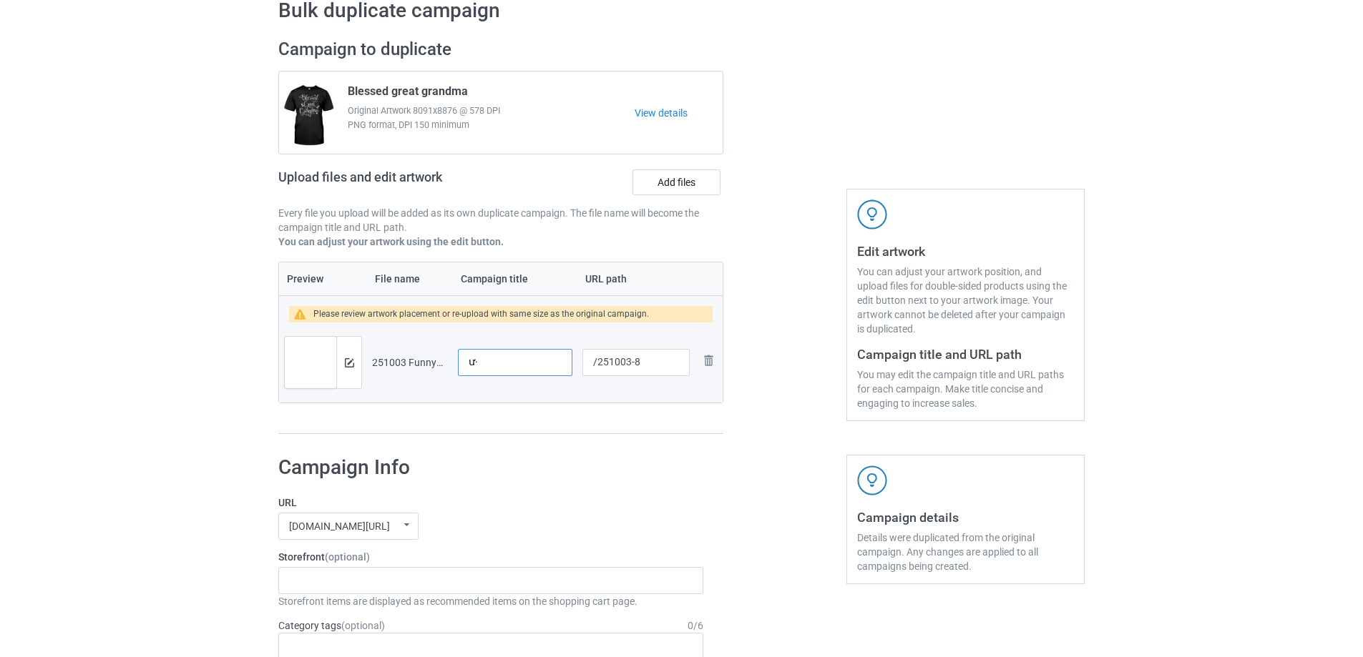
type input "ư"
type input "w"
type input "Ư"
type input "Well not fire"
click at [348, 364] on img at bounding box center [349, 362] width 9 height 9
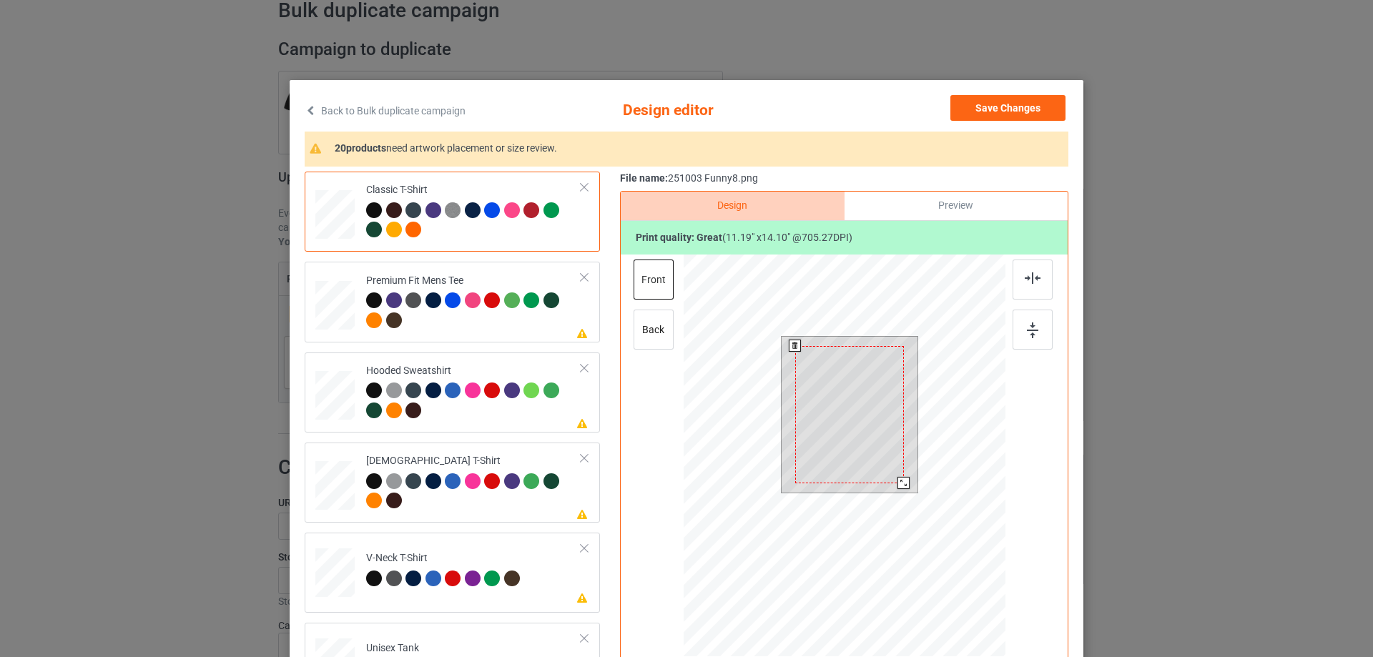
drag, startPoint x: 906, startPoint y: 494, endPoint x: 855, endPoint y: 453, distance: 65.1
click at [898, 484] on div at bounding box center [904, 483] width 12 height 12
drag, startPoint x: 855, startPoint y: 453, endPoint x: 855, endPoint y: 446, distance: 7.9
click at [855, 446] on div at bounding box center [849, 407] width 107 height 134
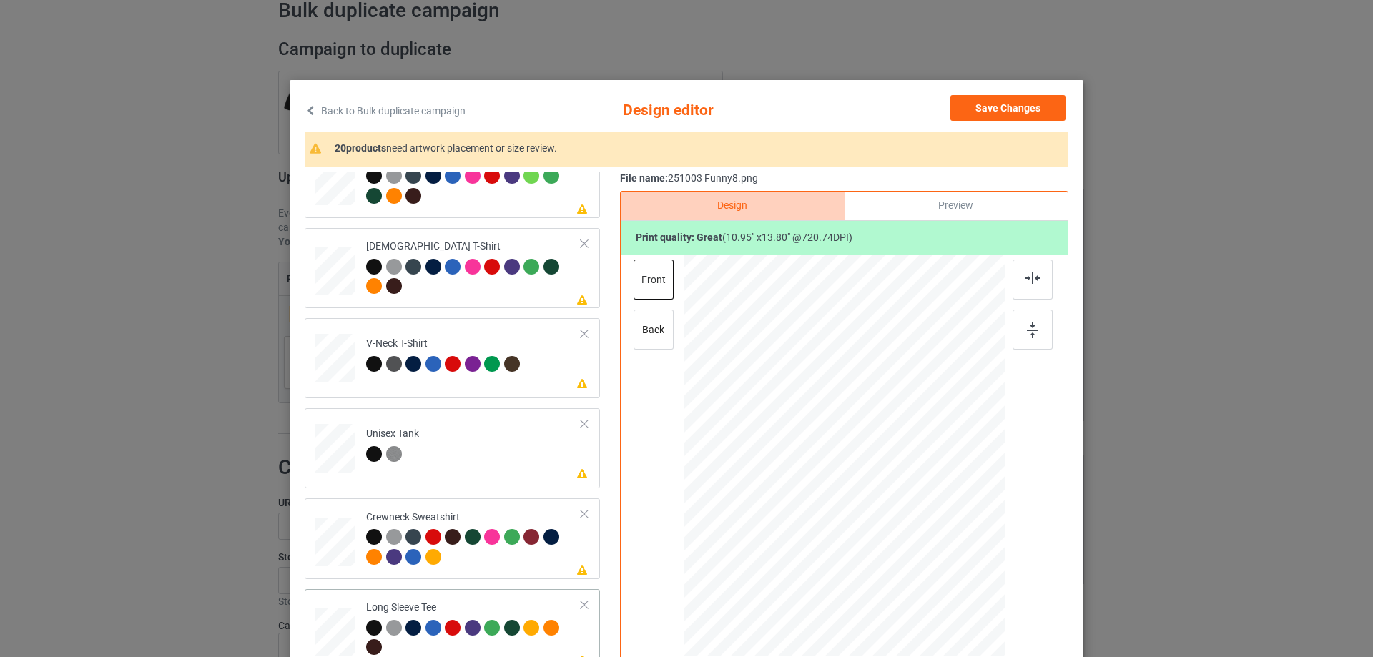
scroll to position [501, 0]
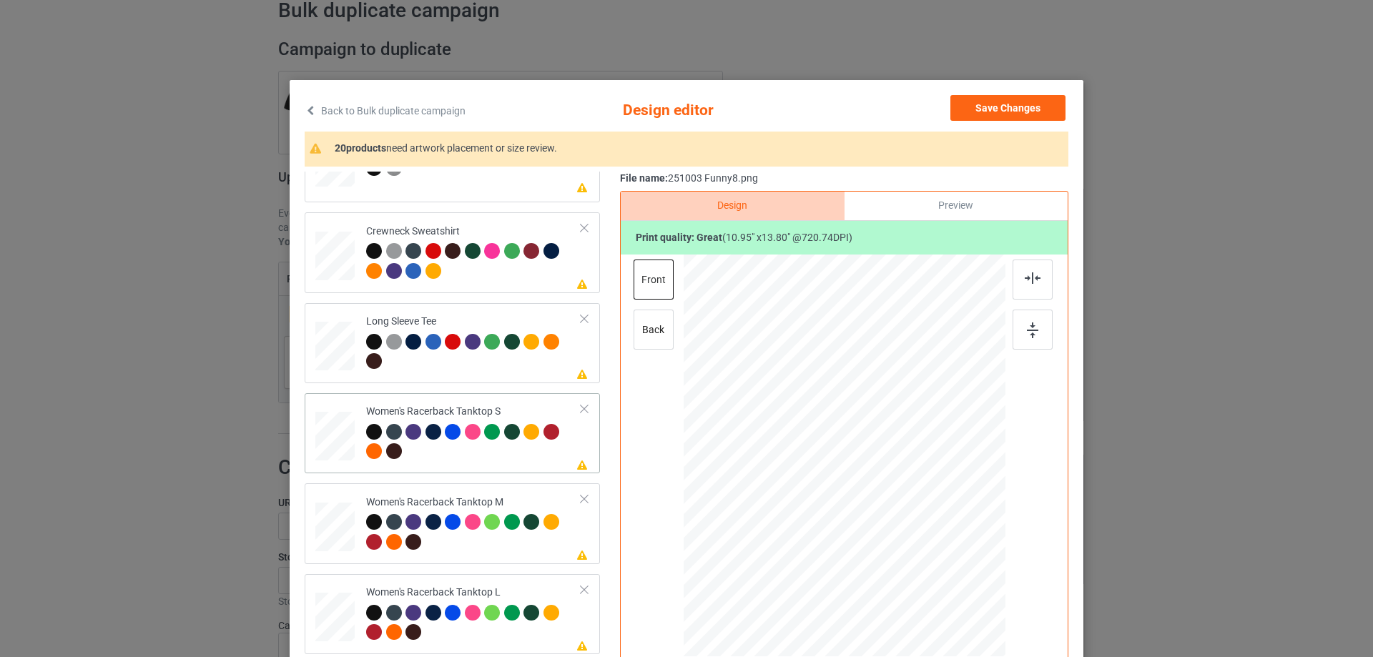
click at [333, 443] on div at bounding box center [335, 436] width 39 height 49
drag, startPoint x: 927, startPoint y: 558, endPoint x: 858, endPoint y: 424, distance: 150.7
click at [926, 557] on div at bounding box center [927, 559] width 12 height 12
drag, startPoint x: 858, startPoint y: 424, endPoint x: 858, endPoint y: 453, distance: 29.3
click at [858, 453] on div at bounding box center [845, 485] width 163 height 205
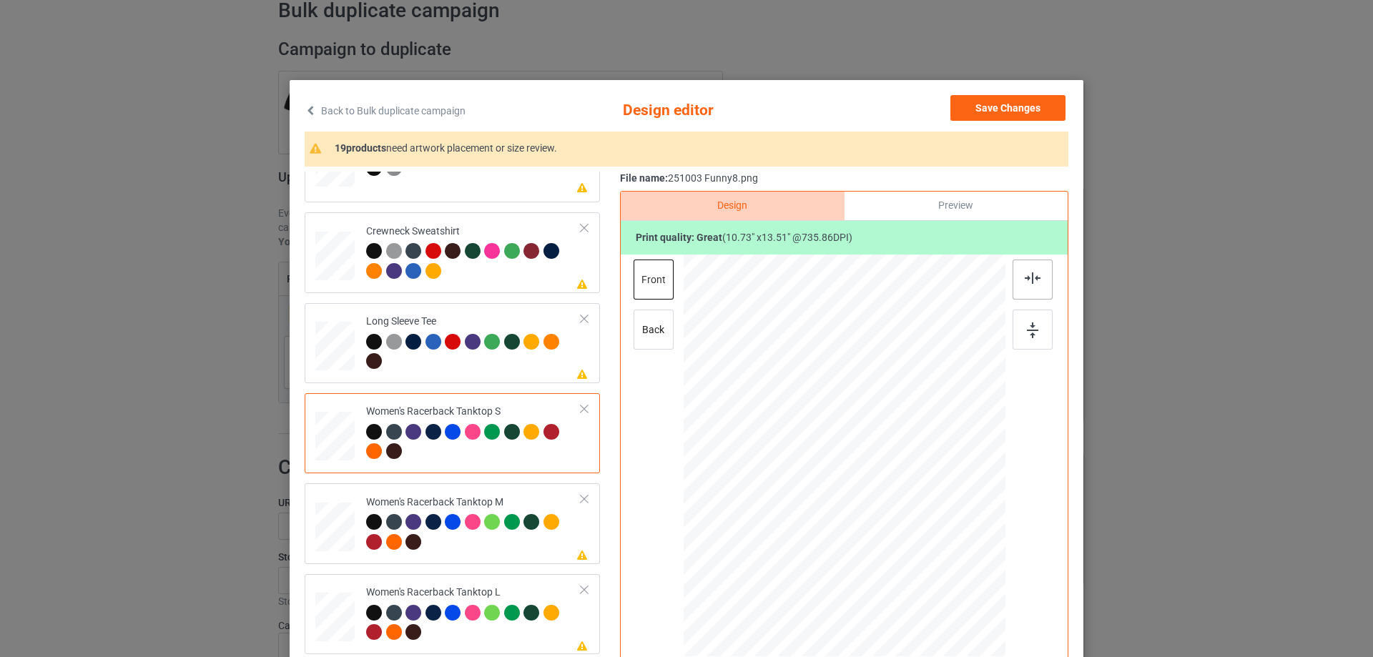
click at [1034, 283] on img at bounding box center [1033, 278] width 16 height 11
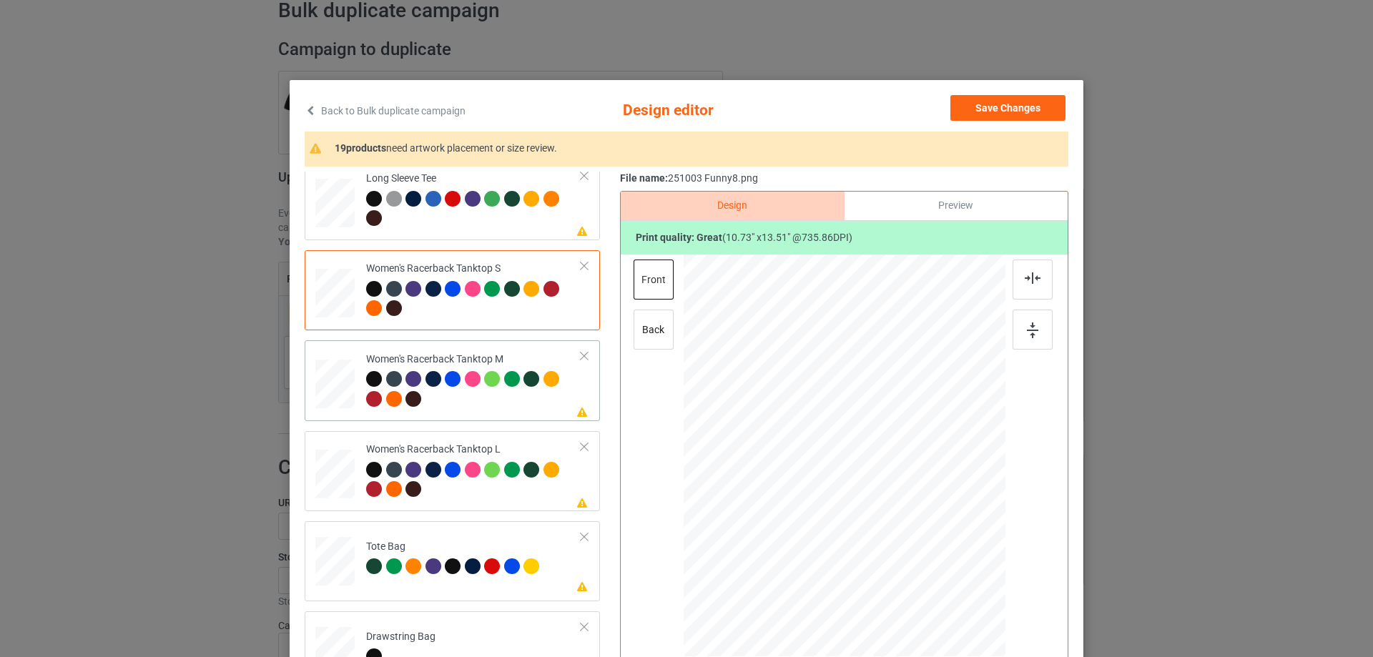
click at [336, 405] on div at bounding box center [334, 384] width 39 height 49
drag, startPoint x: 939, startPoint y: 579, endPoint x: 919, endPoint y: 551, distance: 33.8
click at [923, 555] on div at bounding box center [924, 556] width 12 height 12
drag, startPoint x: 883, startPoint y: 453, endPoint x: 884, endPoint y: 482, distance: 28.6
click at [884, 482] on div at bounding box center [846, 484] width 158 height 199
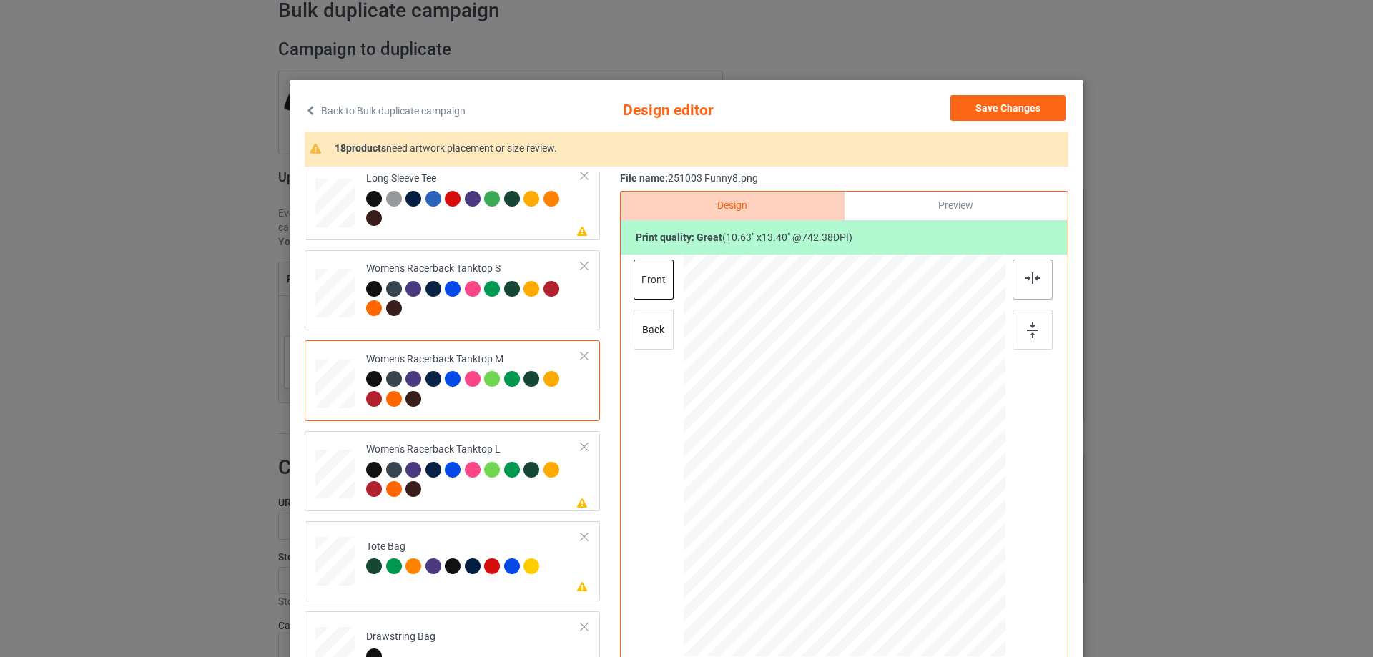
click at [1028, 288] on div at bounding box center [1033, 280] width 40 height 40
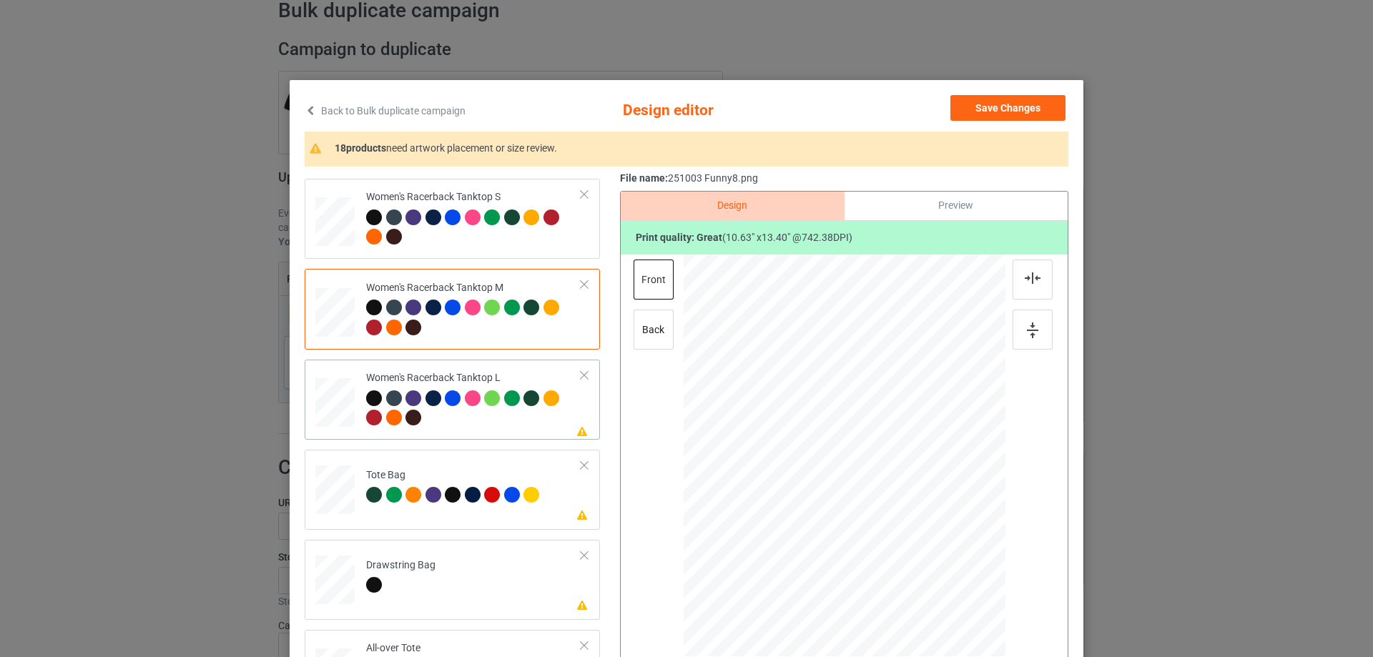
click at [339, 416] on div at bounding box center [334, 403] width 39 height 47
drag, startPoint x: 921, startPoint y: 560, endPoint x: 916, endPoint y: 548, distance: 13.4
click at [916, 548] on div at bounding box center [918, 549] width 12 height 12
click at [883, 478] on div at bounding box center [844, 480] width 147 height 185
click at [1026, 280] on img at bounding box center [1033, 278] width 16 height 11
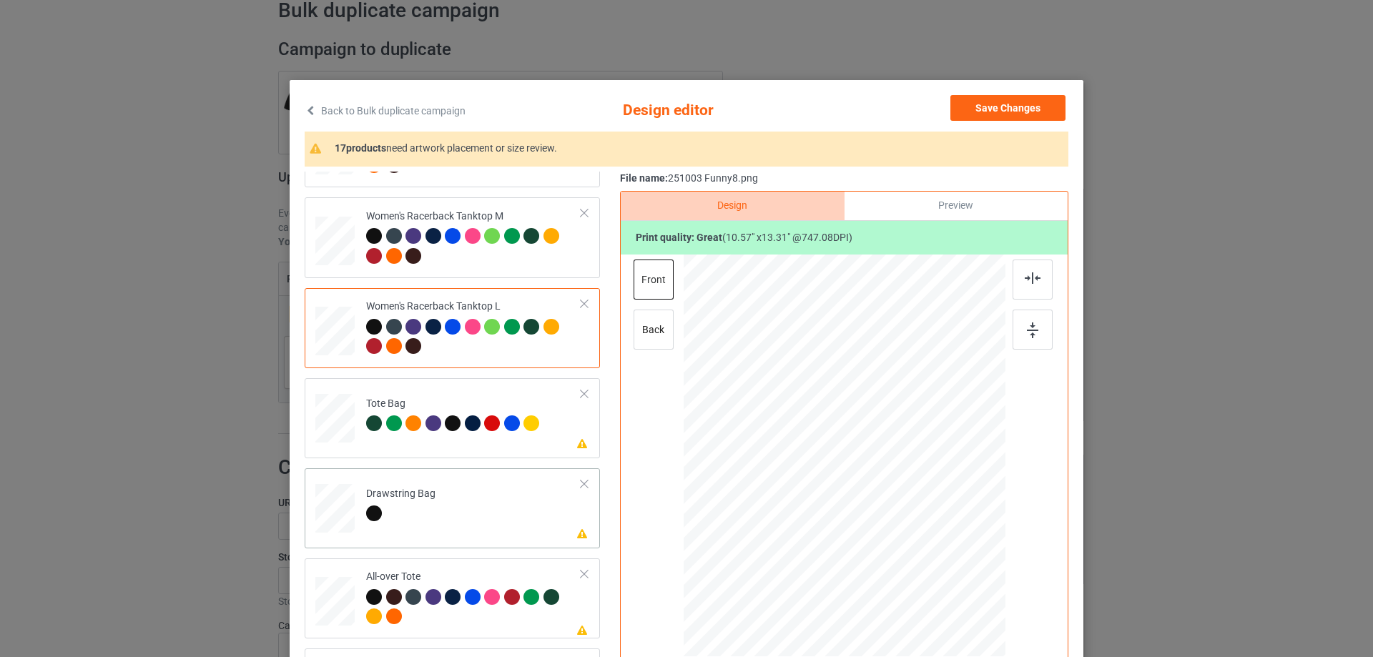
scroll to position [858, 0]
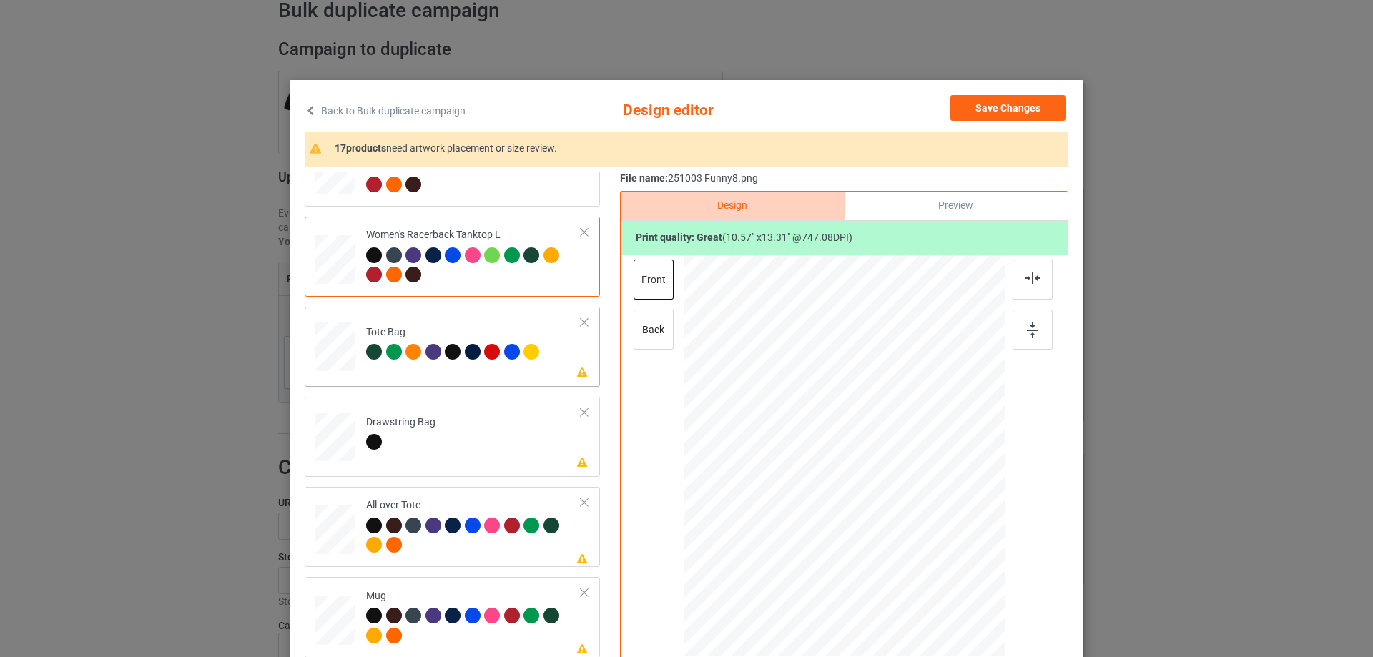
click at [335, 361] on div at bounding box center [335, 353] width 19 height 21
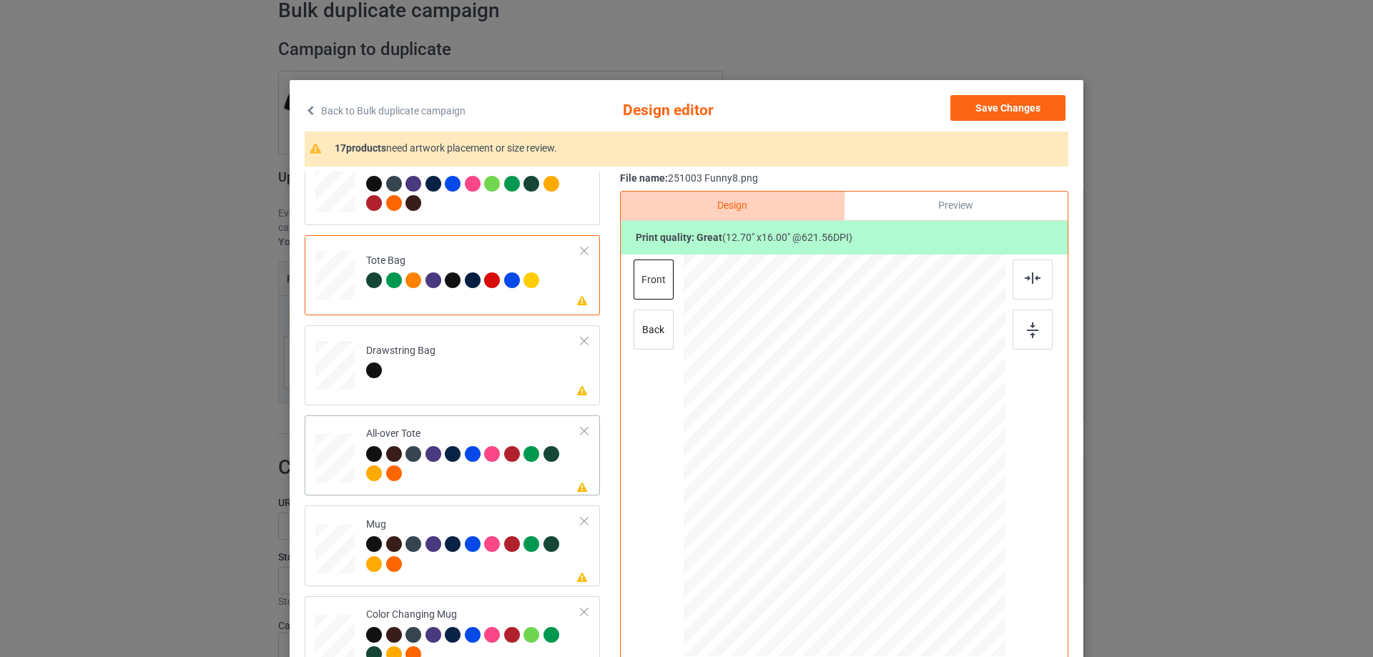
click at [332, 472] on div at bounding box center [334, 458] width 39 height 39
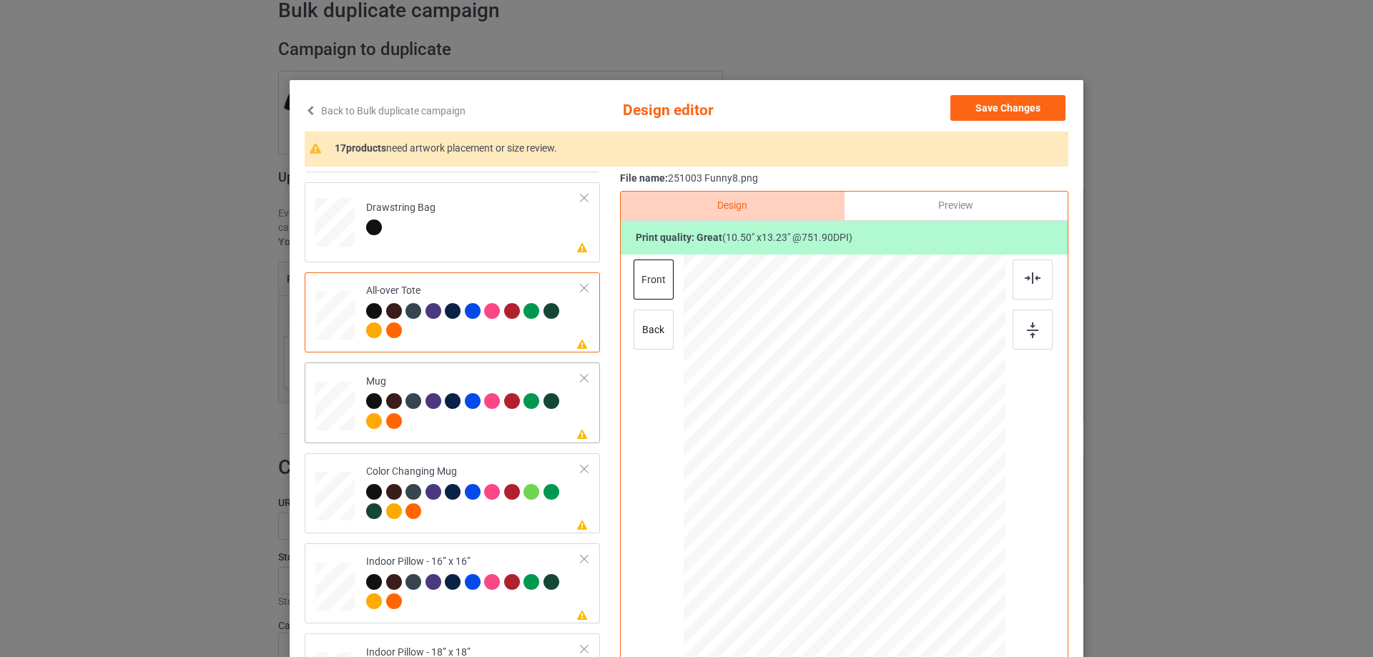
click at [339, 411] on div at bounding box center [334, 406] width 39 height 16
drag, startPoint x: 936, startPoint y: 579, endPoint x: 900, endPoint y: 509, distance: 79.3
click at [900, 509] on div at bounding box center [845, 455] width 322 height 134
drag, startPoint x: 843, startPoint y: 461, endPoint x: 932, endPoint y: 458, distance: 88.7
click at [932, 458] on div at bounding box center [933, 453] width 99 height 124
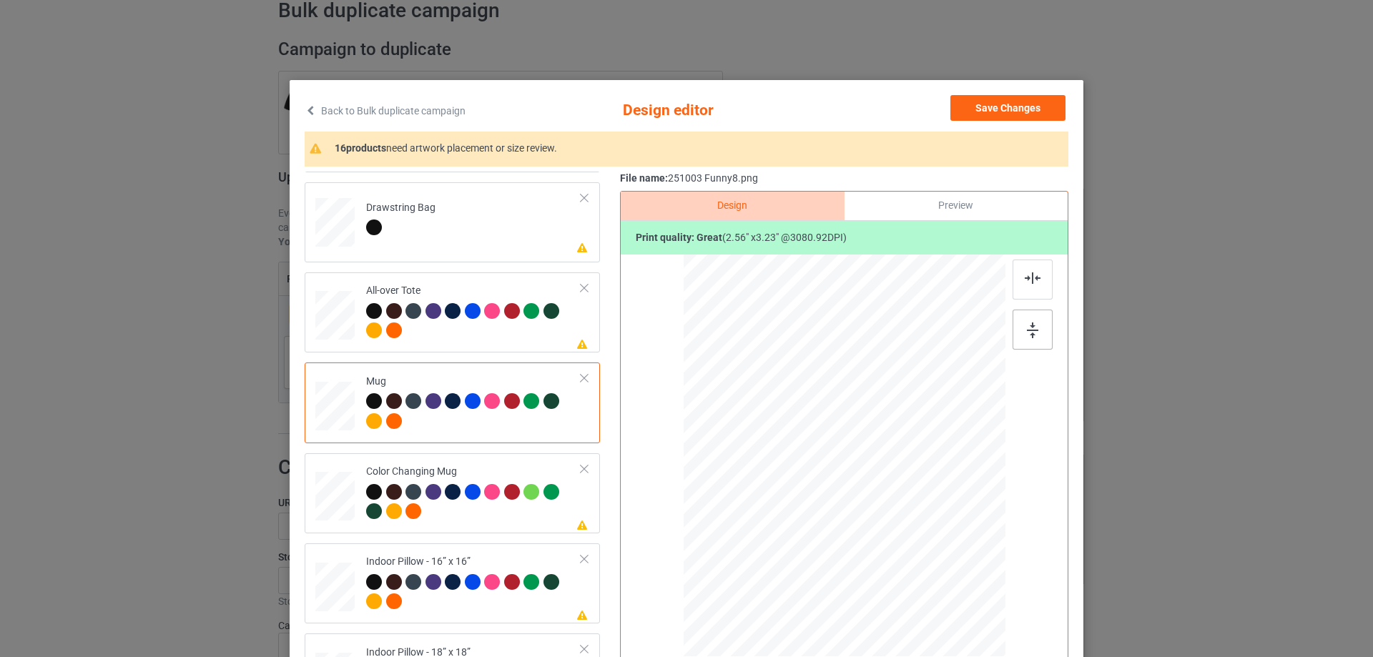
click at [1031, 325] on img at bounding box center [1032, 331] width 11 height 16
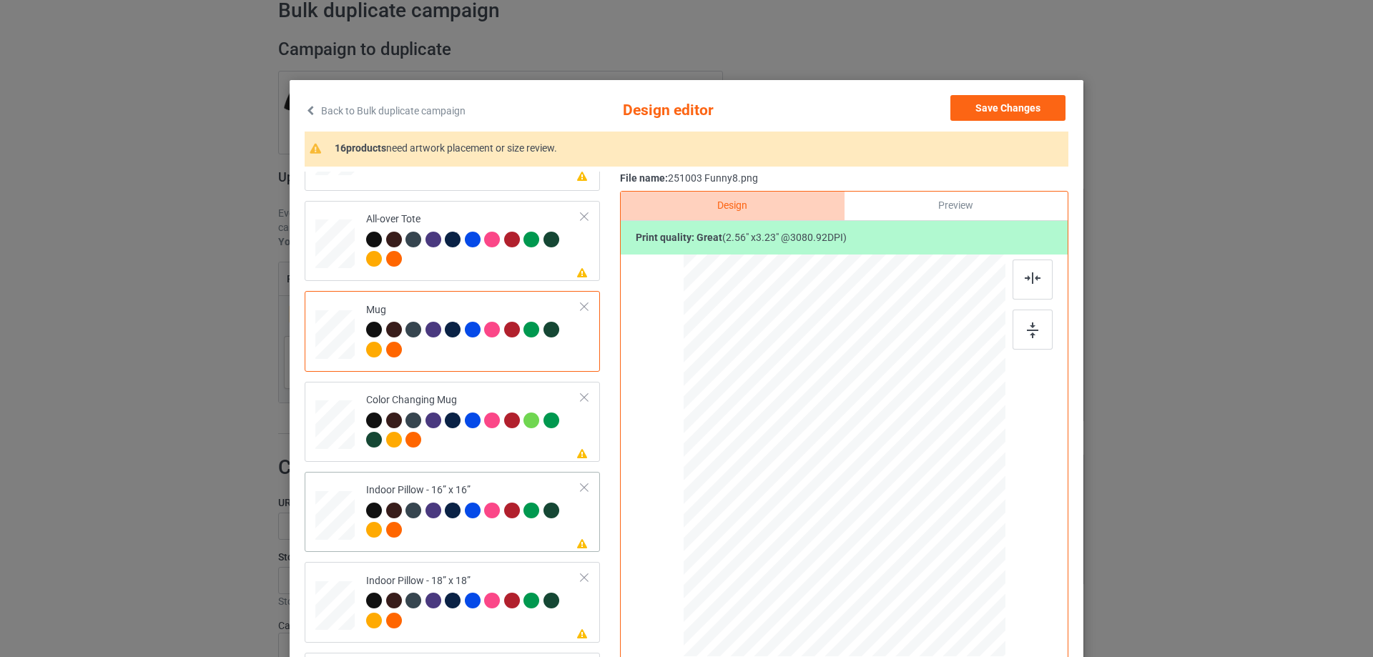
click at [336, 514] on div at bounding box center [334, 515] width 39 height 39
drag, startPoint x: 936, startPoint y: 576, endPoint x: 531, endPoint y: 420, distance: 433.4
click at [930, 563] on div at bounding box center [933, 567] width 12 height 12
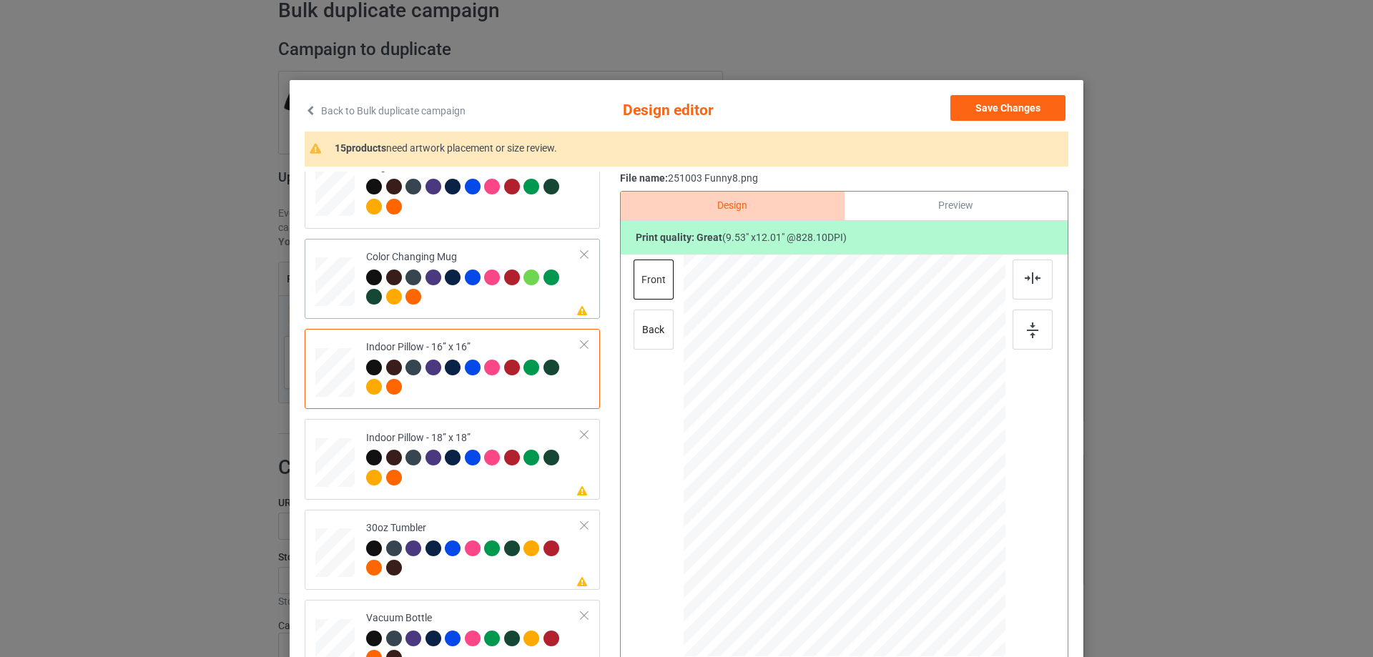
scroll to position [1329, 0]
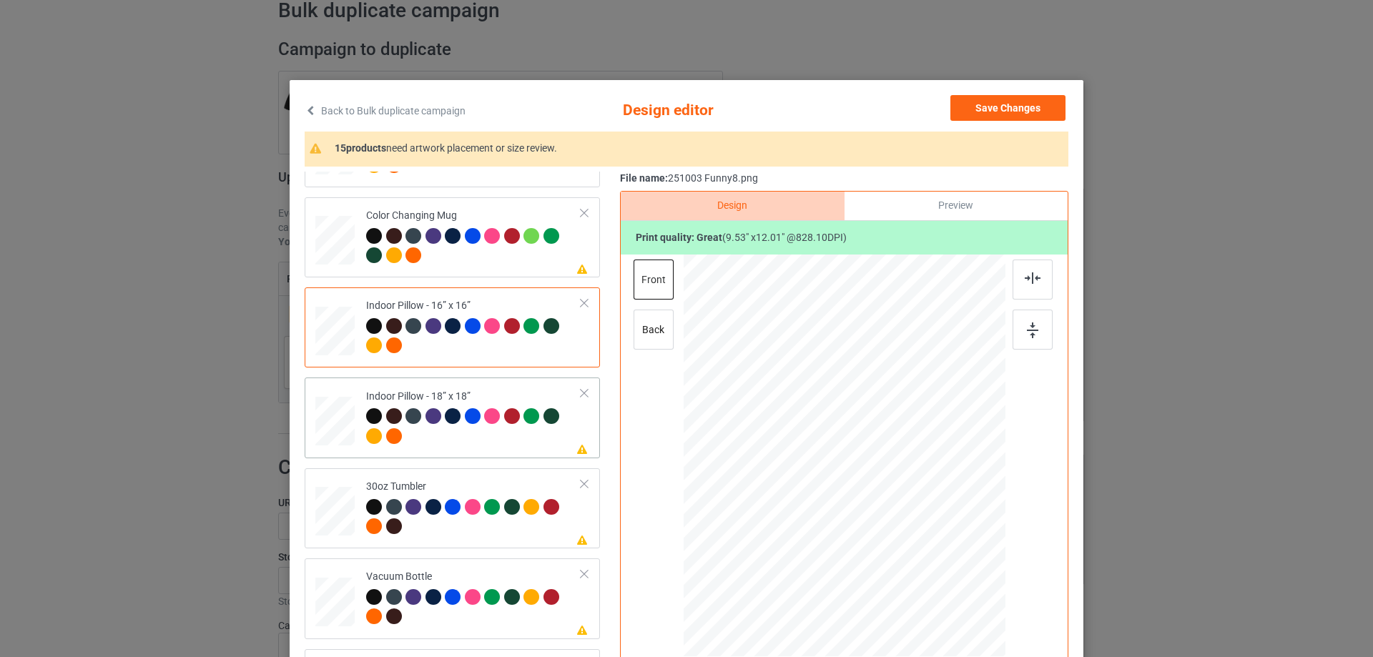
click at [339, 414] on div at bounding box center [334, 421] width 39 height 39
drag, startPoint x: 938, startPoint y: 580, endPoint x: 931, endPoint y: 564, distance: 17.9
click at [932, 564] on div at bounding box center [844, 455] width 321 height 320
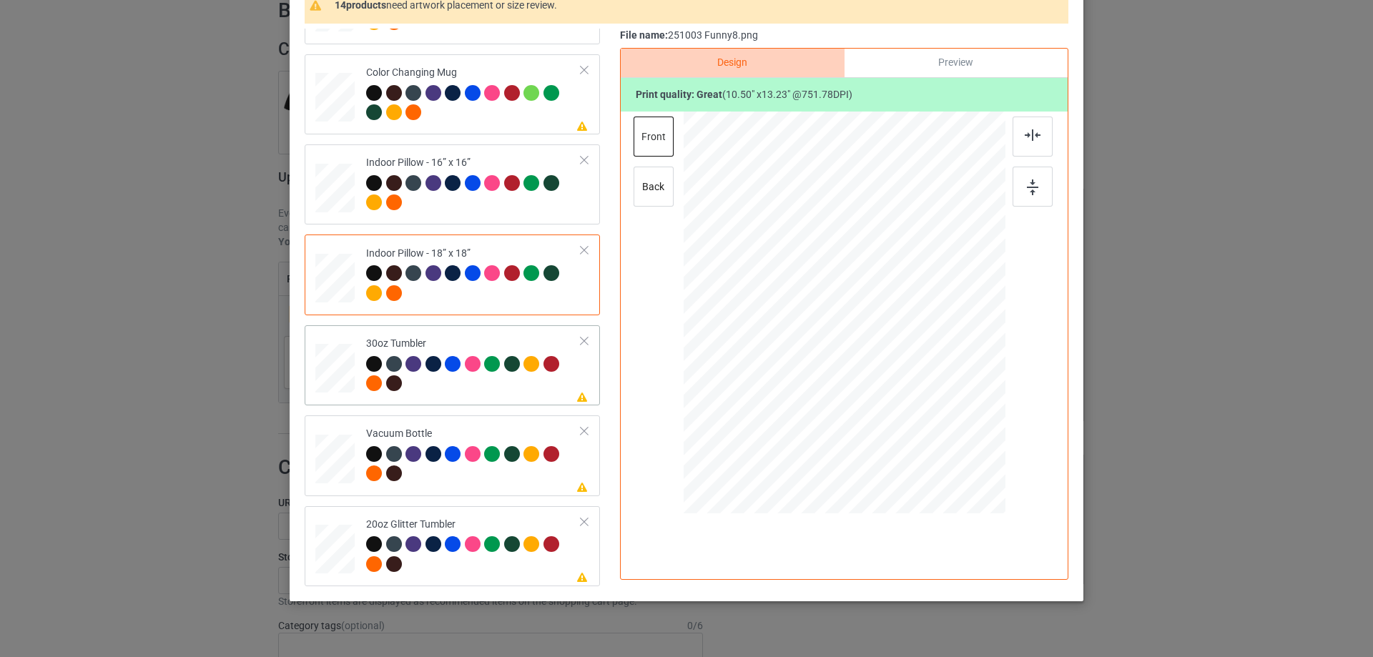
click at [358, 370] on td "Please review artwork placement 30oz Tumbler" at bounding box center [473, 365] width 231 height 69
drag, startPoint x: 936, startPoint y: 432, endPoint x: 900, endPoint y: 376, distance: 66.9
click at [900, 376] on div at bounding box center [844, 313] width 313 height 173
drag, startPoint x: 775, startPoint y: 335, endPoint x: 759, endPoint y: 332, distance: 16.8
click at [759, 332] on div at bounding box center [769, 312] width 107 height 134
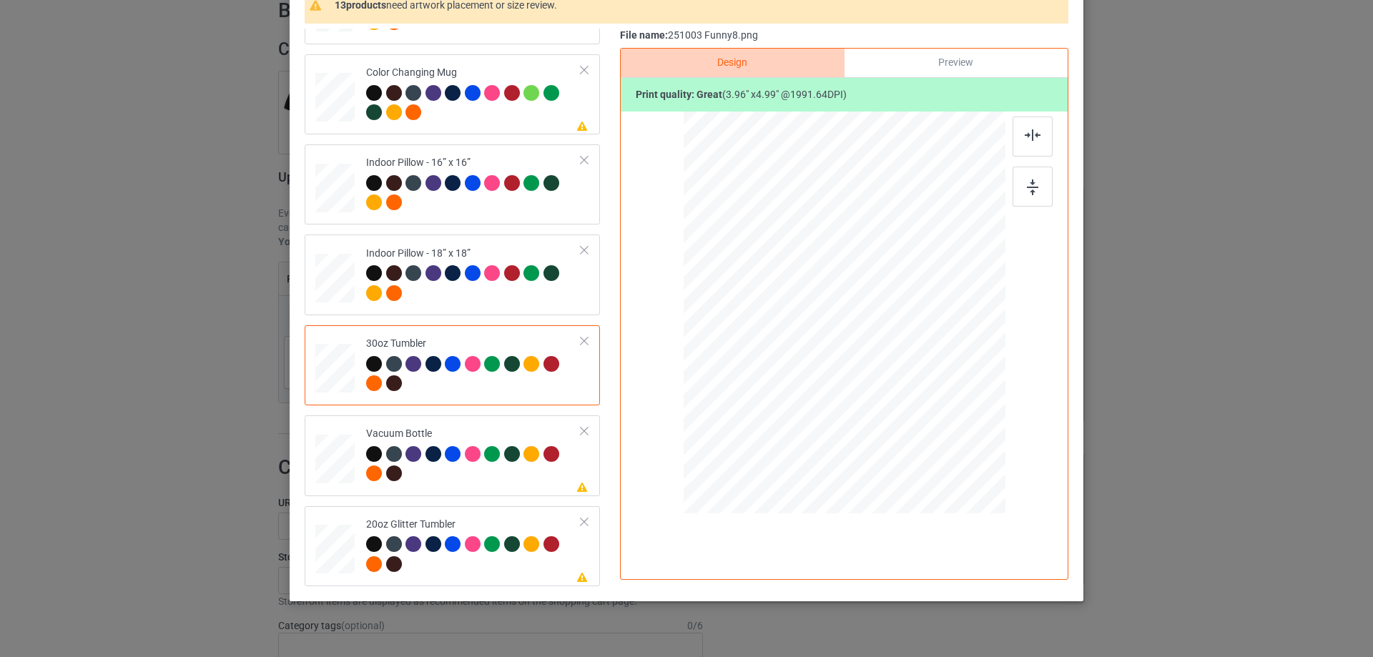
scroll to position [168, 0]
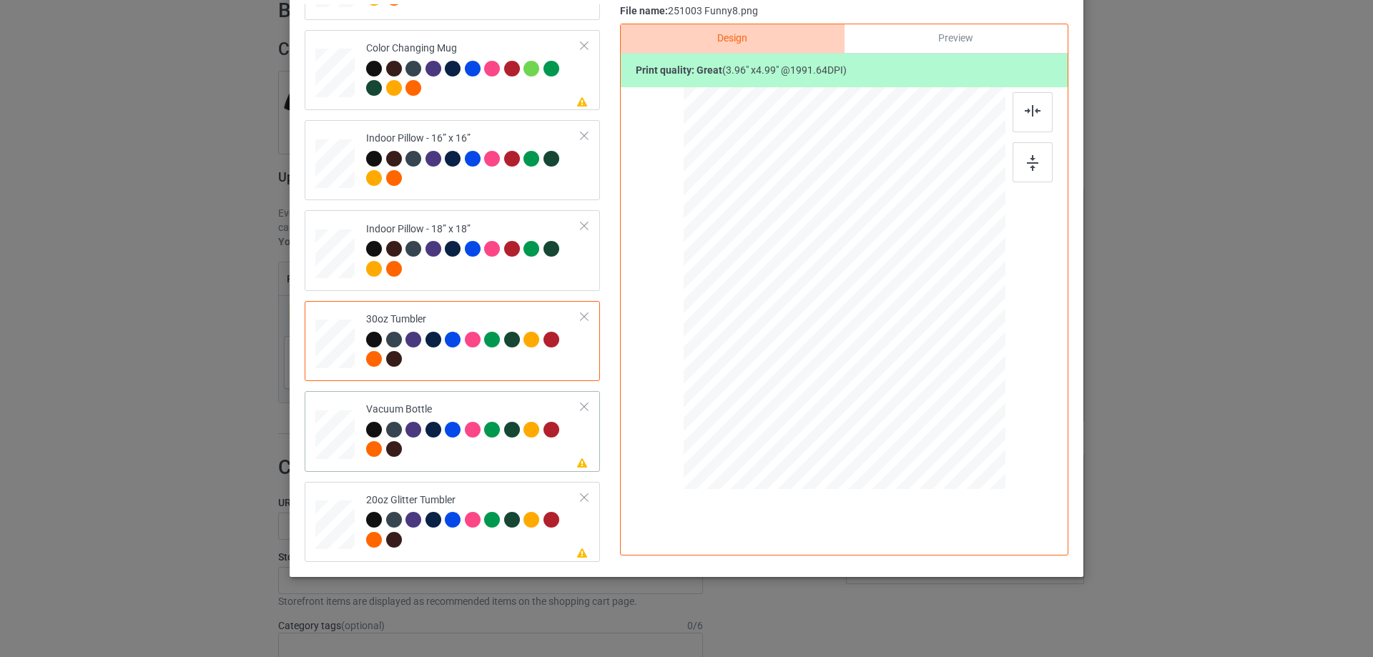
click at [350, 442] on td at bounding box center [336, 431] width 43 height 69
drag, startPoint x: 931, startPoint y: 404, endPoint x: 894, endPoint y: 342, distance: 72.5
click at [894, 342] on div at bounding box center [844, 288] width 308 height 165
drag, startPoint x: 795, startPoint y: 320, endPoint x: 782, endPoint y: 324, distance: 13.6
click at [782, 324] on div at bounding box center [768, 285] width 96 height 121
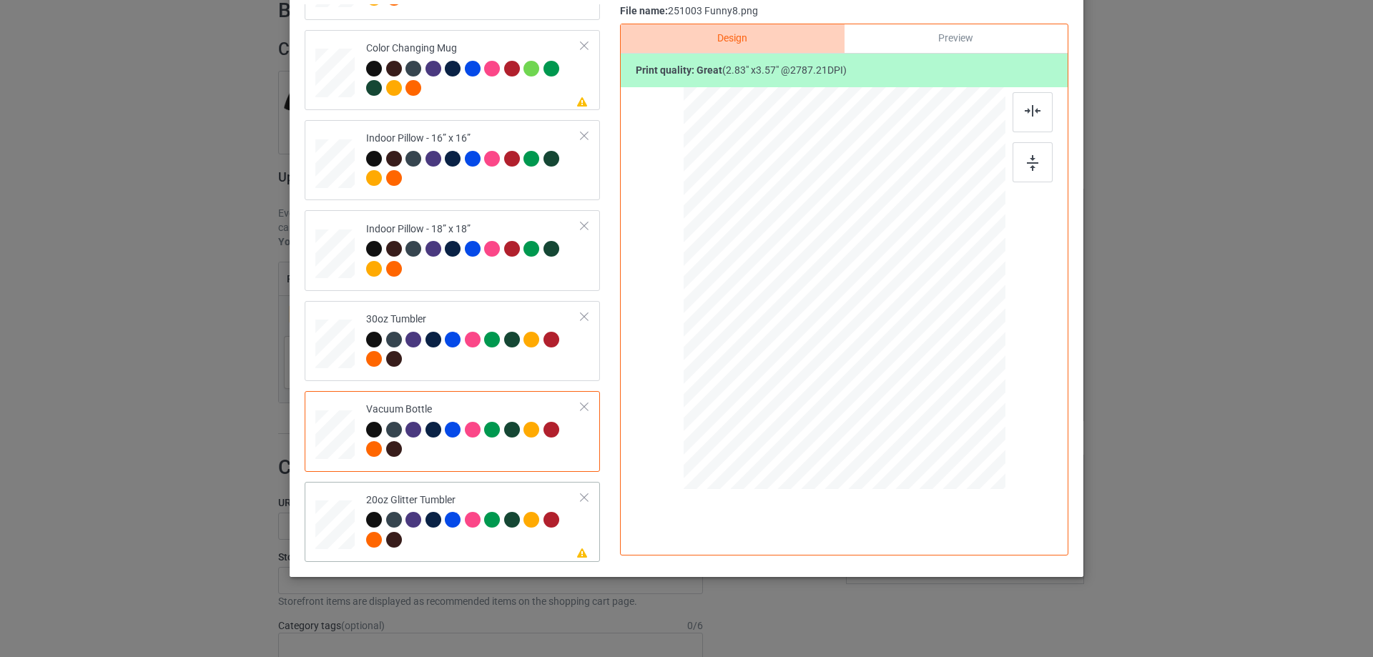
click at [326, 523] on div at bounding box center [335, 524] width 37 height 31
drag, startPoint x: 931, startPoint y: 403, endPoint x: 895, endPoint y: 354, distance: 60.5
click at [895, 354] on div at bounding box center [898, 356] width 12 height 12
drag, startPoint x: 769, startPoint y: 313, endPoint x: 777, endPoint y: 294, distance: 20.5
click at [777, 294] on div at bounding box center [771, 252] width 107 height 135
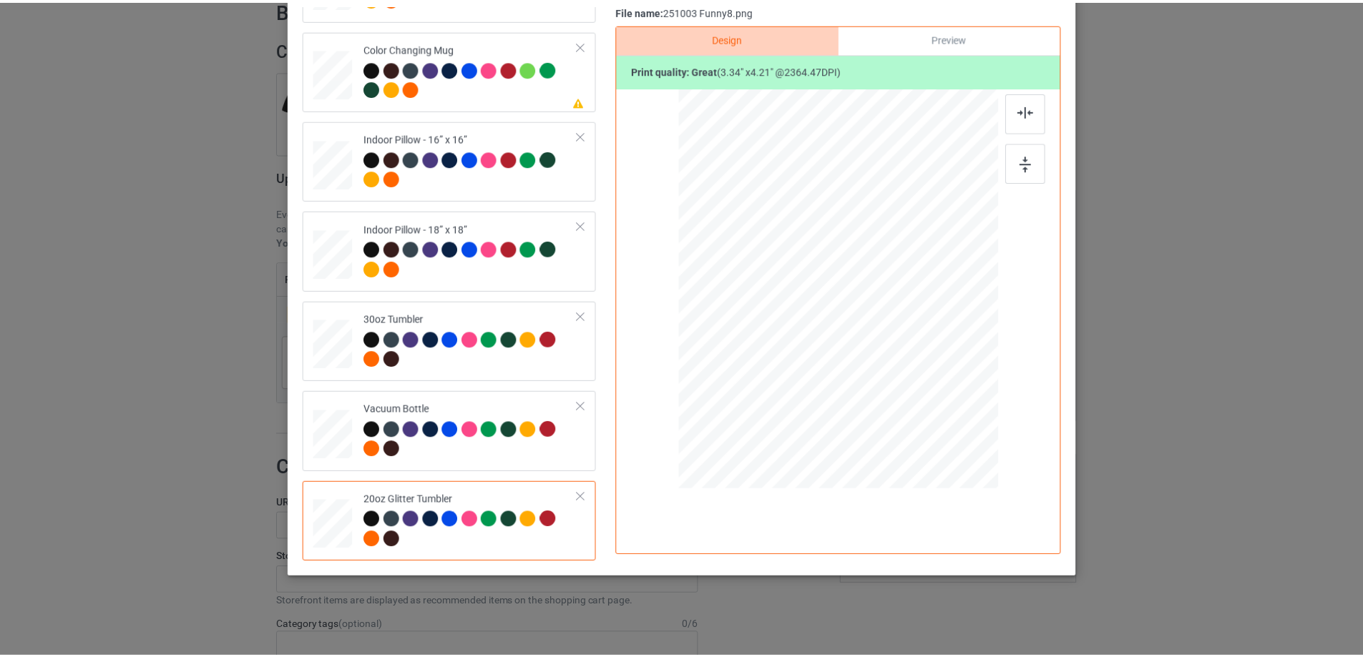
scroll to position [25, 0]
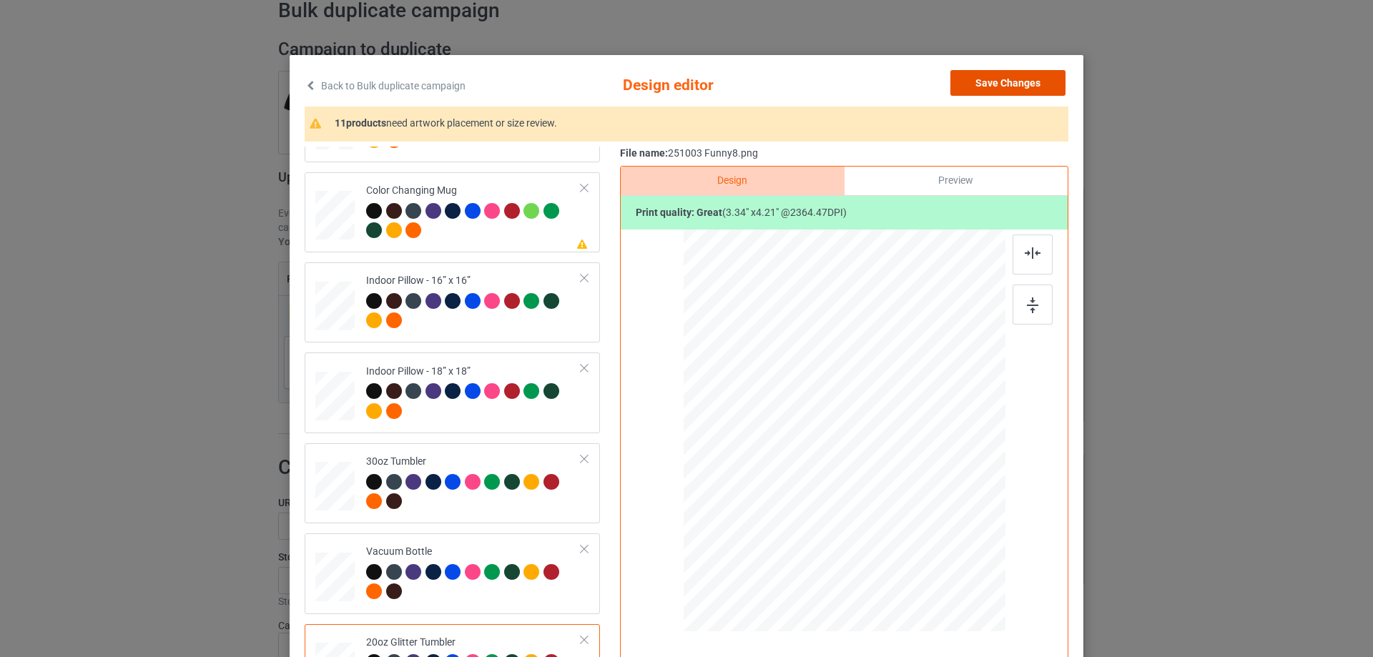
click at [1051, 82] on button "Save Changes" at bounding box center [1008, 83] width 115 height 26
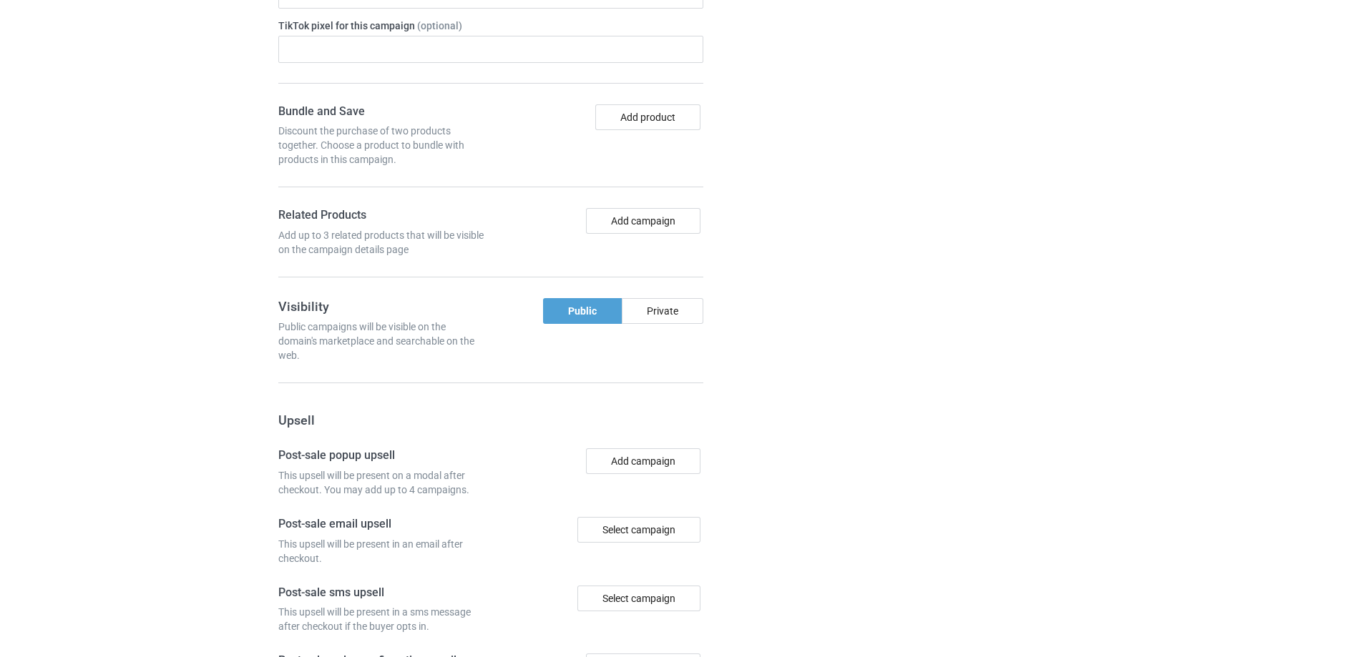
scroll to position [1192, 0]
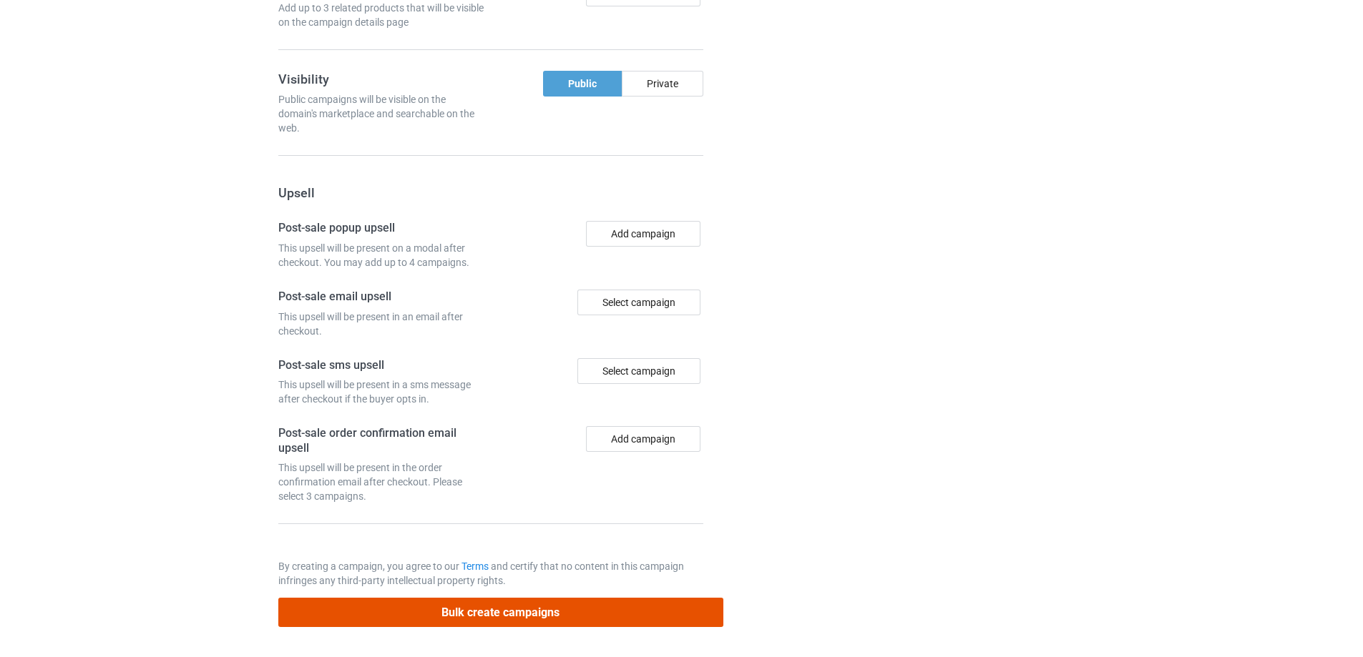
click at [578, 623] on button "Bulk create campaigns" at bounding box center [500, 612] width 445 height 29
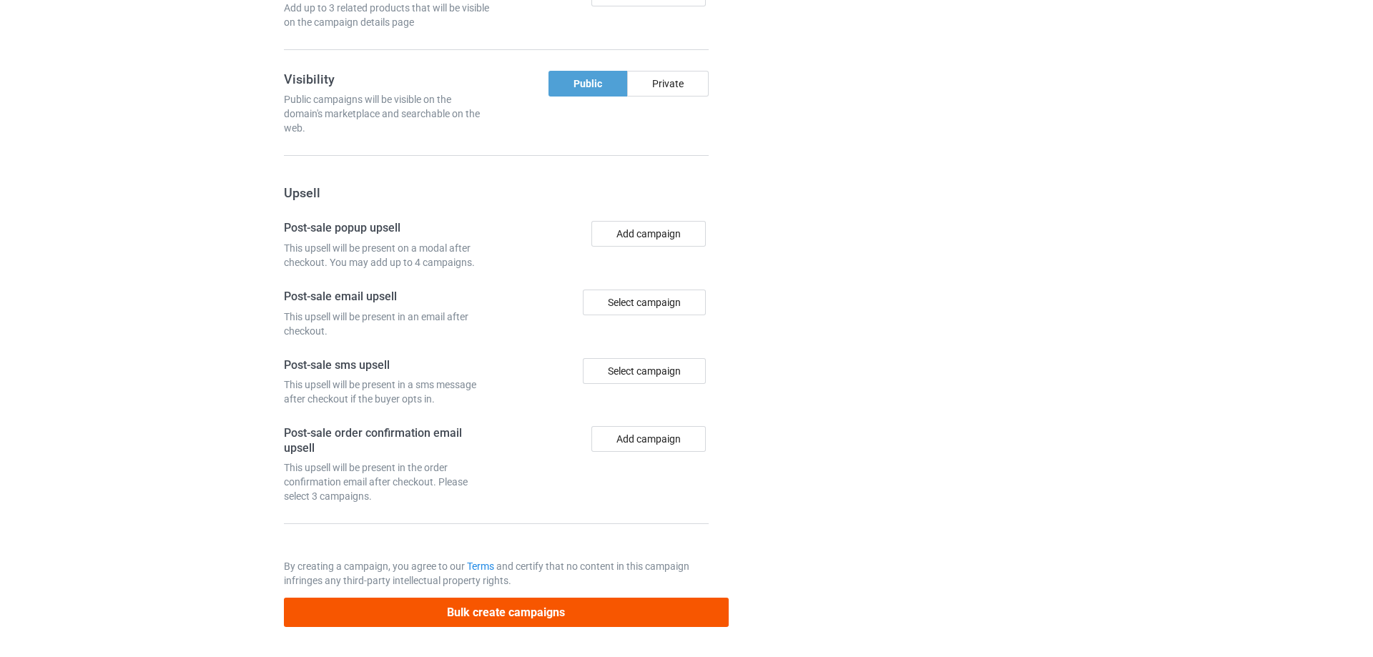
scroll to position [0, 0]
